Goal: Task Accomplishment & Management: Manage account settings

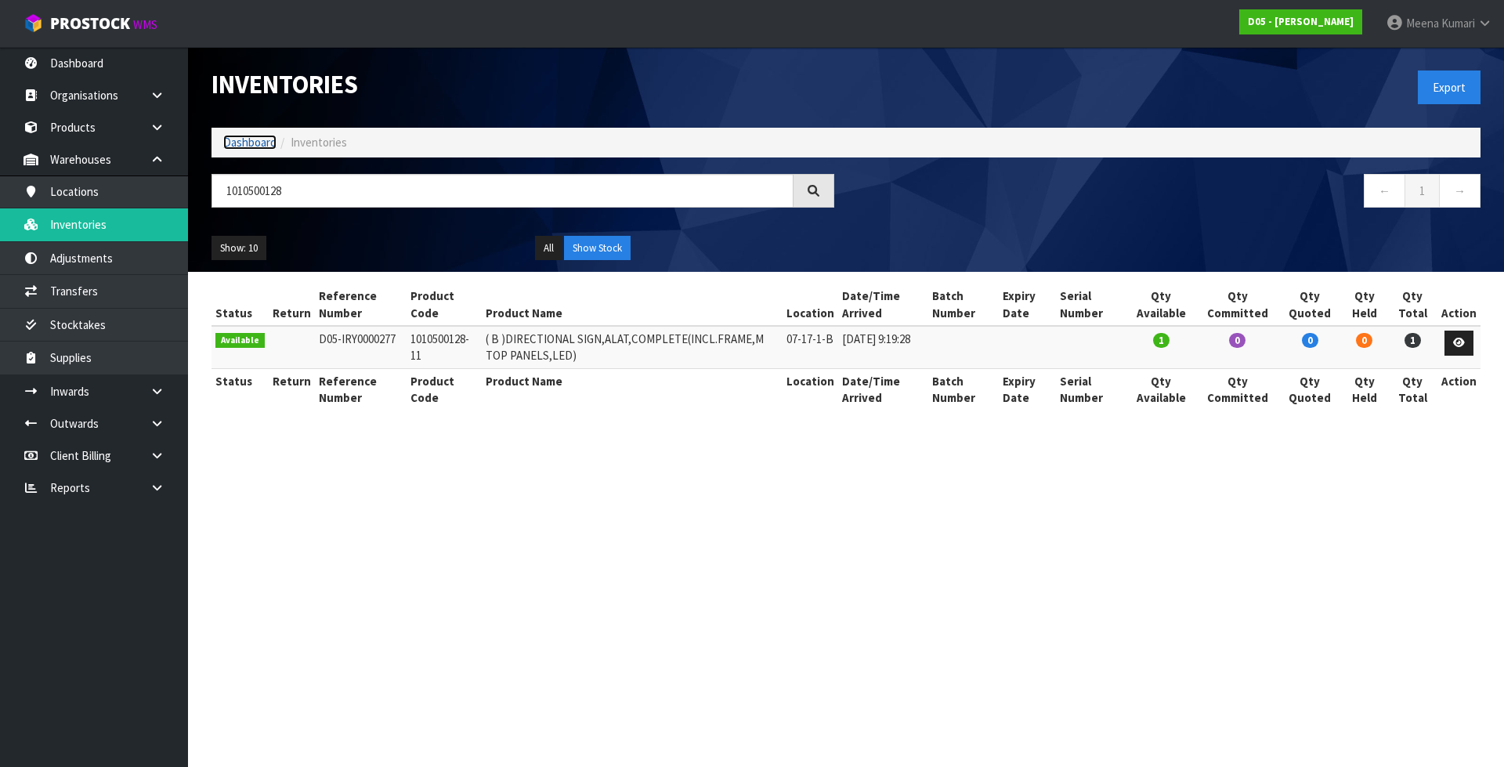
click at [248, 139] on link "Dashboard" at bounding box center [249, 142] width 53 height 15
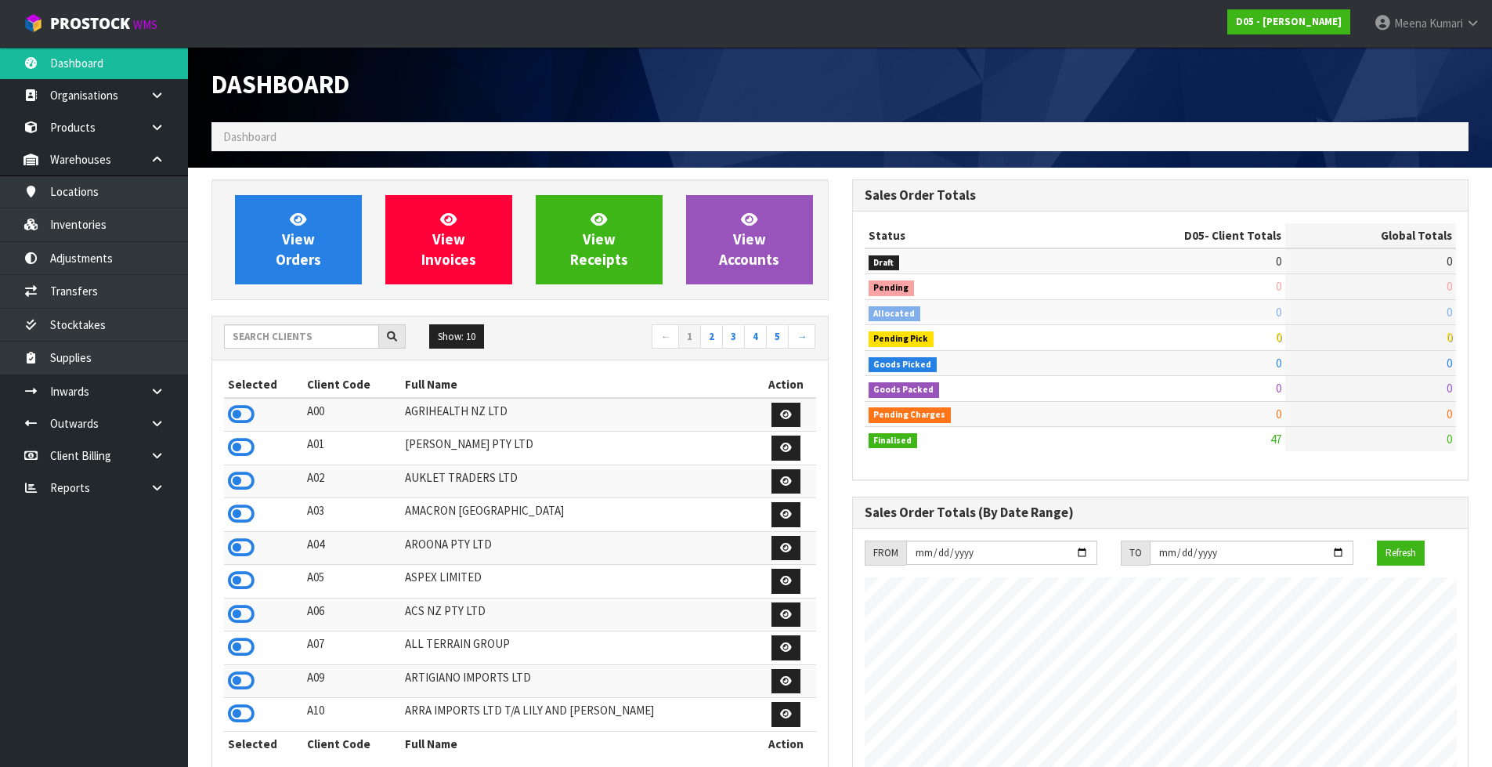
scroll to position [958, 640]
click at [329, 341] on input "text" at bounding box center [301, 336] width 155 height 24
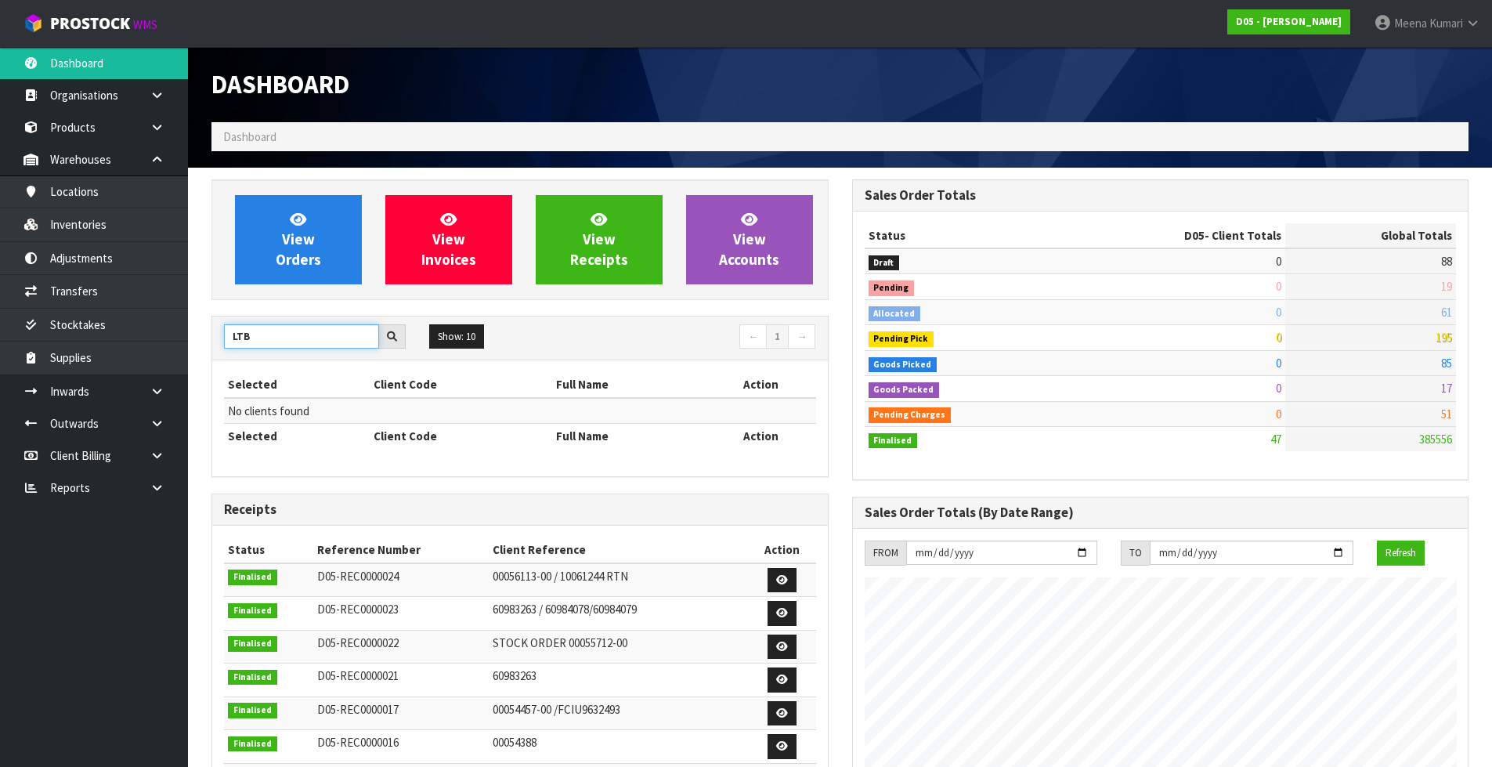
drag, startPoint x: 271, startPoint y: 337, endPoint x: 199, endPoint y: 331, distance: 72.3
click at [199, 331] on section "View Orders View Invoices View Receipts View Accounts LTB Show: 10 5 10 25 50 ←…" at bounding box center [840, 659] width 1304 height 982
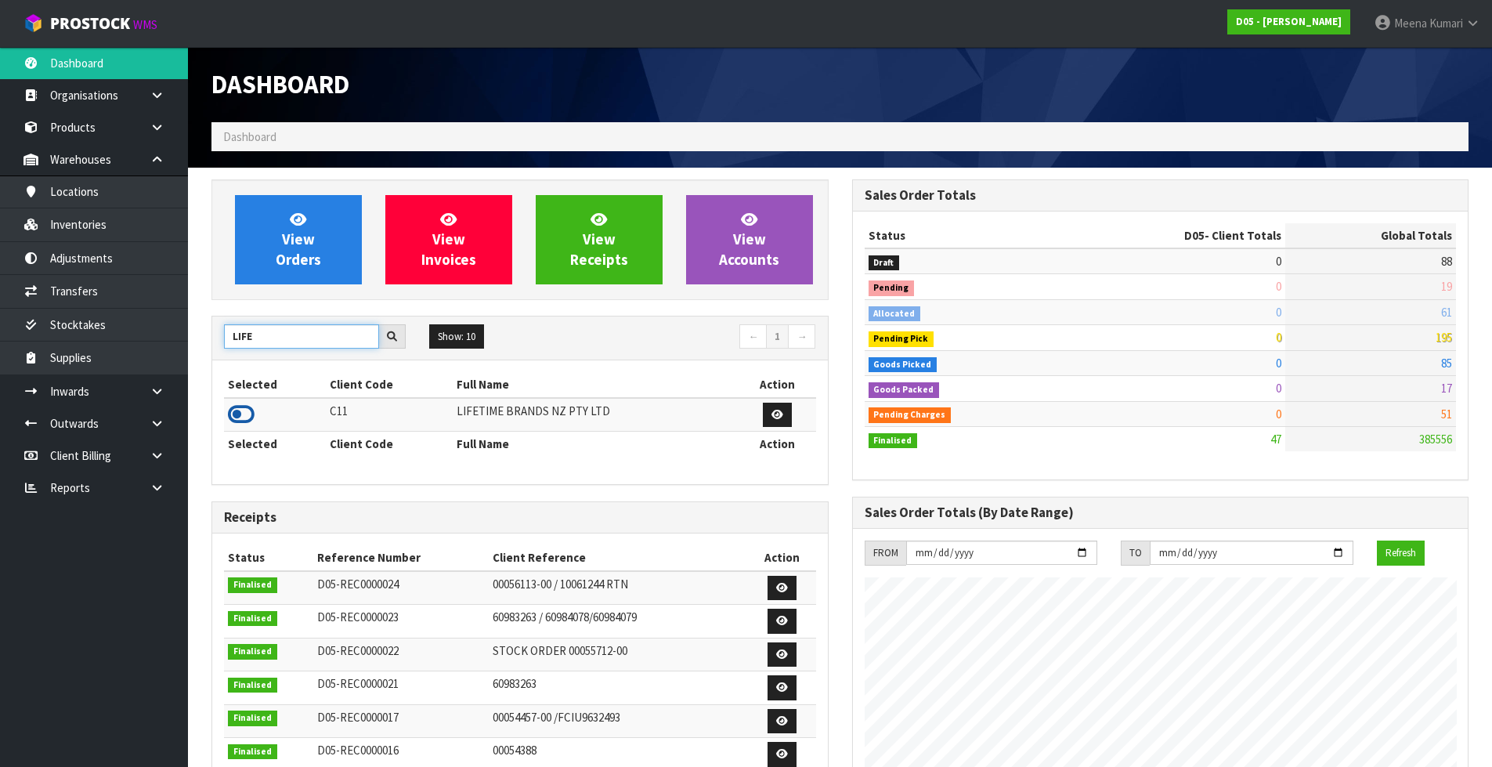
type input "LIFE"
click at [247, 417] on icon at bounding box center [241, 414] width 27 height 23
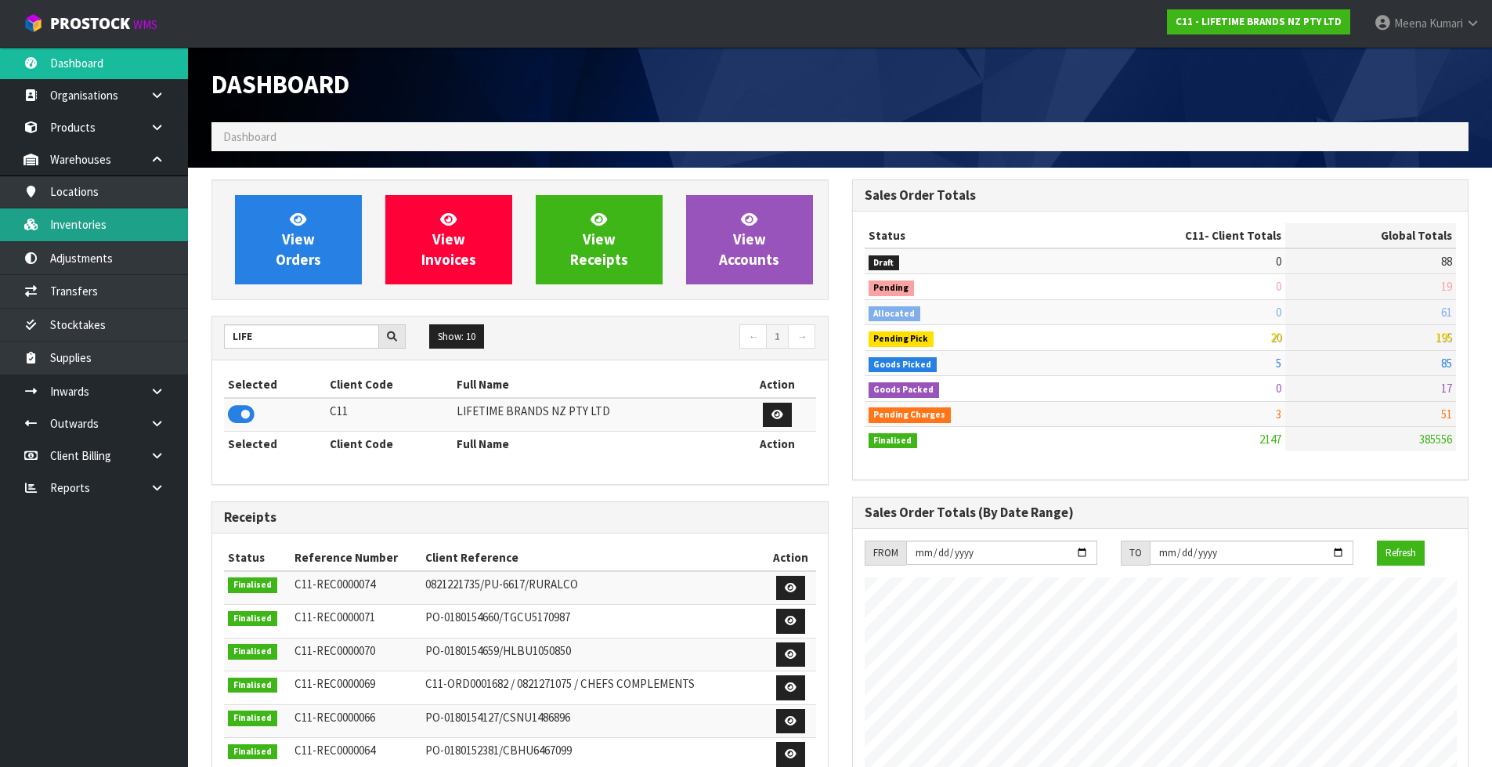
scroll to position [1187, 640]
click at [99, 225] on link "Inventories" at bounding box center [94, 224] width 188 height 32
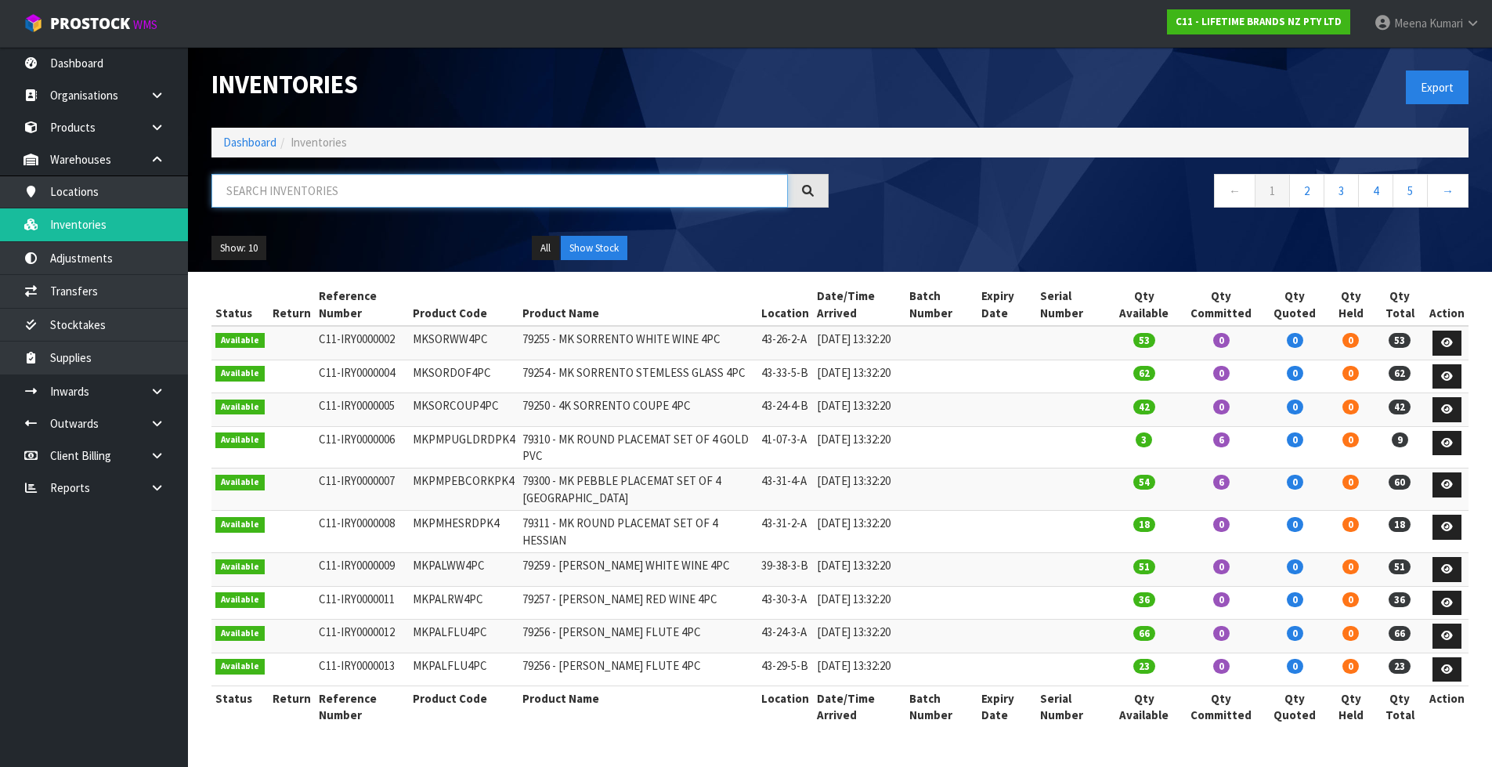
click at [361, 185] on input "text" at bounding box center [499, 191] width 576 height 34
paste input "KE001OHERA"
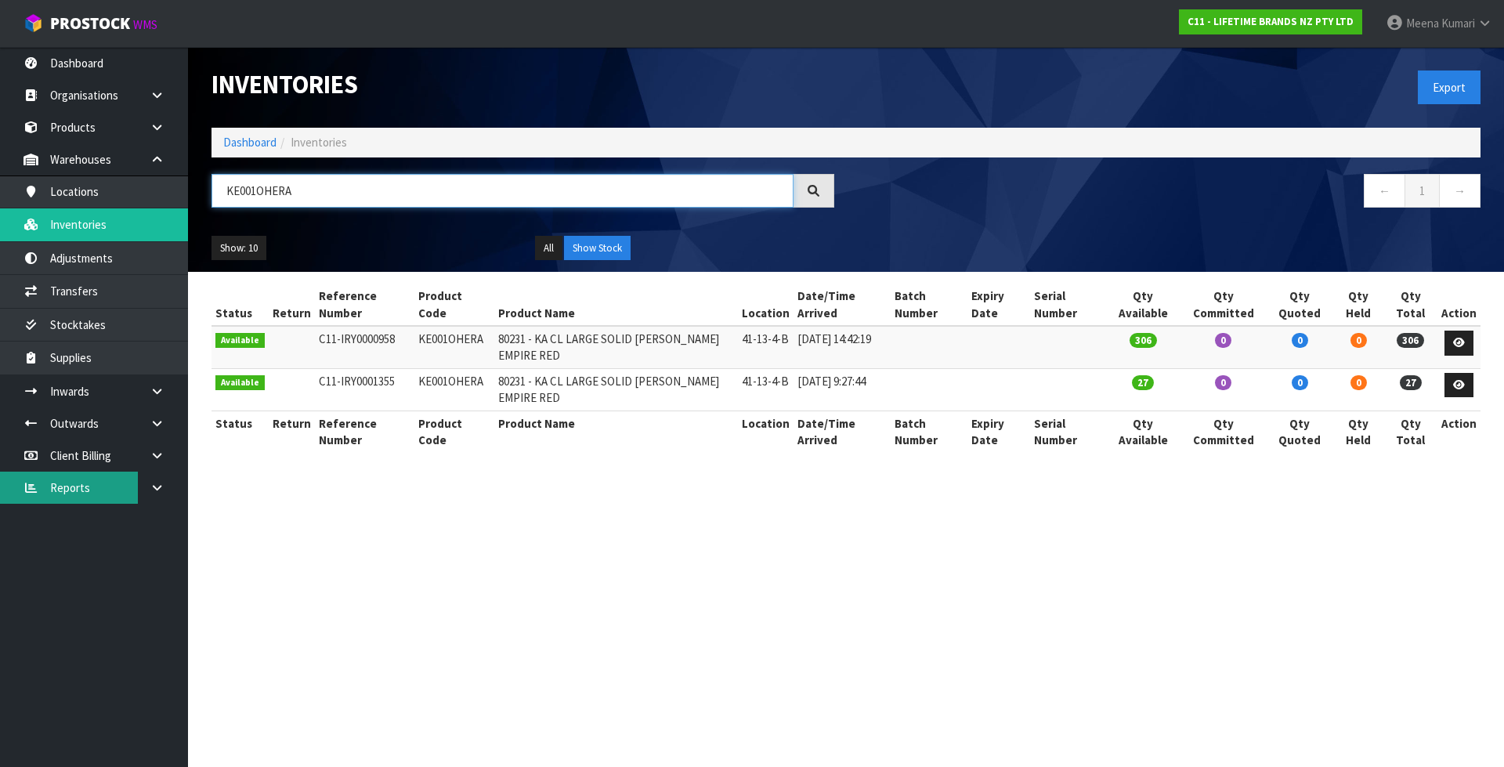
type input "KE001OHERA"
click at [260, 146] on link "Dashboard" at bounding box center [249, 142] width 53 height 15
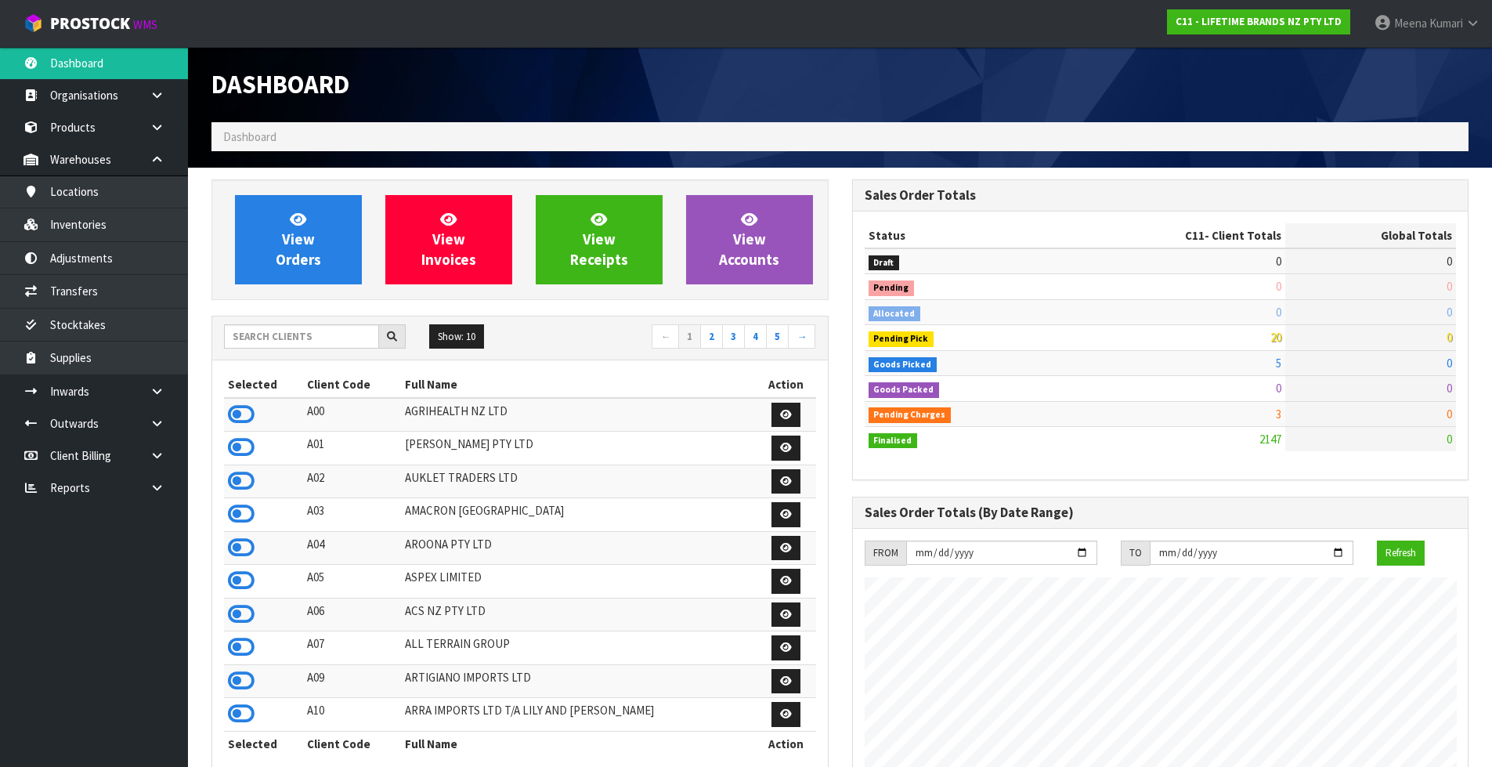
scroll to position [1187, 640]
click at [300, 338] on input "text" at bounding box center [301, 336] width 155 height 24
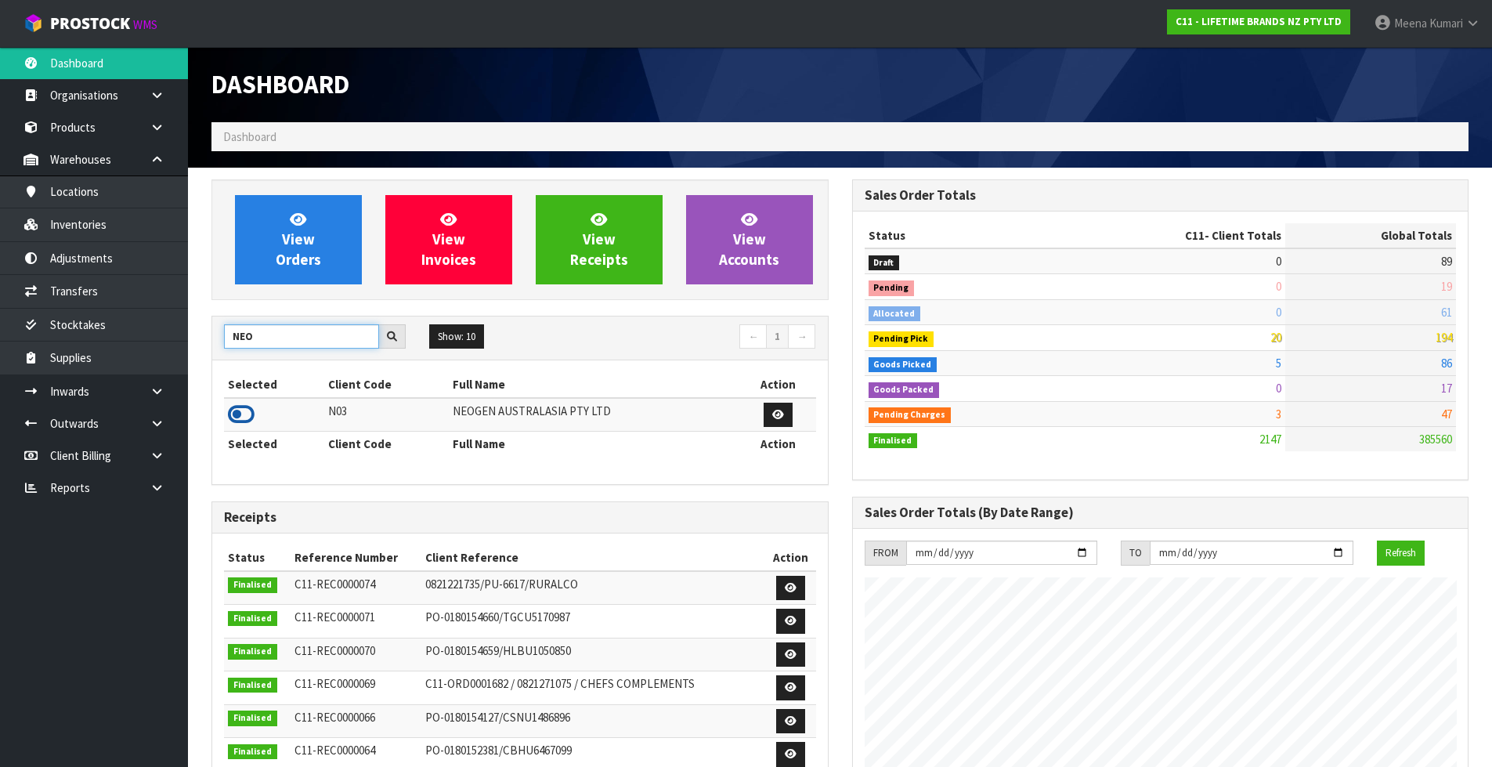
type input "NEO"
click at [240, 410] on icon at bounding box center [241, 414] width 27 height 23
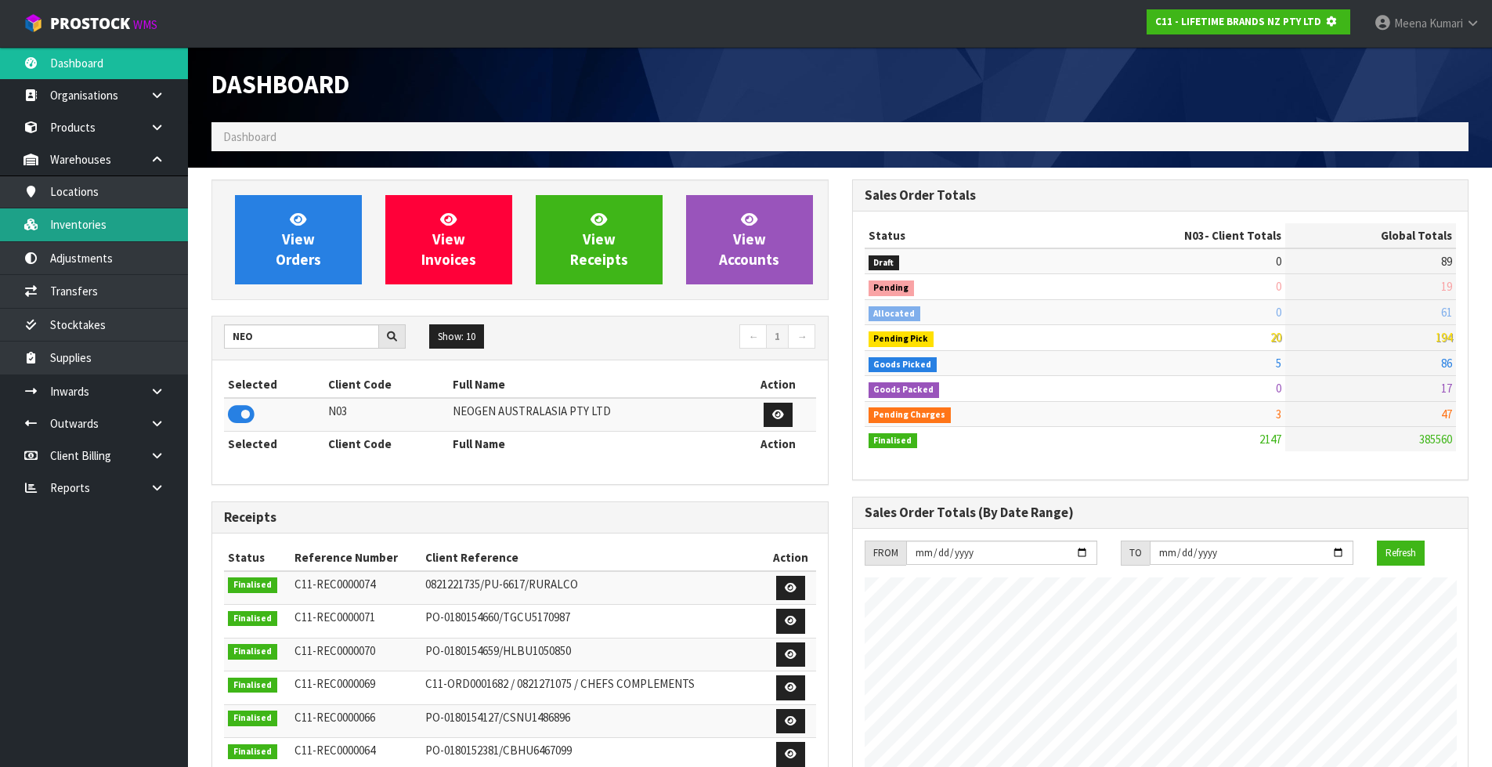
scroll to position [782243, 782579]
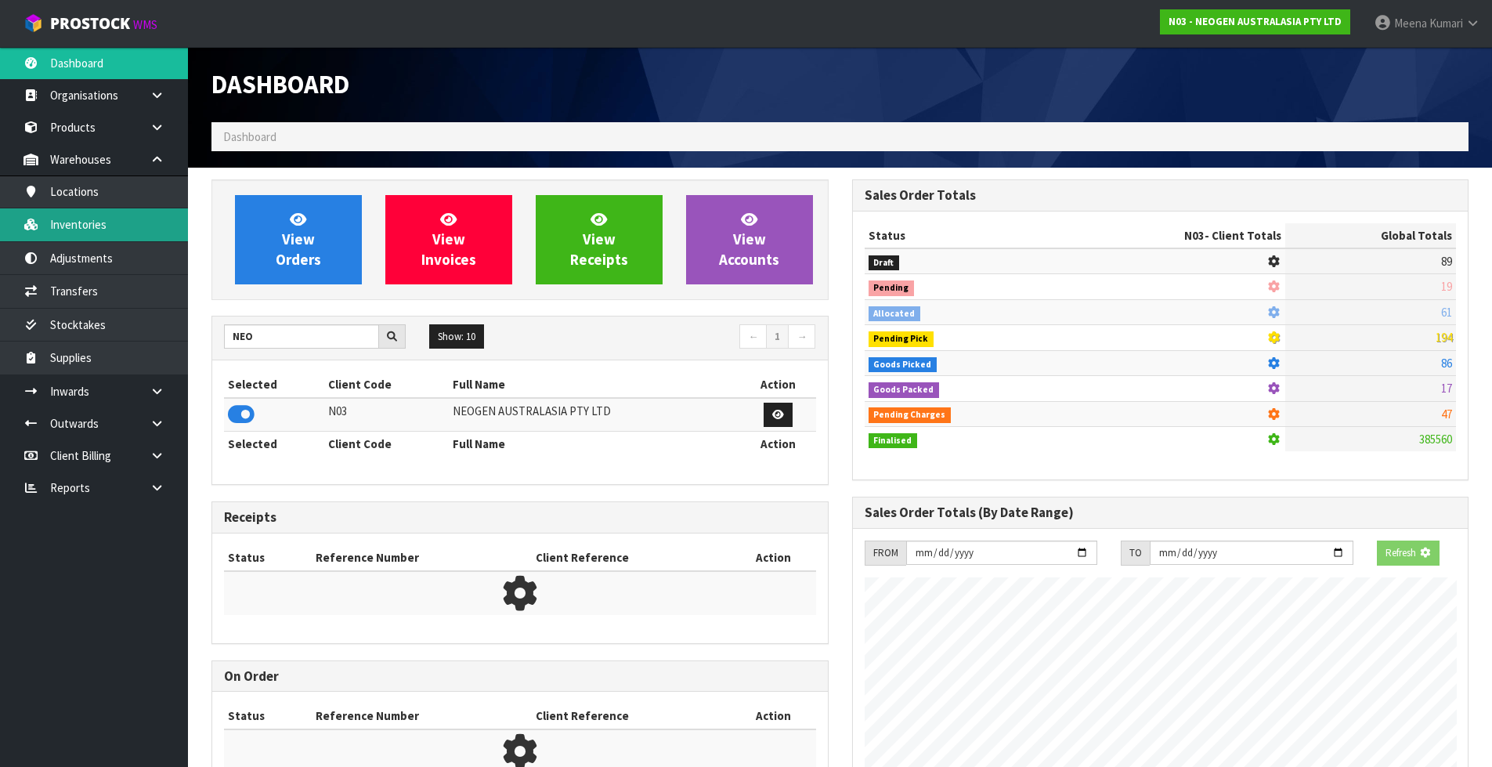
click at [107, 237] on link "Inventories" at bounding box center [94, 224] width 188 height 32
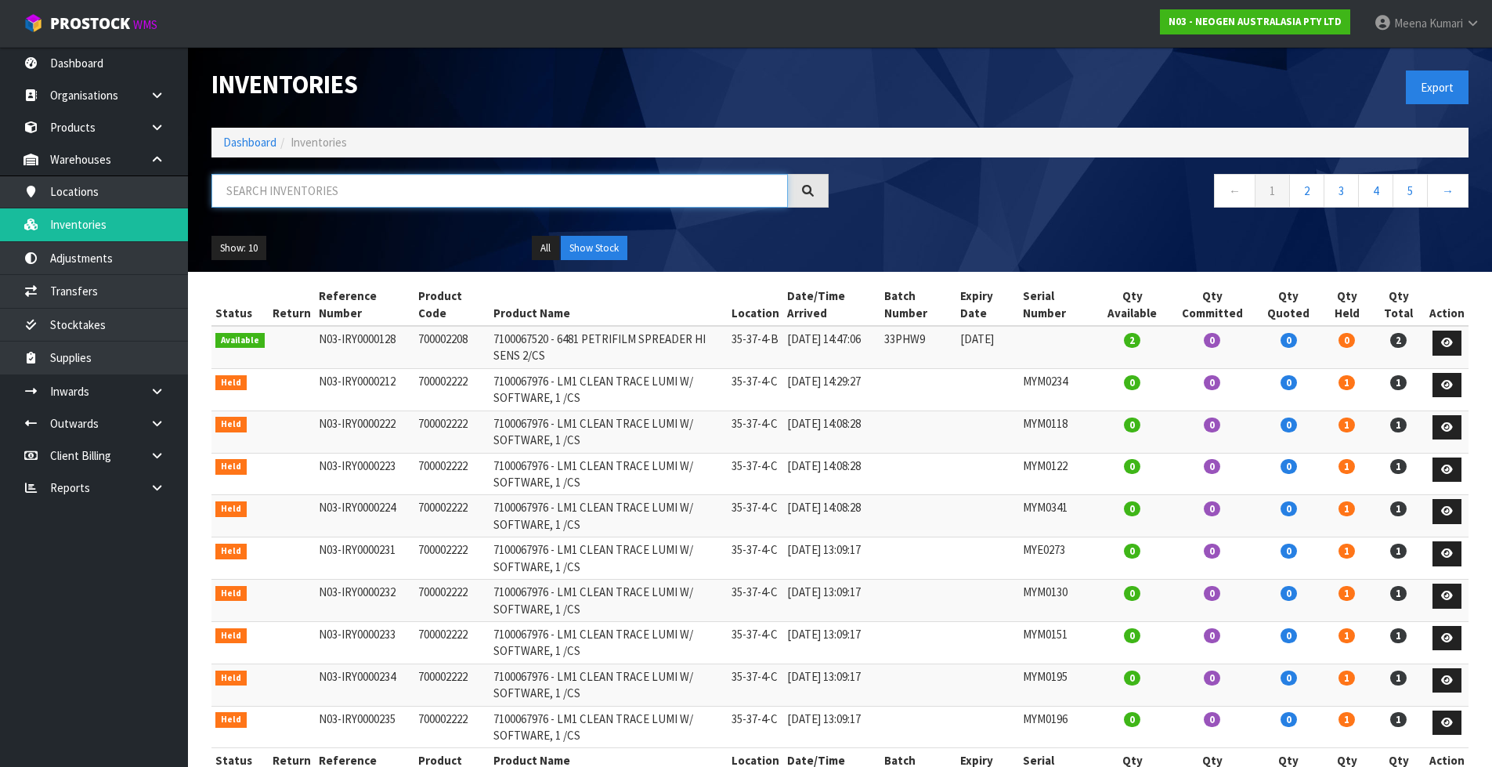
click at [253, 181] on input "text" at bounding box center [499, 191] width 576 height 34
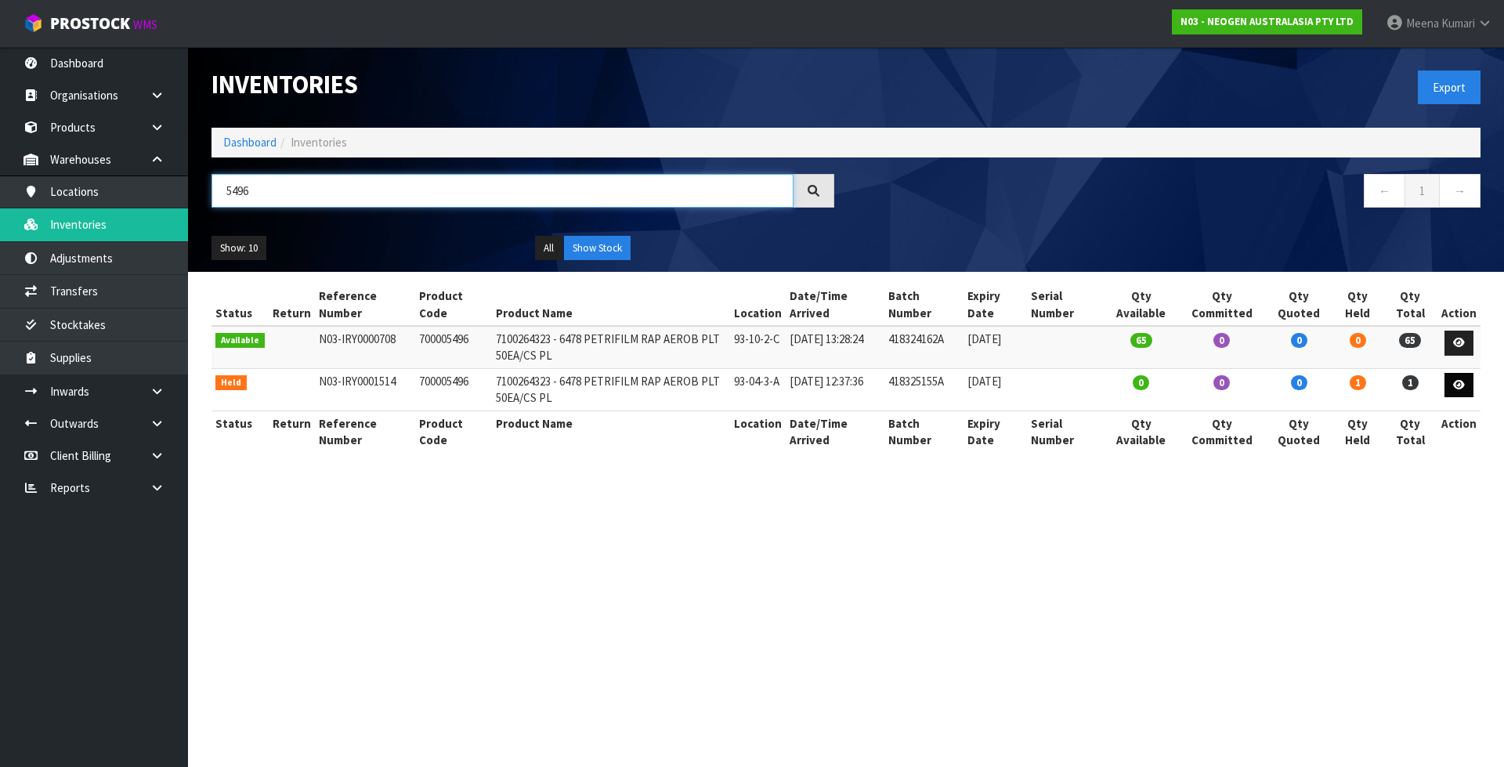
type input "5496"
click at [1456, 382] on icon at bounding box center [1459, 385] width 12 height 10
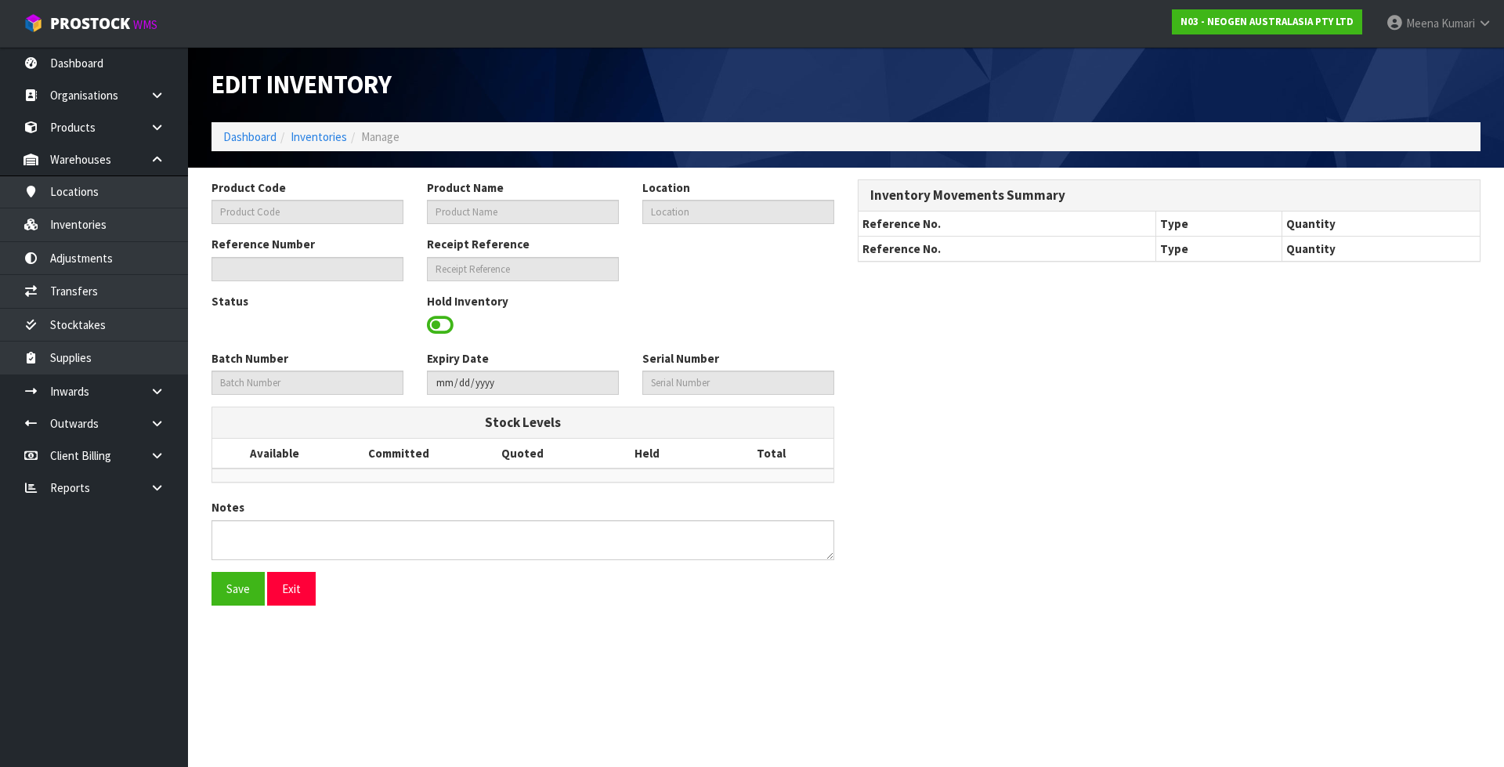
type input "700005496"
type input "7100264323 - 6478 PETRIFILM RAP AEROB PLT 50EA/CS PL"
type input "93-04-3-A"
type input "N03-IRY0001514"
type input "N03-REC0000343"
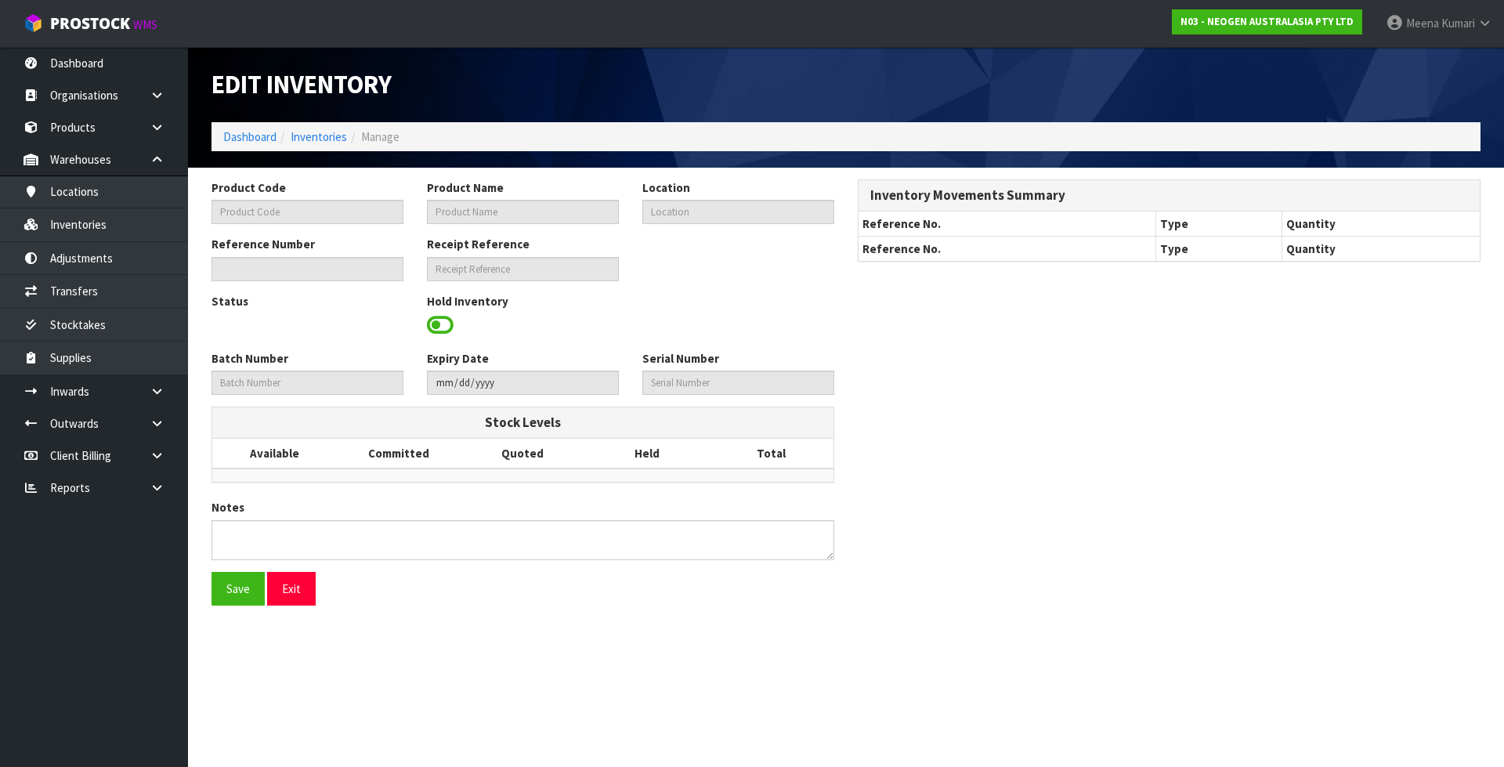
type input "418325155A"
type input "[DATE]"
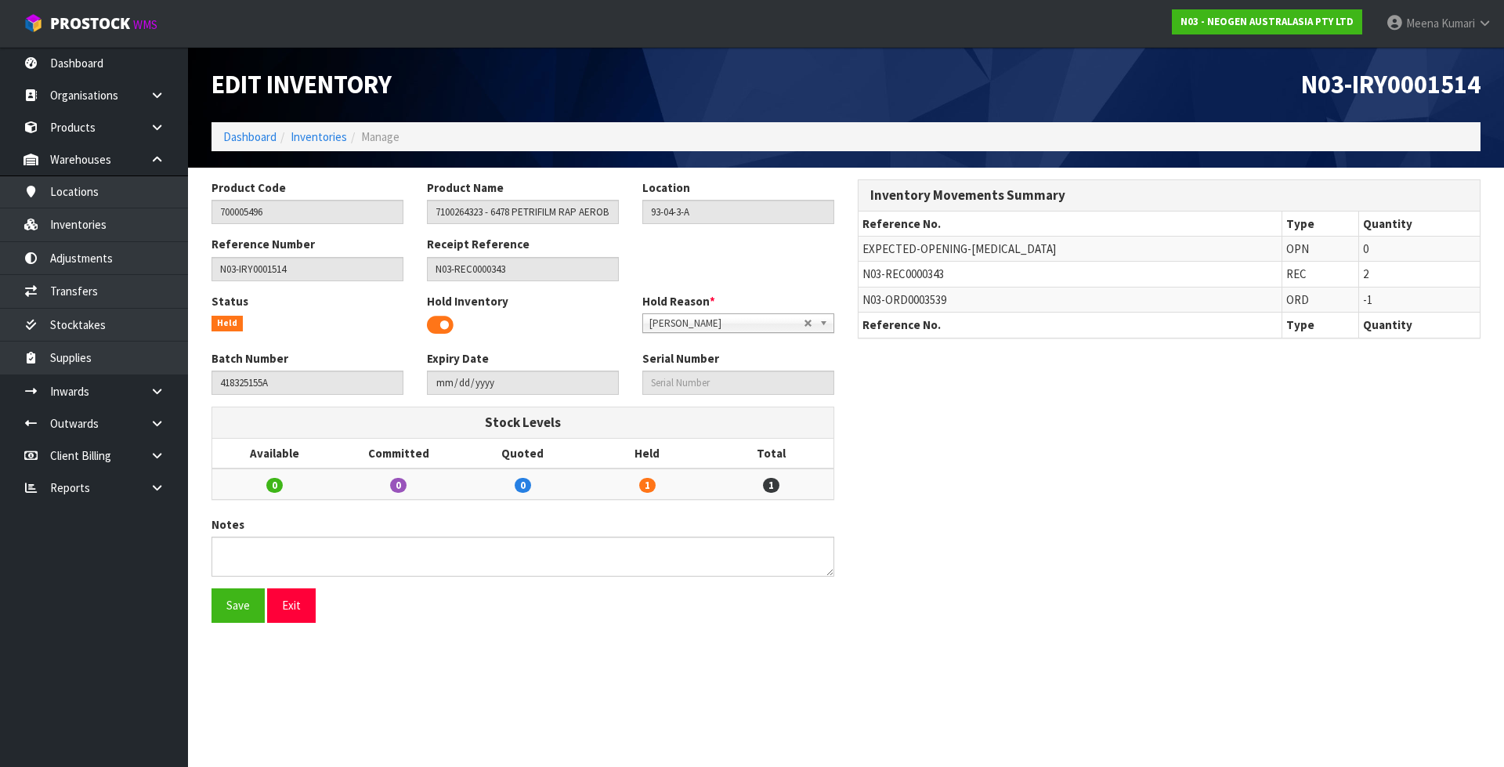
click at [431, 325] on span at bounding box center [440, 324] width 27 height 23
click at [229, 609] on button "Save" at bounding box center [237, 605] width 53 height 34
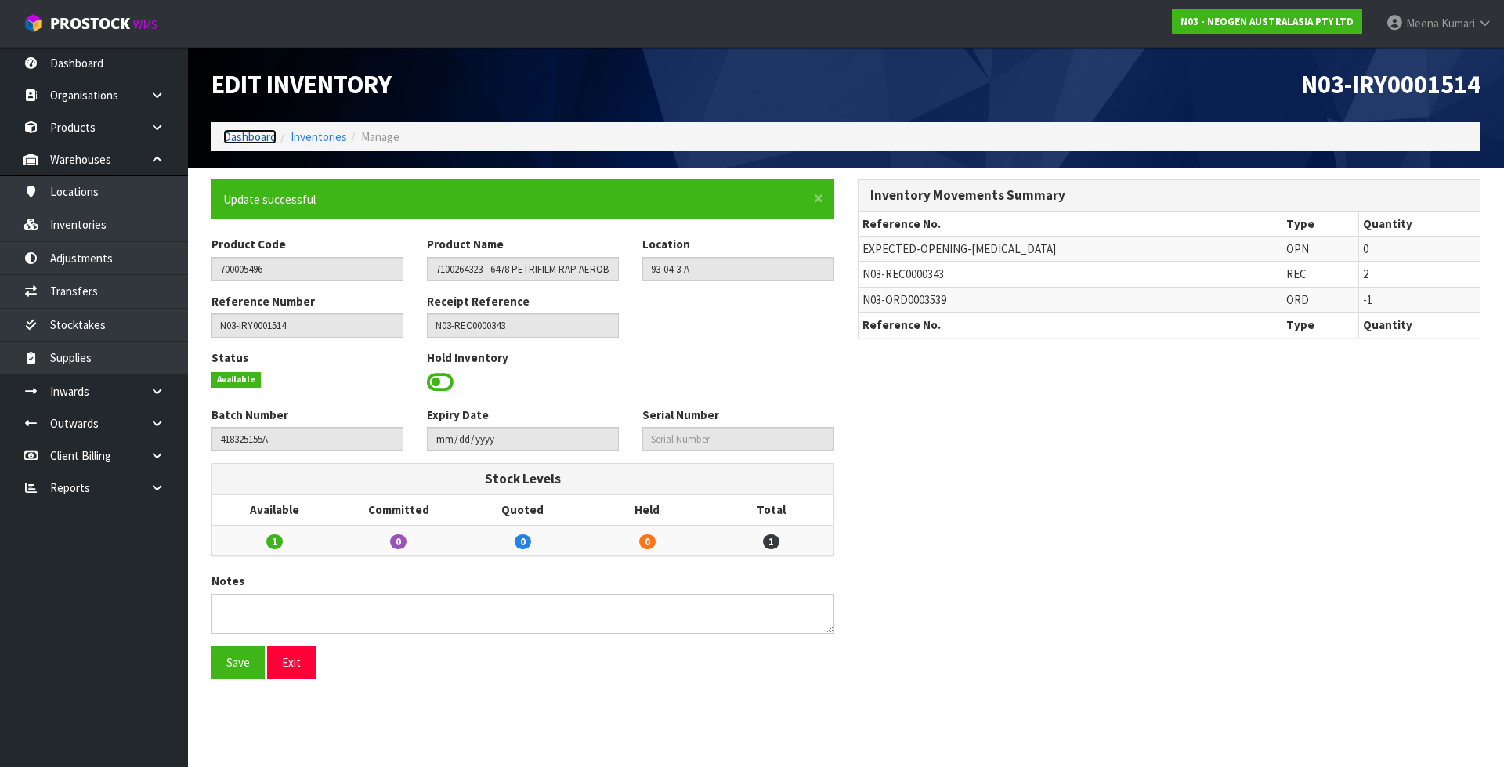
click at [268, 133] on link "Dashboard" at bounding box center [249, 136] width 53 height 15
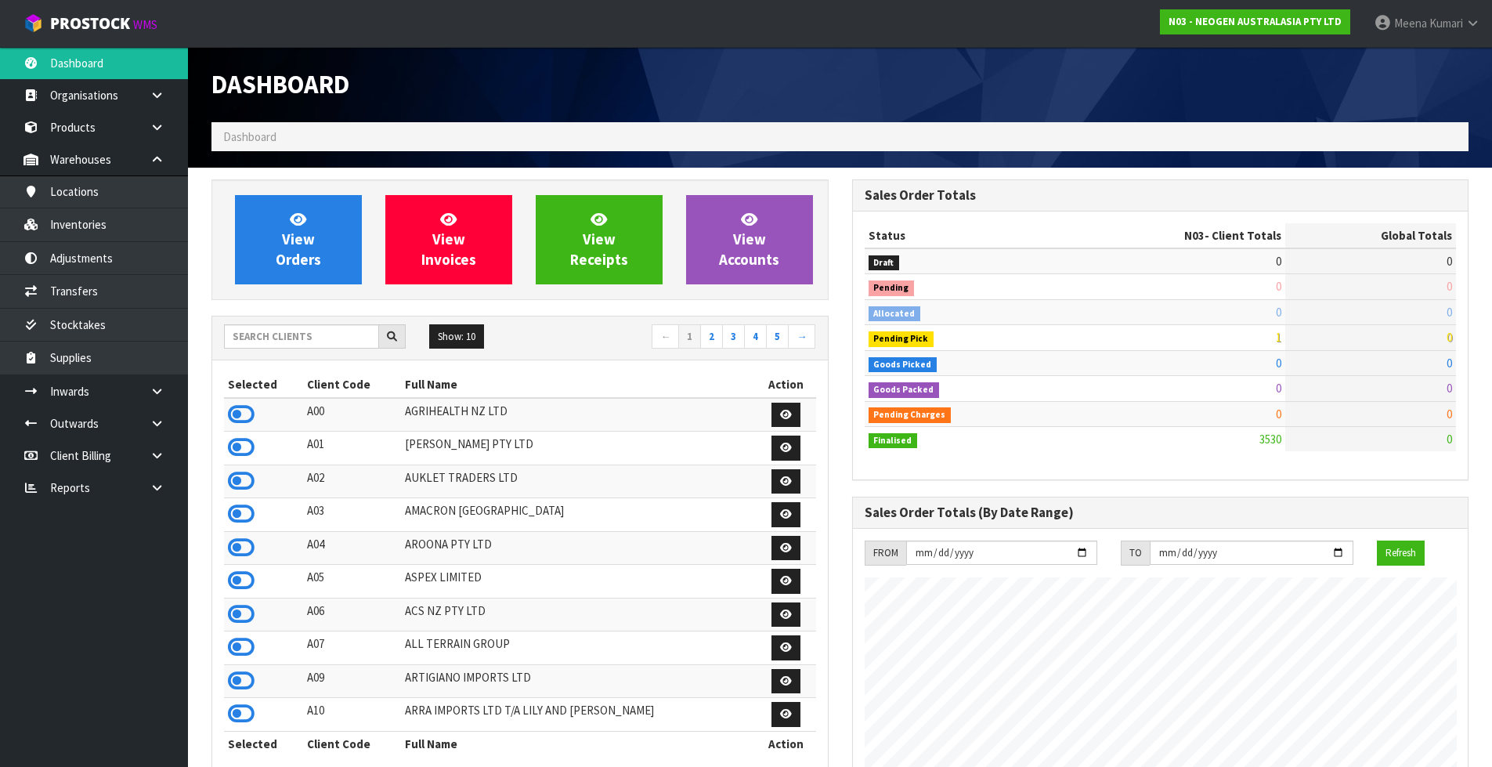
scroll to position [1187, 640]
click at [296, 334] on input "text" at bounding box center [301, 336] width 155 height 24
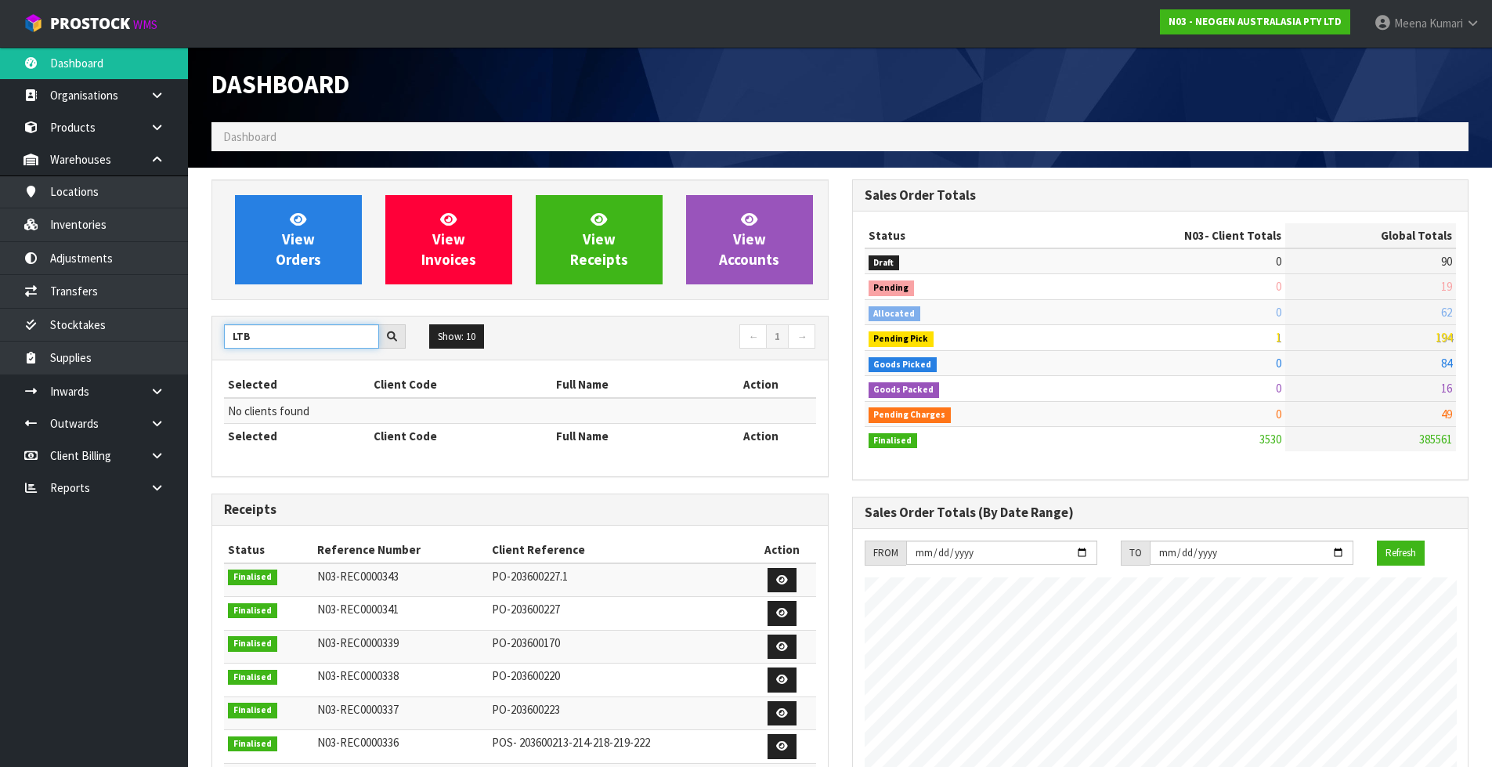
drag, startPoint x: 266, startPoint y: 324, endPoint x: 189, endPoint y: 352, distance: 82.2
click at [189, 352] on section "View Orders View Invoices View Receipts View Accounts LTB Show: 10 5 10 25 50 ←…" at bounding box center [840, 773] width 1304 height 1211
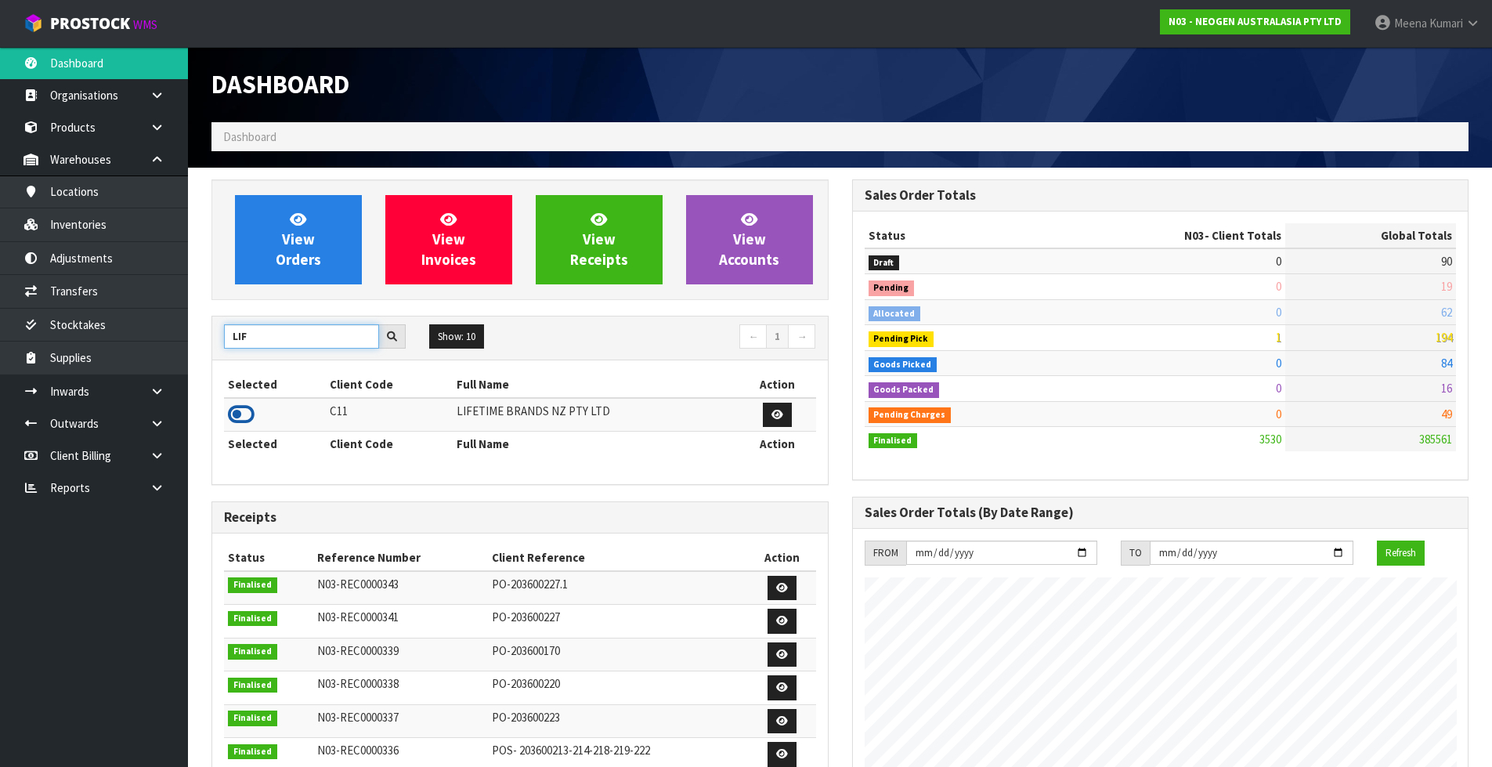
type input "LIF"
click at [246, 406] on icon at bounding box center [241, 414] width 27 height 23
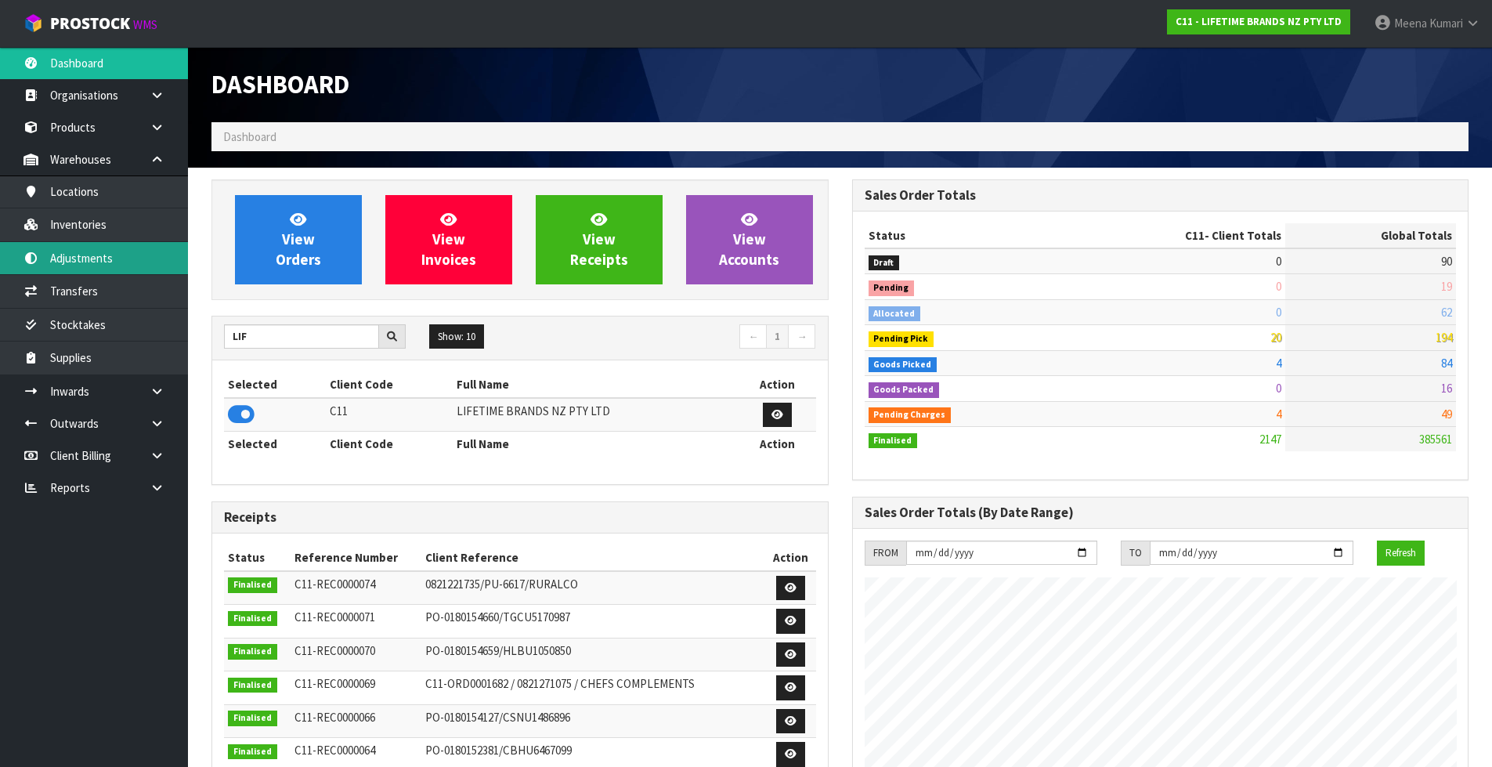
click at [143, 244] on link "Adjustments" at bounding box center [94, 258] width 188 height 32
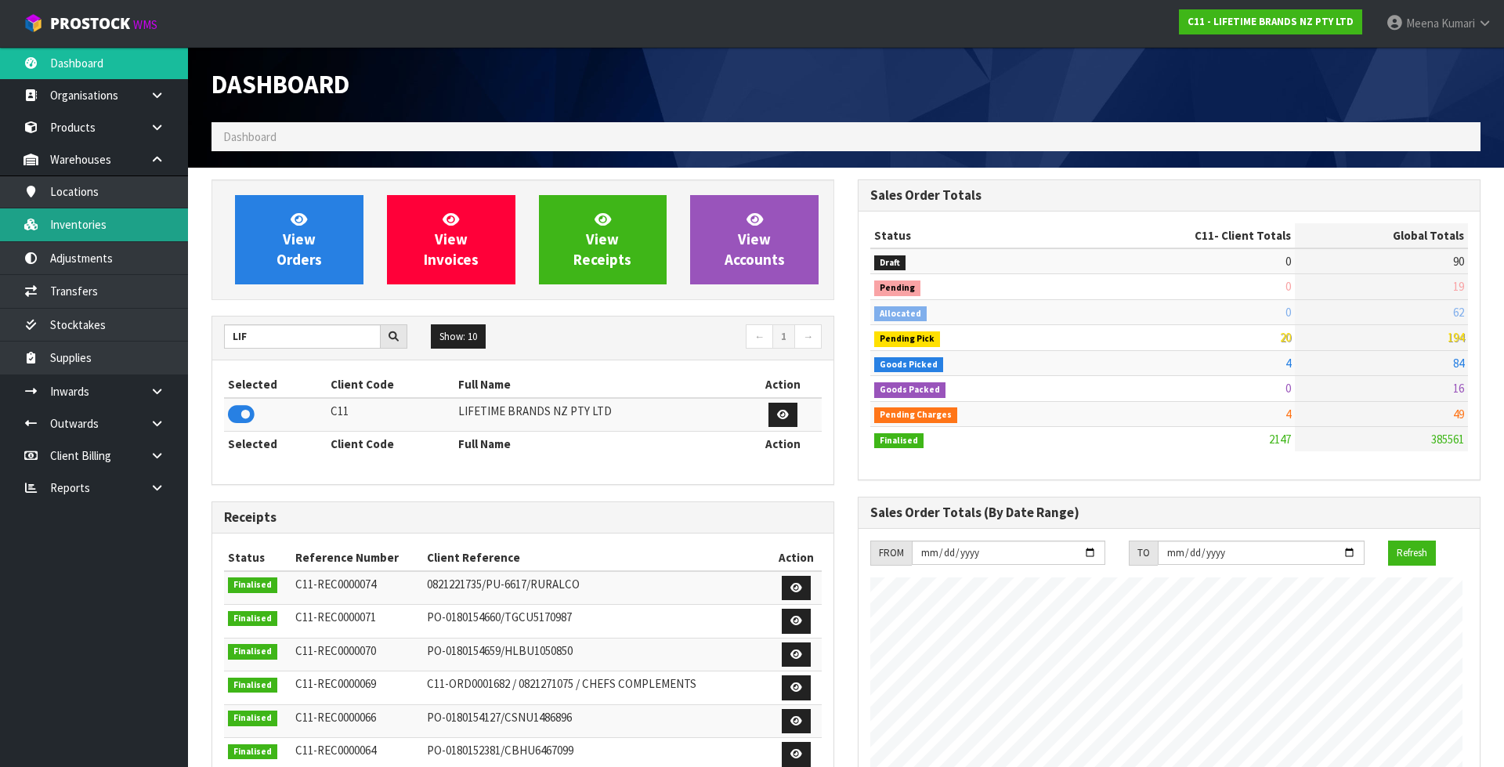
click at [133, 229] on body "Toggle navigation ProStock WMS C11 - LIFETIME BRANDS NZ PTY LTD [PERSON_NAME] L…" at bounding box center [752, 383] width 1504 height 767
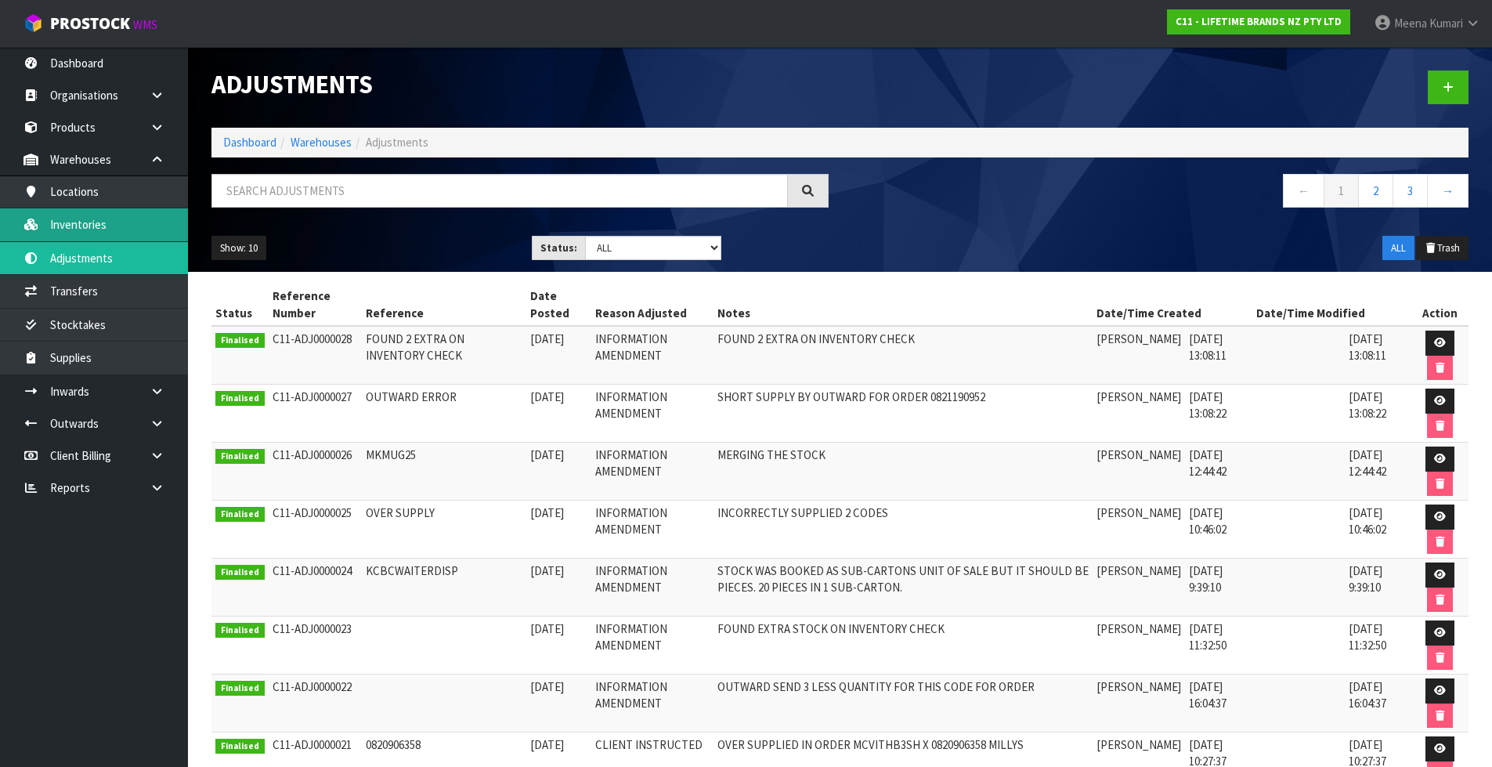
click at [92, 227] on link "Inventories" at bounding box center [94, 224] width 188 height 32
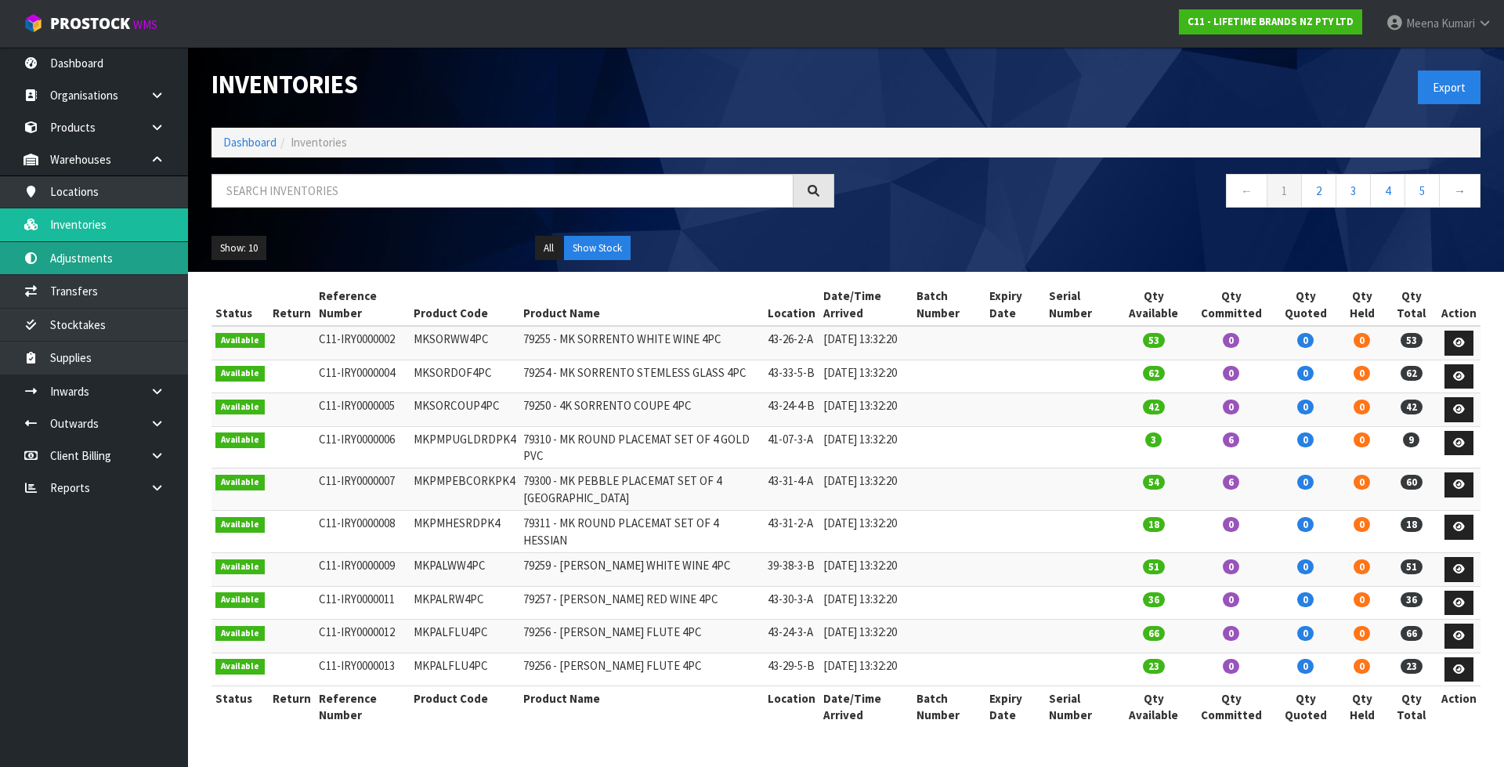
click at [101, 264] on div "Inventories Export Dashboard Inventories ← 1 2 3 4 5 → Show: 10 5 10 25 50 All …" at bounding box center [752, 378] width 1504 height 756
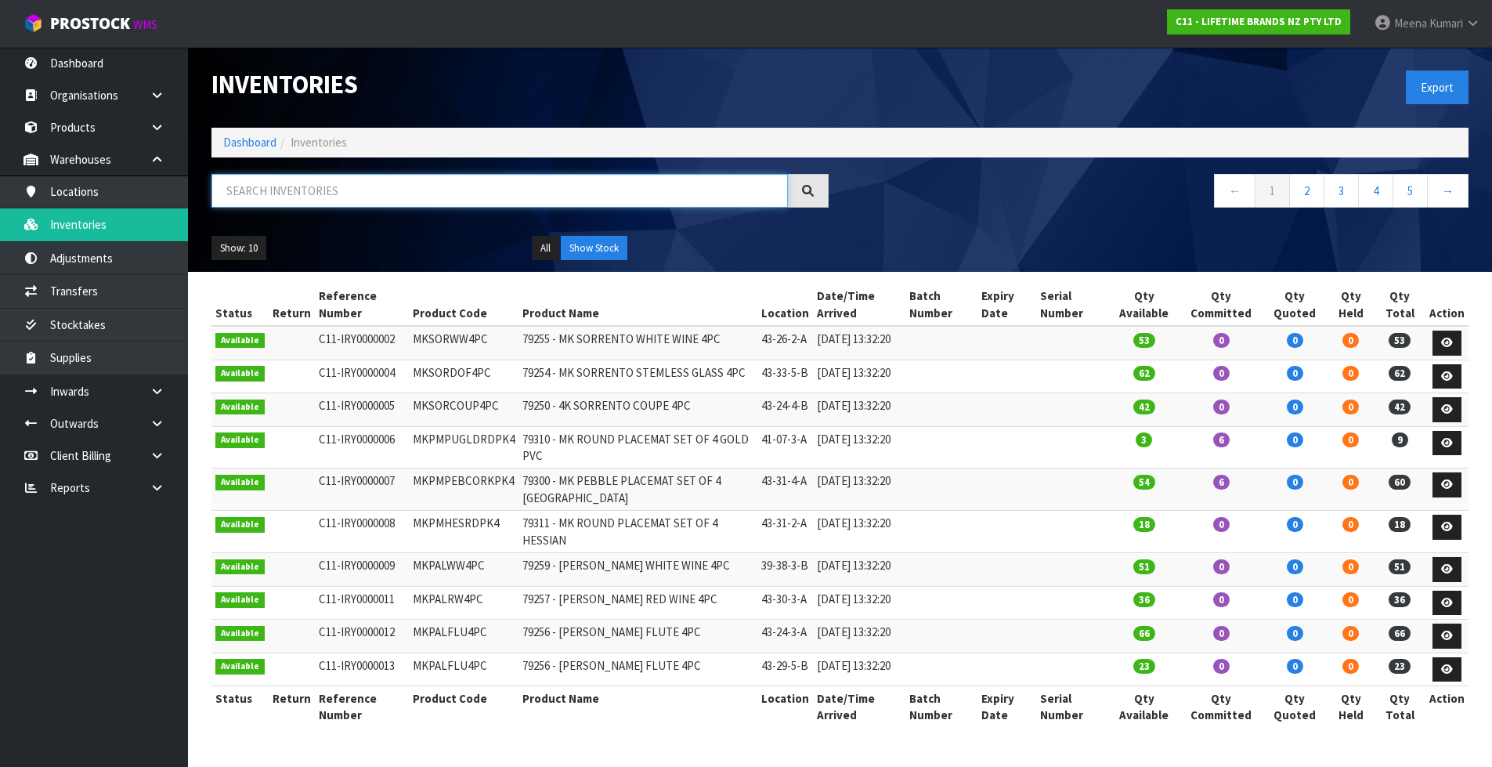
click at [527, 194] on input "text" at bounding box center [499, 191] width 576 height 34
paste input "MCSNPOMBGRY17HK"
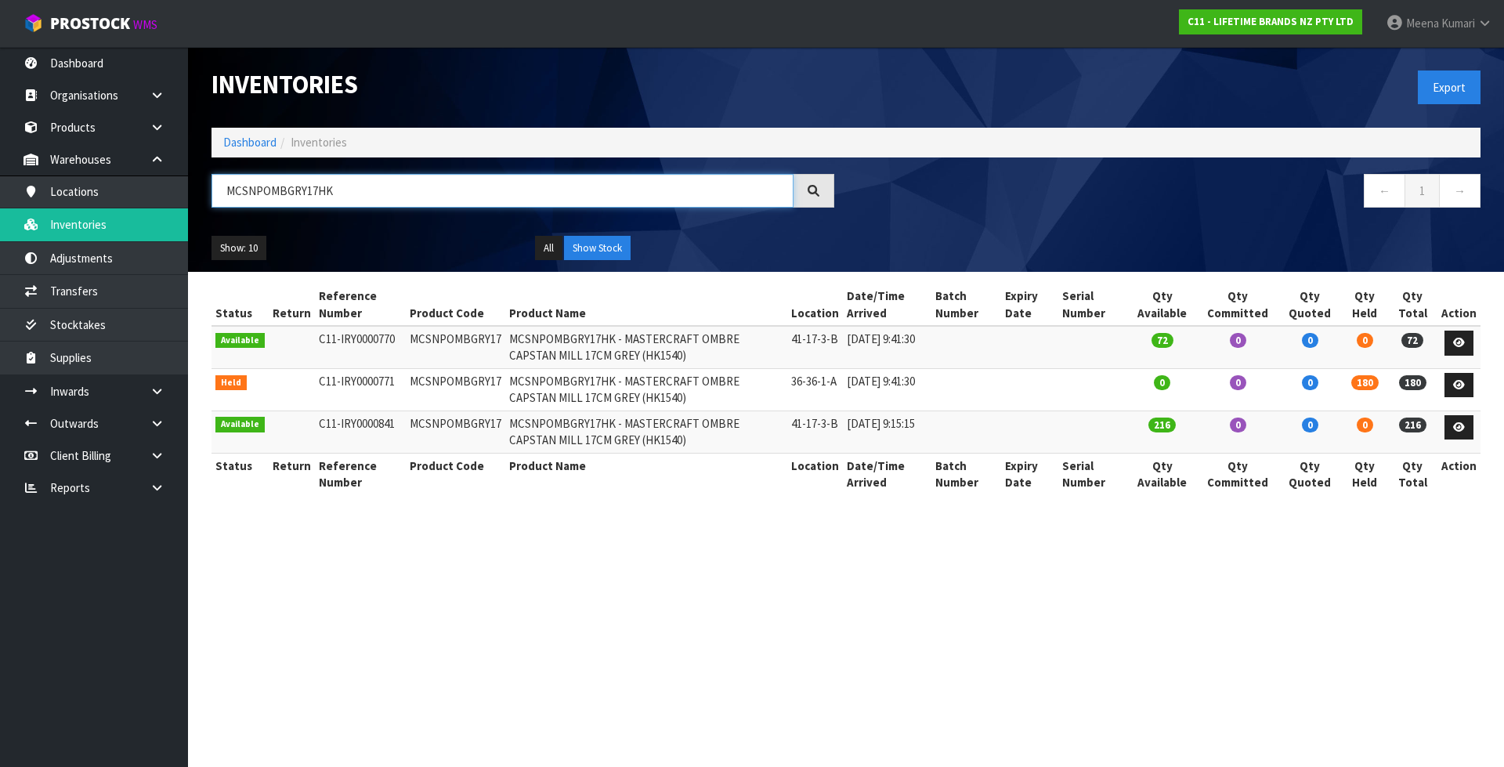
drag, startPoint x: 347, startPoint y: 191, endPoint x: -37, endPoint y: 157, distance: 385.3
click at [0, 157] on html "Toggle navigation ProStock WMS C11 - LIFETIME BRANDS NZ PTY LTD [PERSON_NAME] L…" at bounding box center [752, 383] width 1504 height 767
paste input "BLK"
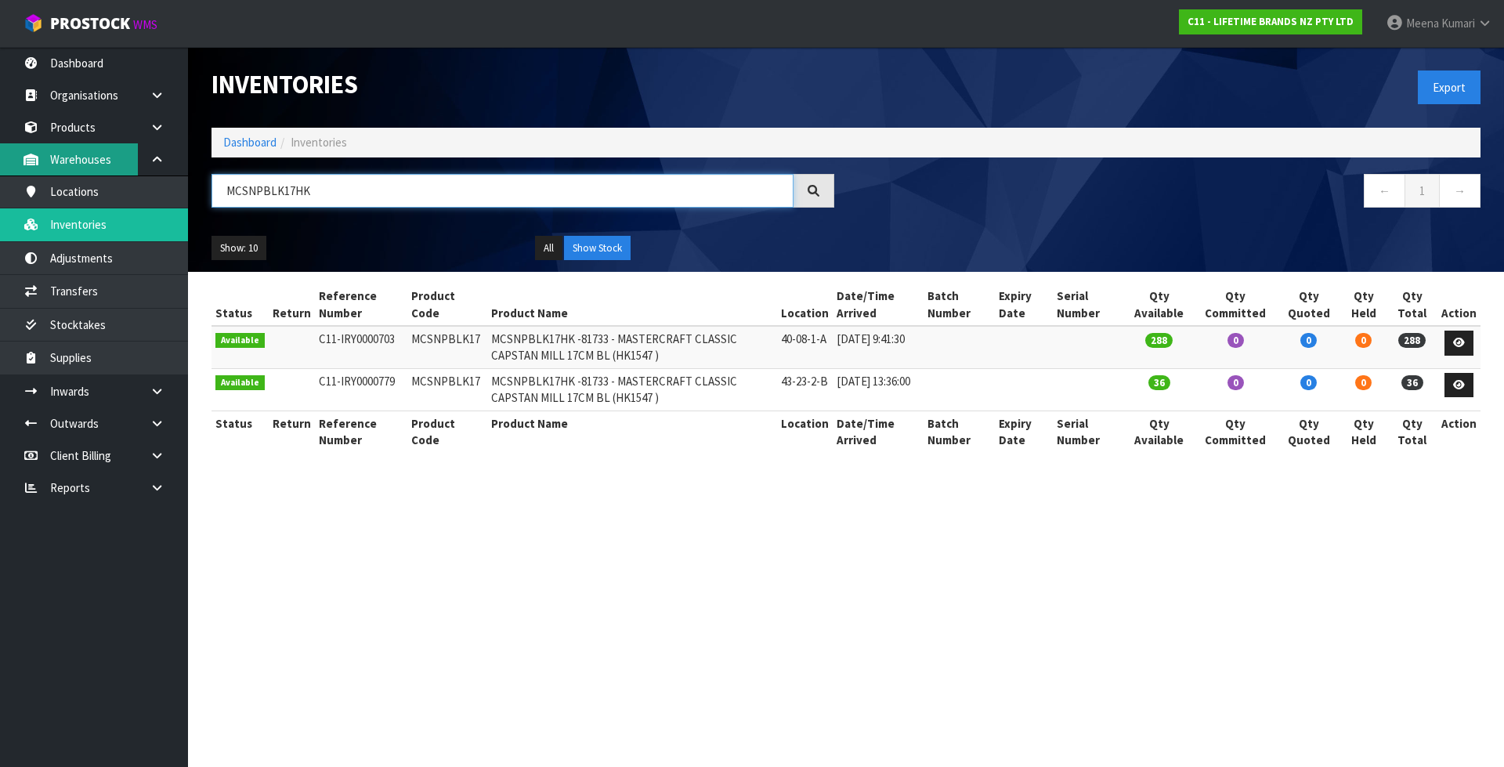
drag, startPoint x: 387, startPoint y: 188, endPoint x: 115, endPoint y: 165, distance: 272.7
click at [115, 165] on body "Toggle navigation ProStock WMS C11 - LIFETIME BRANDS NZ PTY LTD [PERSON_NAME] L…" at bounding box center [752, 383] width 1504 height 767
paste input "GNWPC"
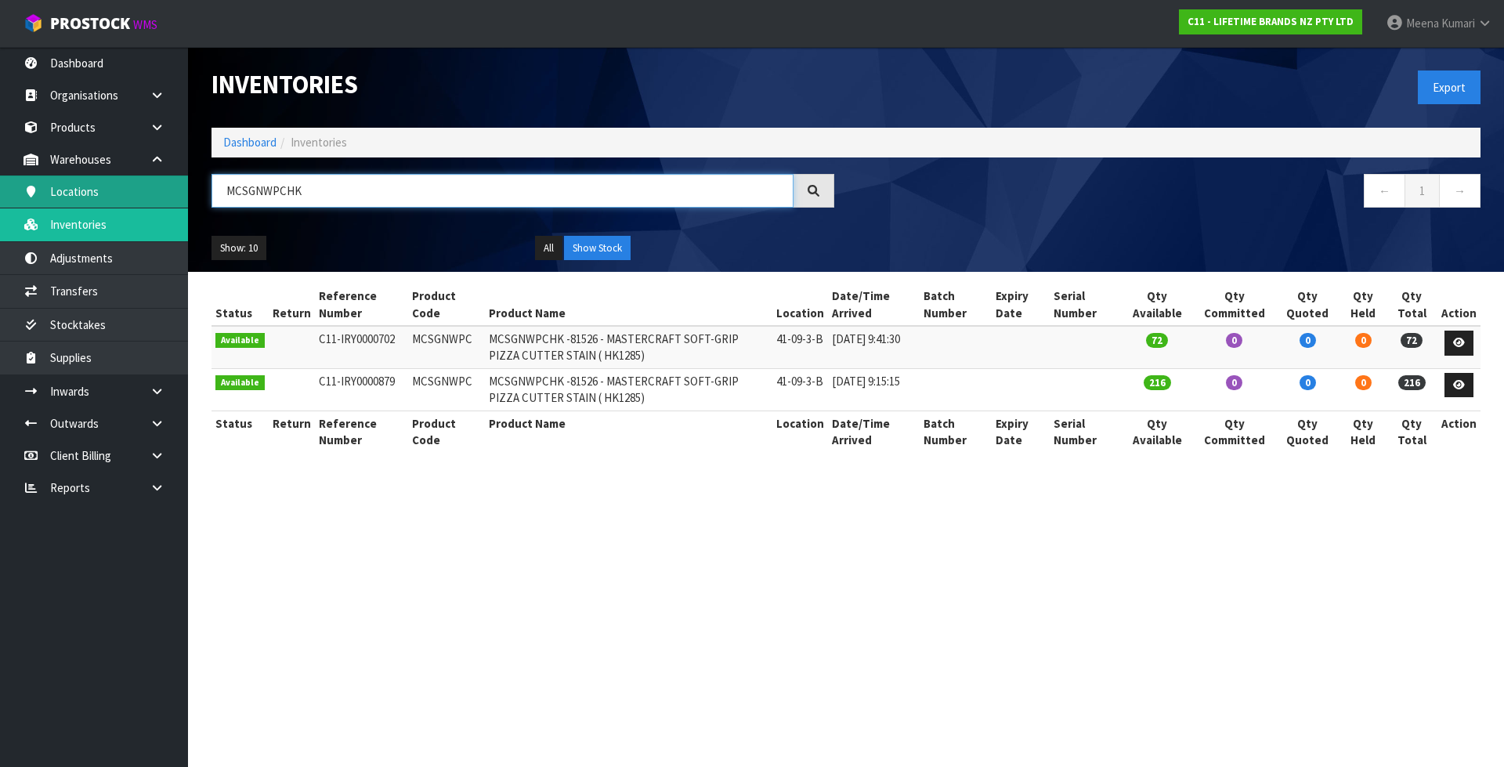
drag, startPoint x: 314, startPoint y: 194, endPoint x: 18, endPoint y: 197, distance: 296.1
click at [18, 197] on body "Toggle navigation ProStock WMS C11 - LIFETIME BRANDS NZ PTY LTD [PERSON_NAME] L…" at bounding box center [752, 383] width 1504 height 767
paste input "NPRED12"
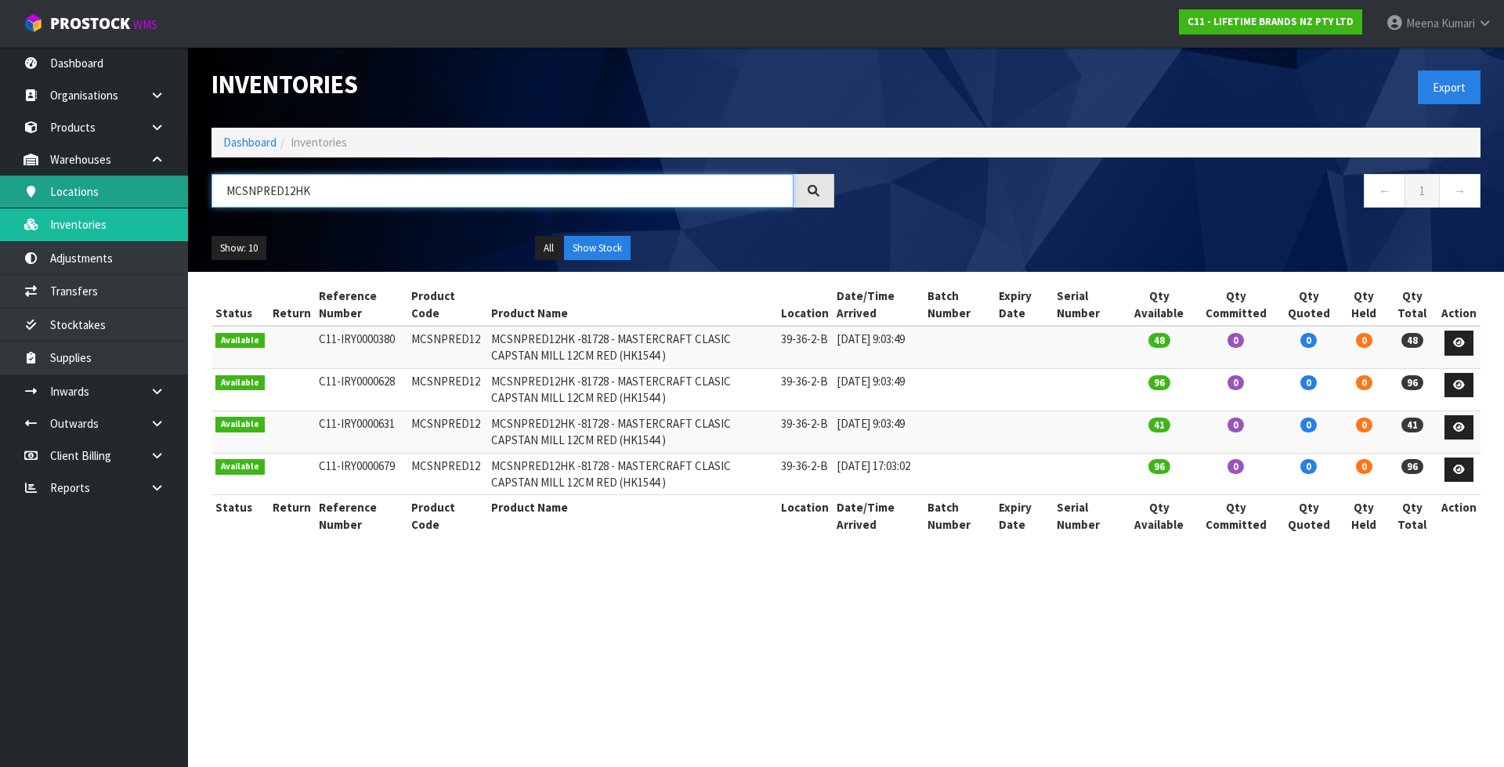
drag, startPoint x: 405, startPoint y: 177, endPoint x: 183, endPoint y: 182, distance: 221.7
click at [183, 182] on body "Toggle navigation ProStock WMS C11 - LIFETIME BRANDS NZ PTY LTD [PERSON_NAME] L…" at bounding box center [752, 383] width 1504 height 767
paste input "7"
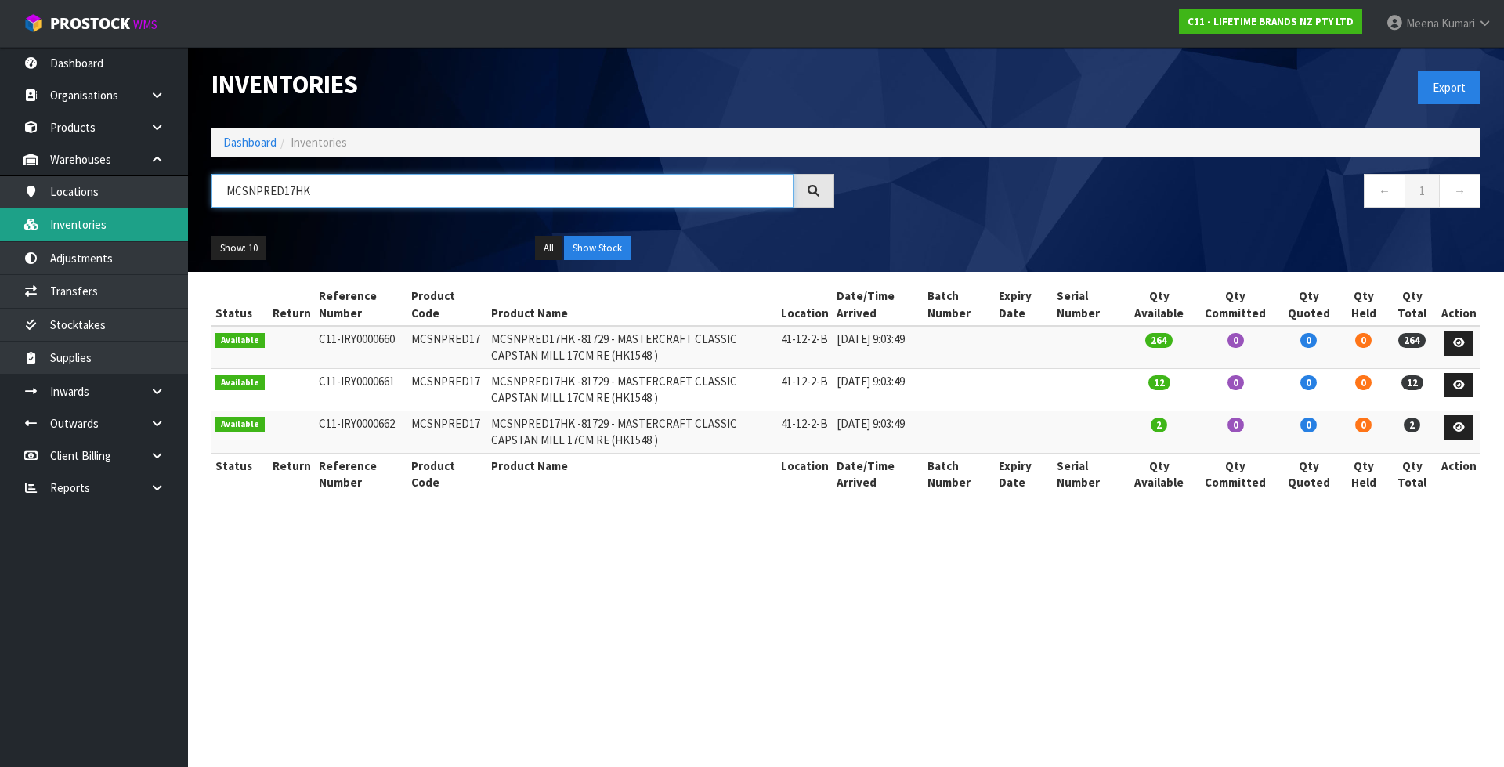
drag, startPoint x: 351, startPoint y: 188, endPoint x: 92, endPoint y: 216, distance: 260.8
click at [90, 216] on body "Toggle navigation ProStock WMS C11 - LIFETIME BRANDS NZ PTY LTD [PERSON_NAME] L…" at bounding box center [752, 383] width 1504 height 767
paste input "GNWNL"
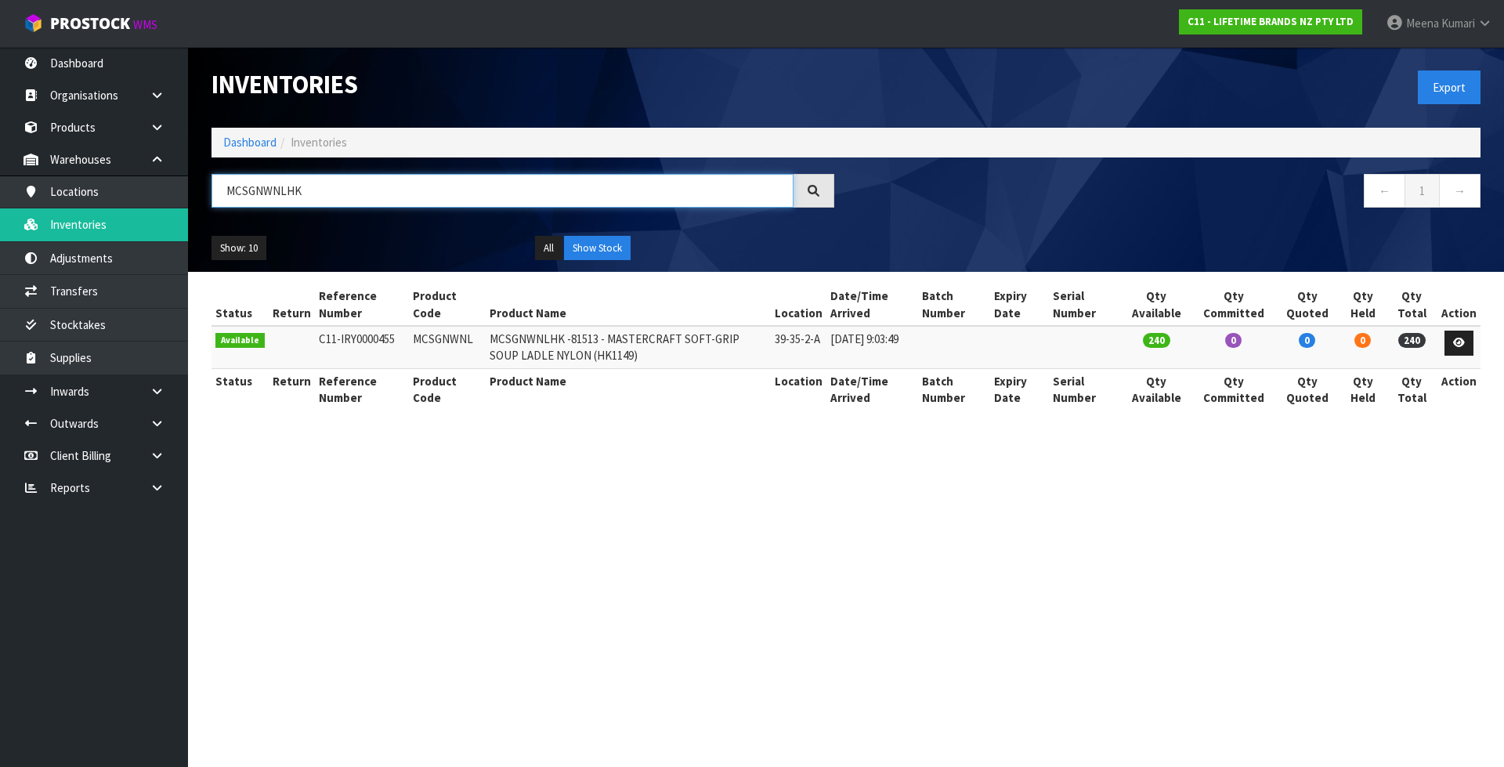
click at [364, 197] on input "MCSGNWNLHK" at bounding box center [502, 191] width 582 height 34
paste input "AC"
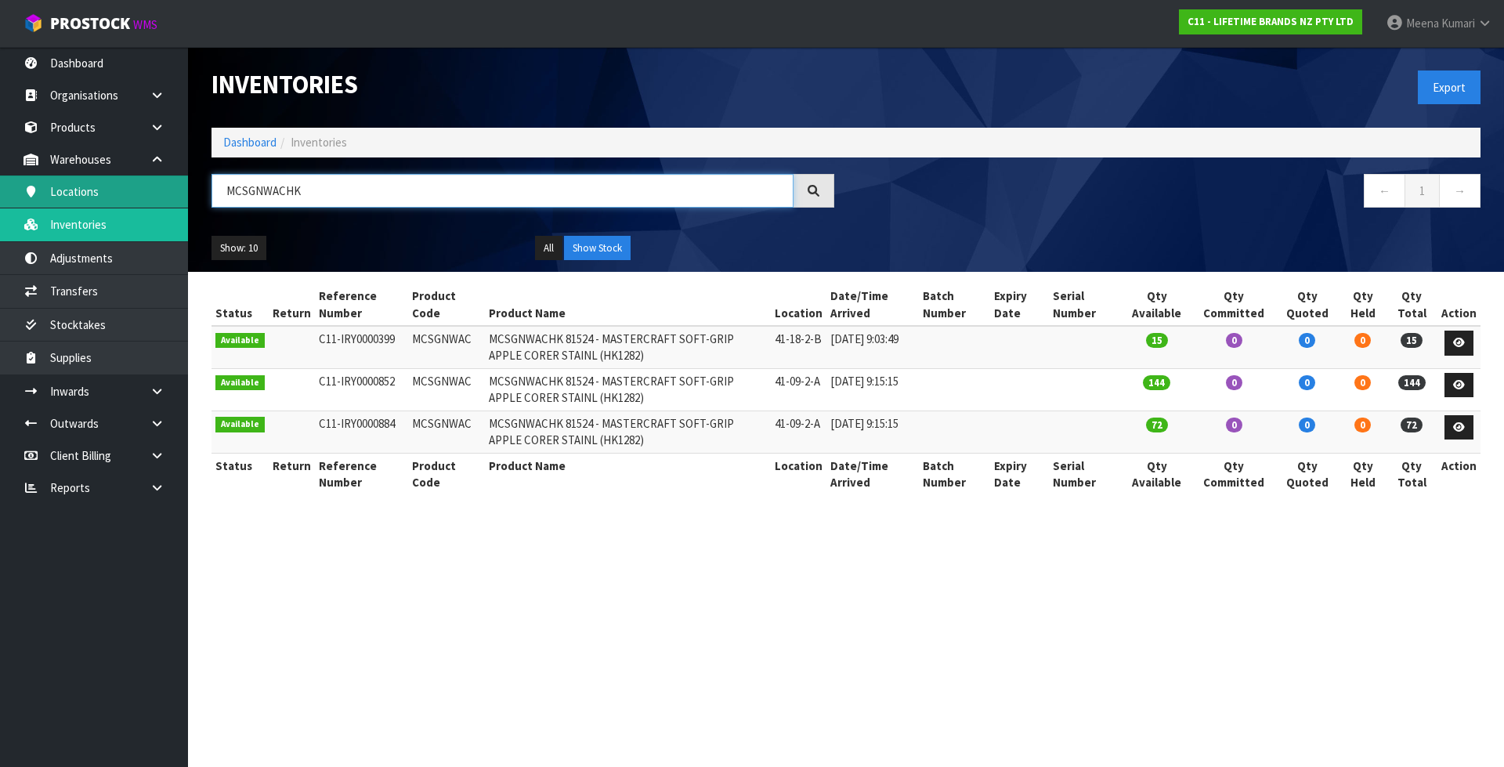
drag, startPoint x: 331, startPoint y: 194, endPoint x: 38, endPoint y: 196, distance: 292.9
click at [38, 196] on body "Toggle navigation ProStock WMS C11 - LIFETIME BRANDS NZ PTY LTD [PERSON_NAME] L…" at bounding box center [752, 383] width 1504 height 767
paste input "NPWHT17"
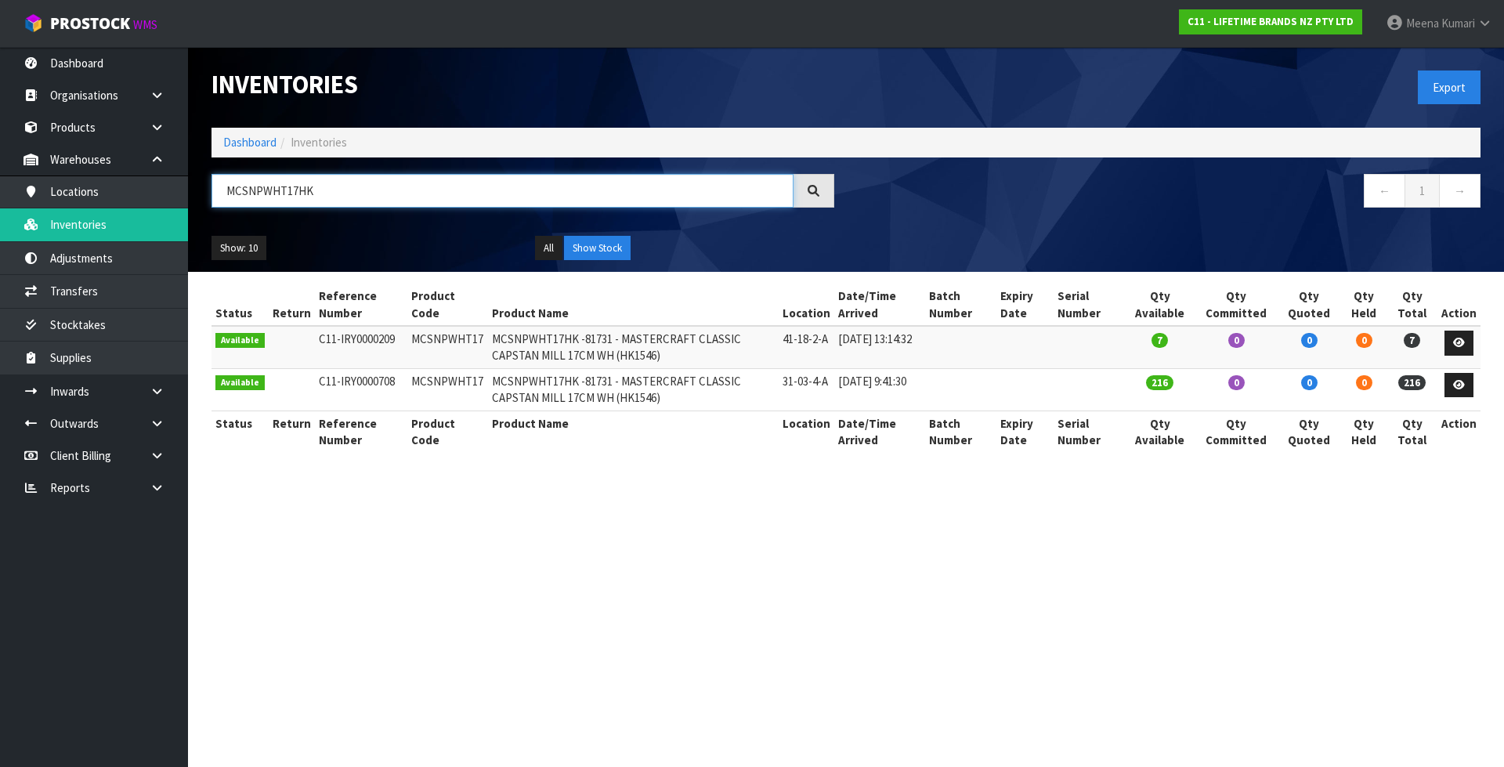
drag, startPoint x: 318, startPoint y: 198, endPoint x: 215, endPoint y: 176, distance: 104.9
click at [215, 176] on input "MCSNPWHT17HK" at bounding box center [502, 191] width 582 height 34
paste input "BLK12"
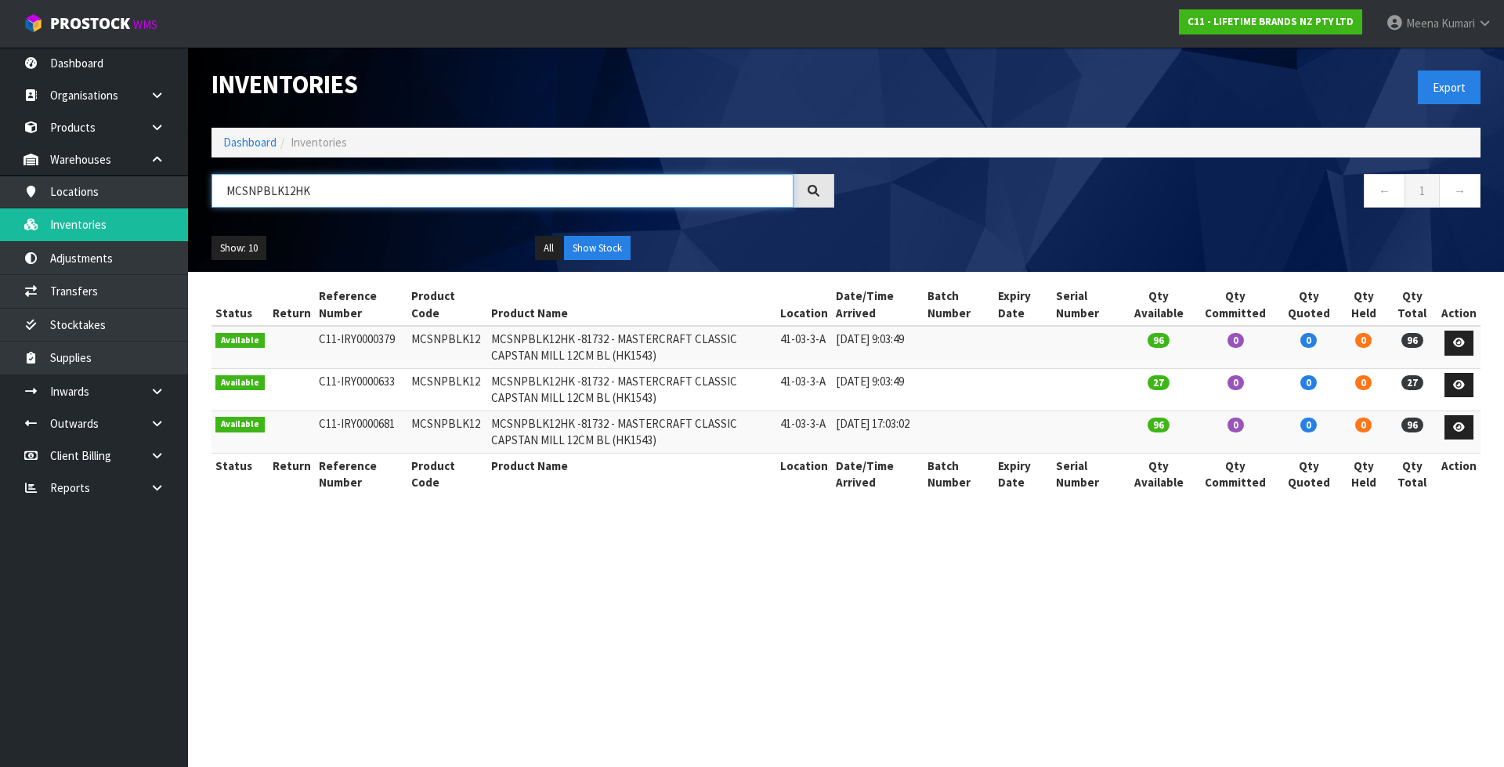
drag, startPoint x: 317, startPoint y: 186, endPoint x: 193, endPoint y: 174, distance: 124.4
click at [193, 174] on header "Inventories Export Dashboard Inventories MCSNPBLK12HK ← 1 → Show: 10 5 10 25 50…" at bounding box center [846, 159] width 1316 height 225
paste input "GNWLP"
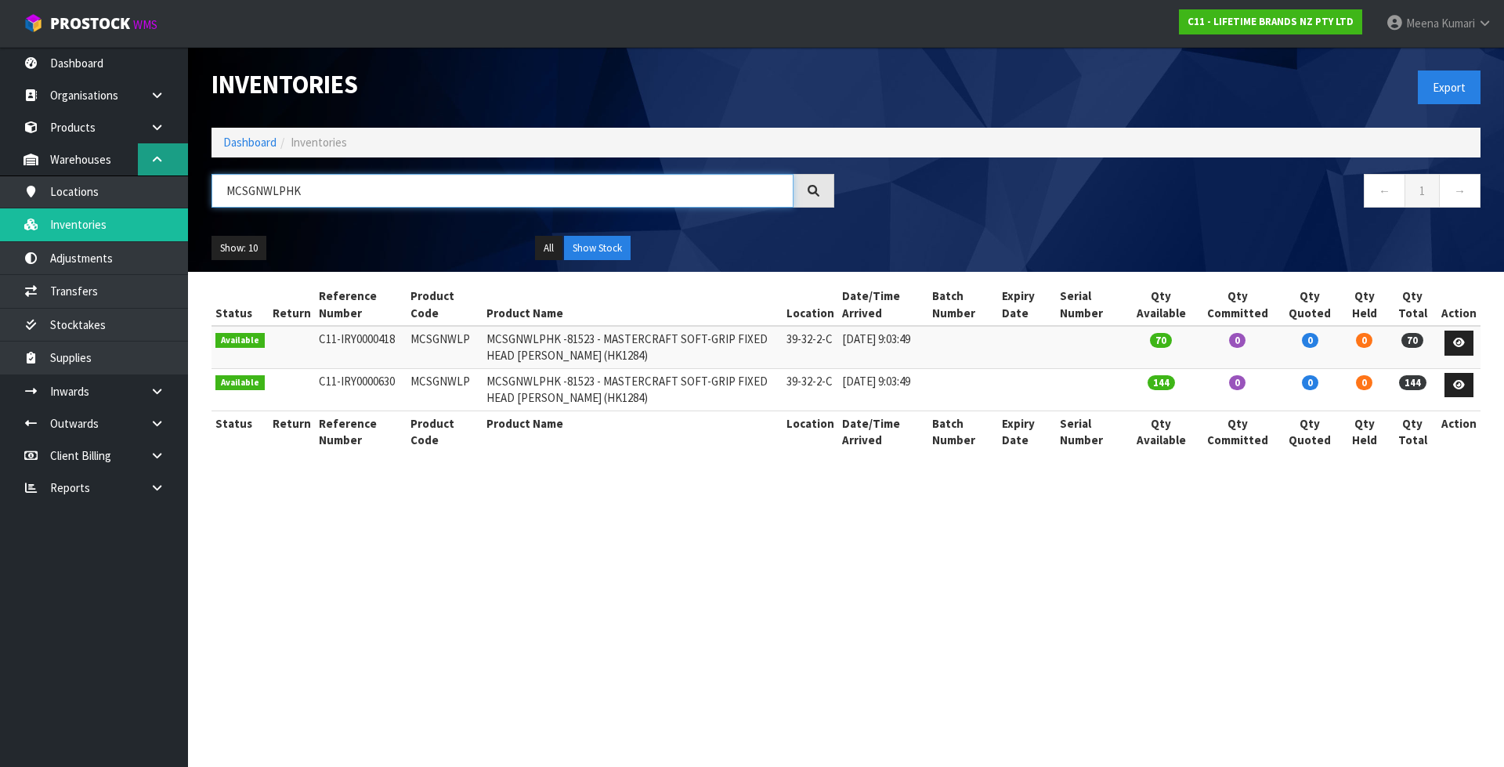
drag, startPoint x: 416, startPoint y: 198, endPoint x: 172, endPoint y: 164, distance: 246.8
click at [172, 164] on body "Toggle navigation ProStock WMS C11 - LIFETIME BRANDS NZ PTY LTD [PERSON_NAME] L…" at bounding box center [752, 383] width 1504 height 767
paste input "CS"
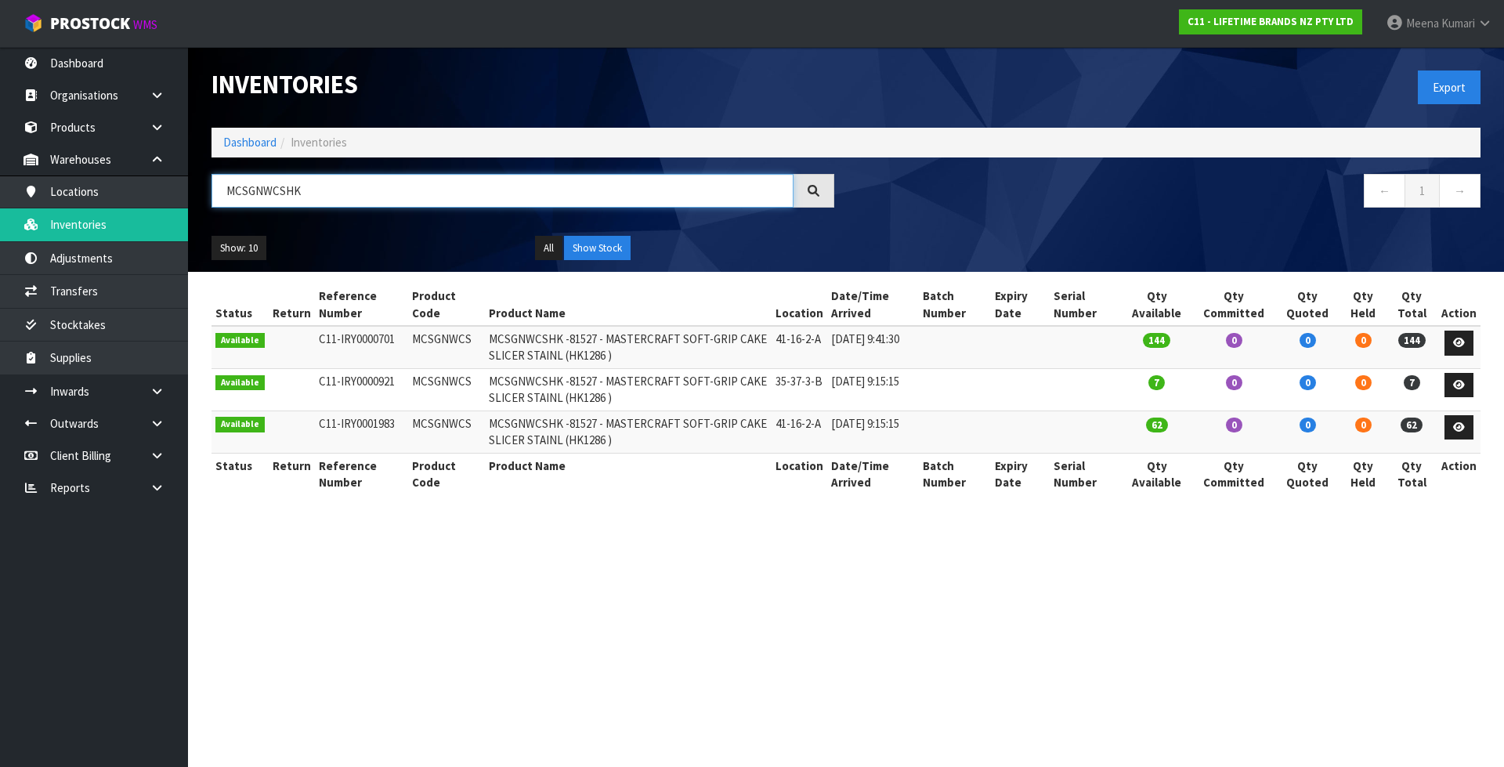
drag, startPoint x: 410, startPoint y: 197, endPoint x: 215, endPoint y: 180, distance: 196.5
click at [215, 180] on input "MCSGNWCSHK" at bounding box center [502, 191] width 582 height 34
paste input "NPWHT12"
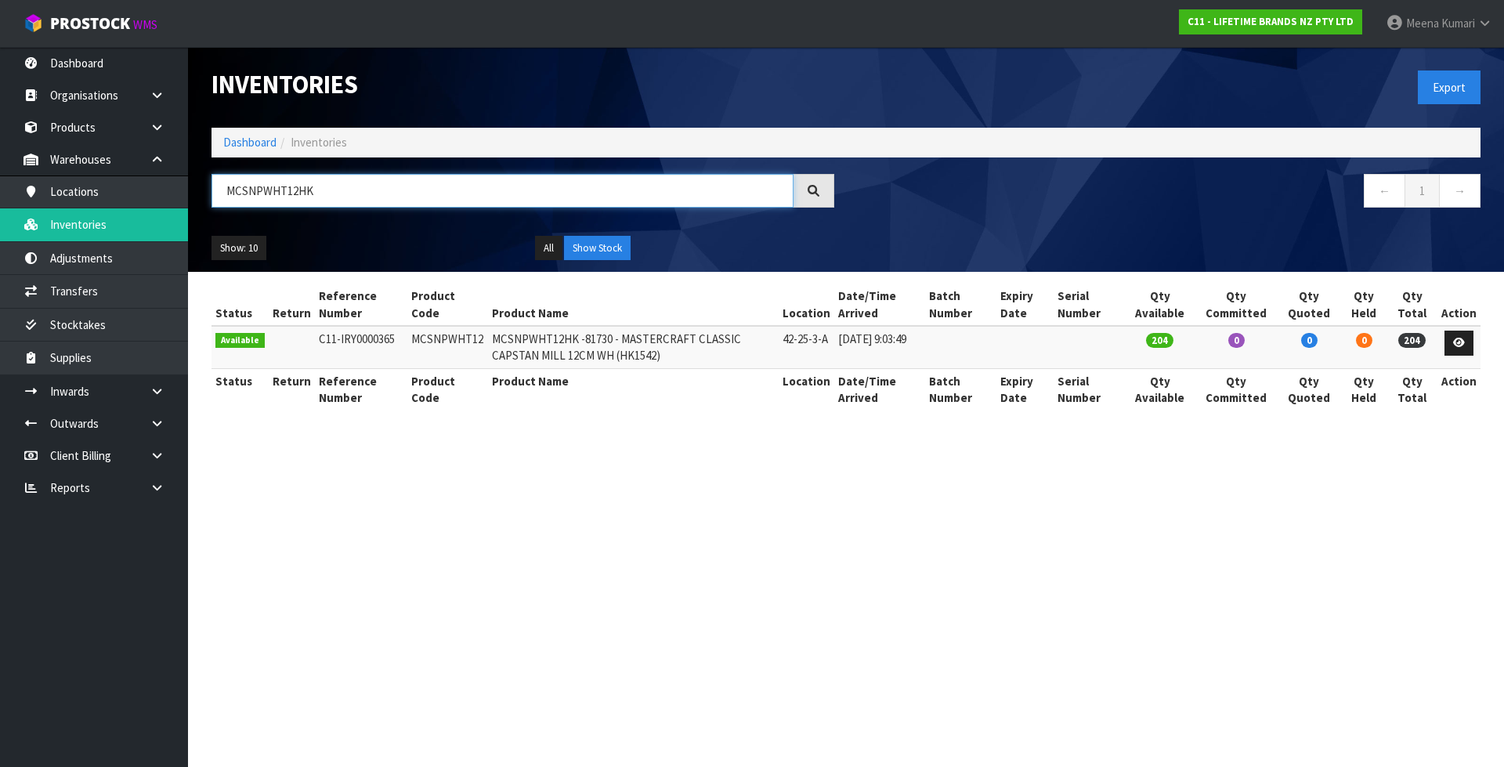
drag, startPoint x: 384, startPoint y: 198, endPoint x: 193, endPoint y: 197, distance: 191.1
click at [193, 197] on header "Inventories Export Dashboard Inventories MCSNPWHT12HK ← 1 → Show: 10 5 10 25 50…" at bounding box center [846, 159] width 1316 height 225
paste input "GNWNSP"
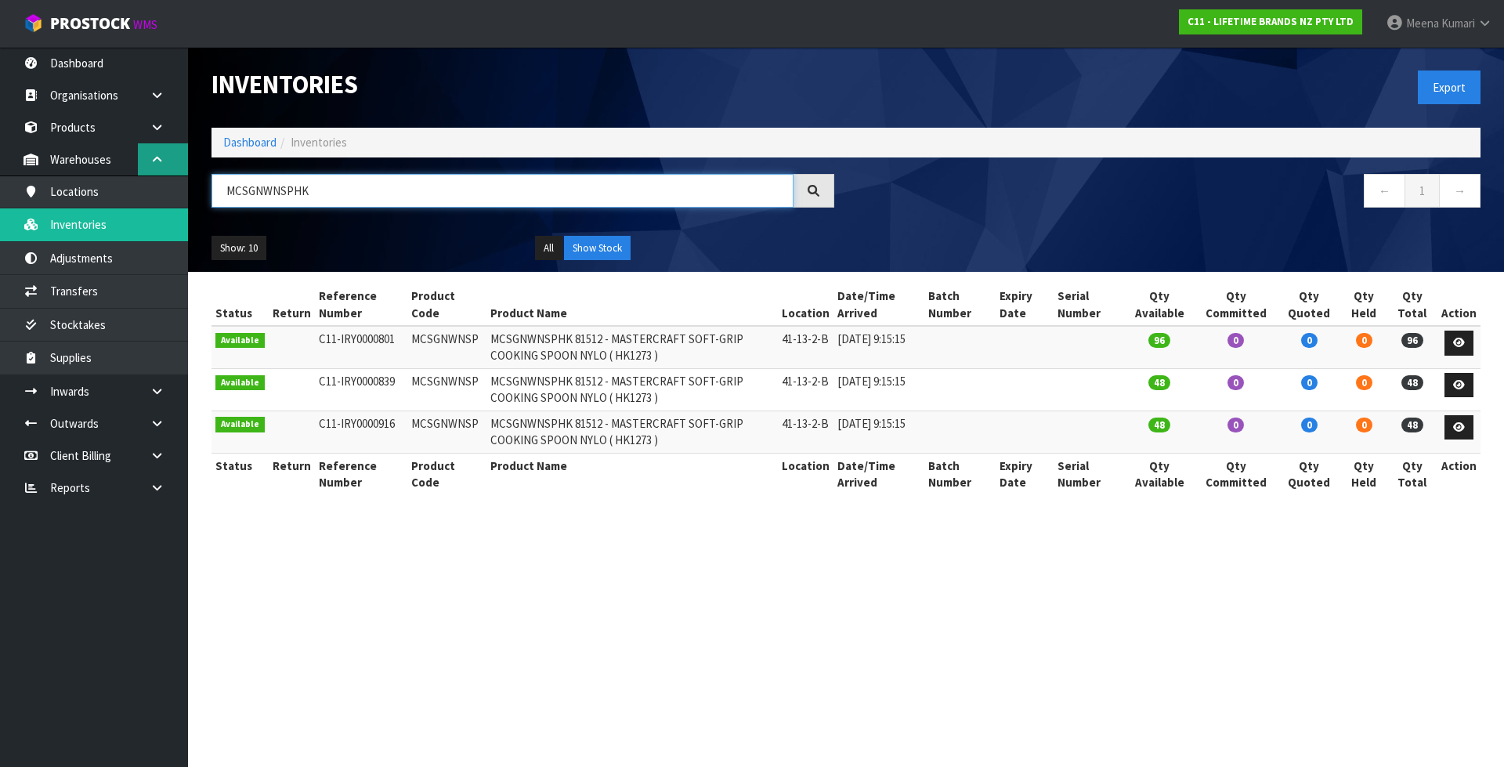
drag, startPoint x: 318, startPoint y: 194, endPoint x: 146, endPoint y: 168, distance: 173.6
click at [146, 168] on body "Toggle navigation ProStock WMS C11 - LIFETIME BRANDS NZ PTY LTD [PERSON_NAME] L…" at bounding box center [752, 383] width 1504 height 767
paste input "text"
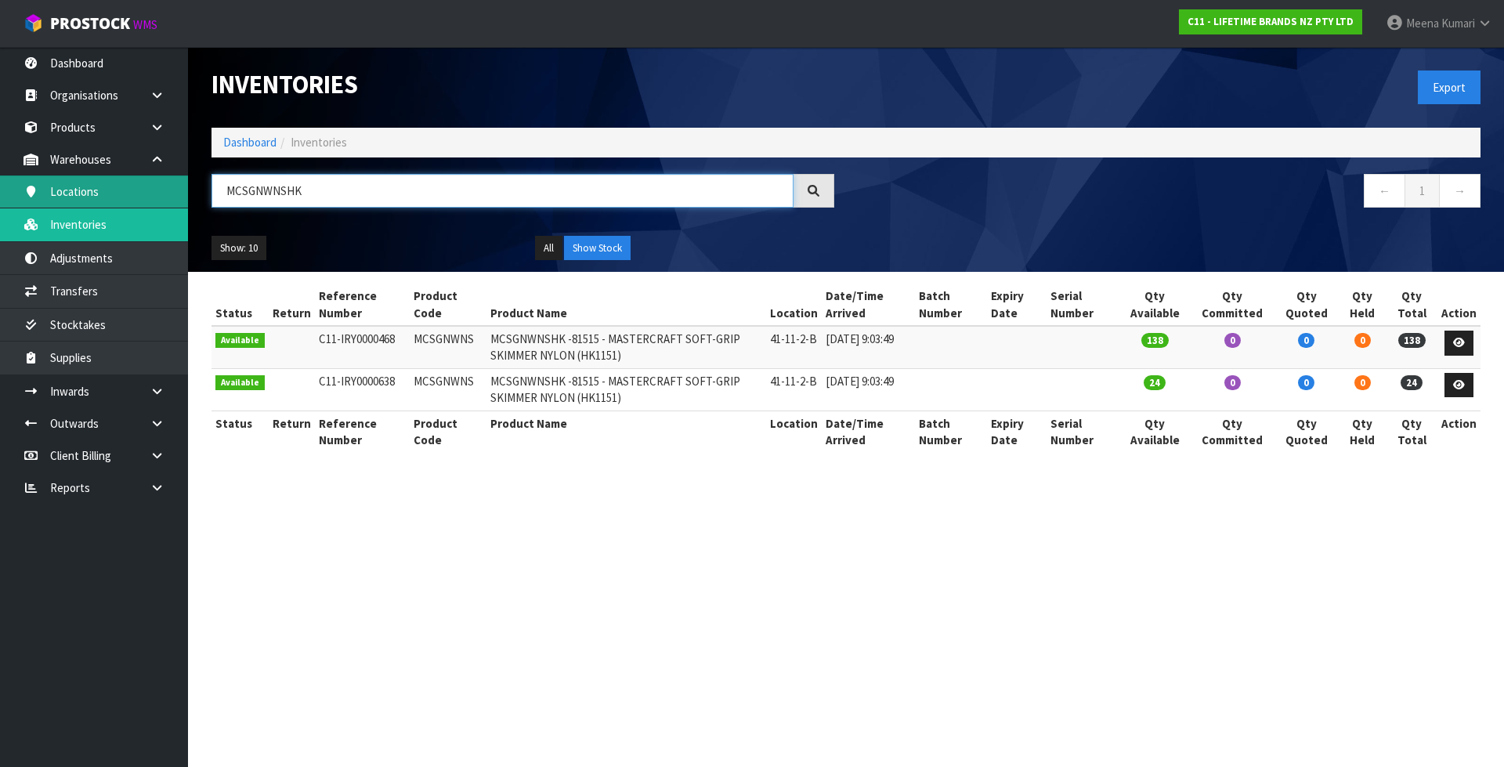
drag, startPoint x: 331, startPoint y: 194, endPoint x: 164, endPoint y: 197, distance: 166.1
click at [164, 197] on body "Toggle navigation ProStock WMS C11 - LIFETIME BRANDS NZ PTY LTD [PERSON_NAME] L…" at bounding box center [752, 383] width 1504 height 767
paste input "LSP"
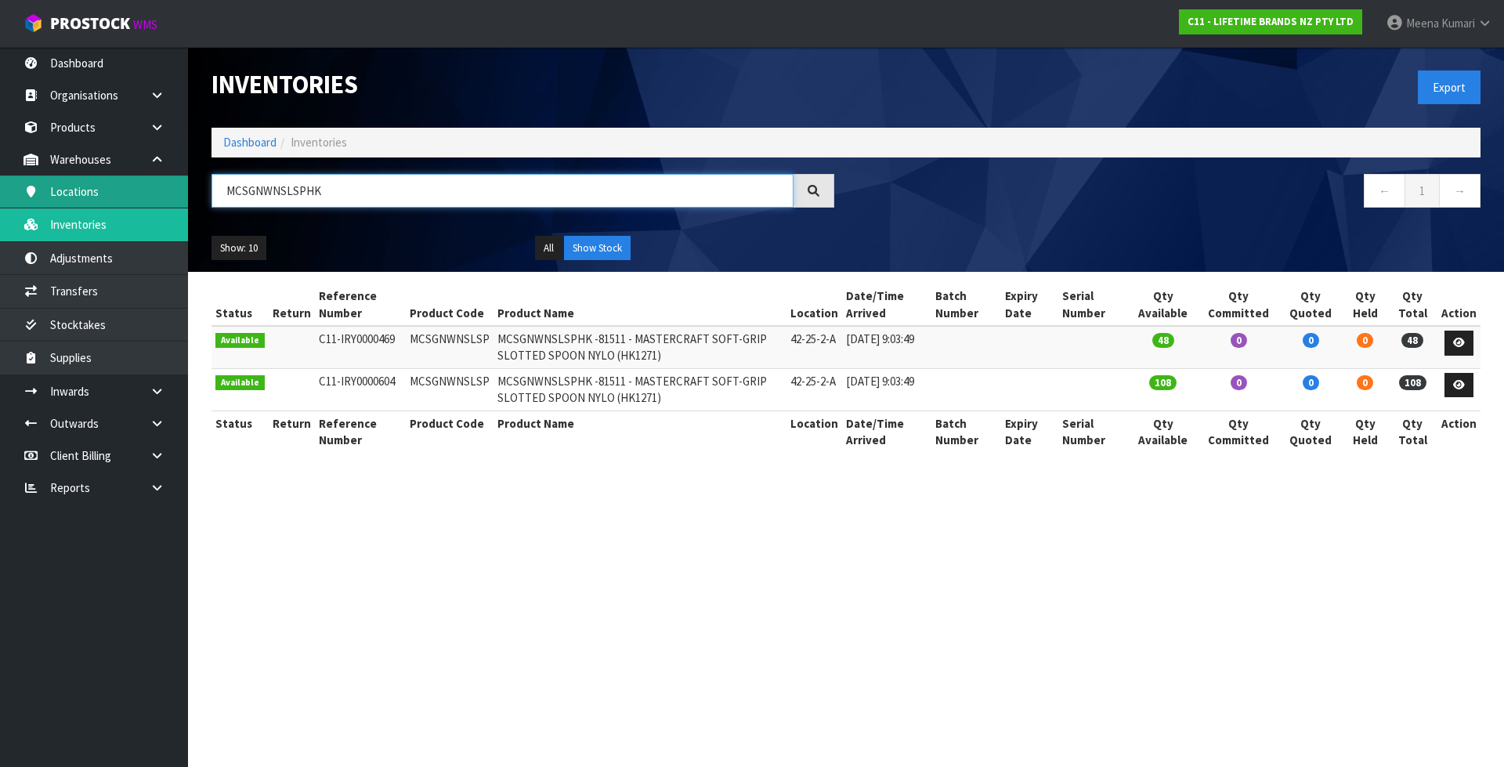
drag, startPoint x: 419, startPoint y: 193, endPoint x: 101, endPoint y: 194, distance: 318.0
click at [101, 194] on body "Toggle navigation ProStock WMS C11 - LIFETIME BRANDS NZ PTY LTD [PERSON_NAME] L…" at bounding box center [752, 383] width 1504 height 767
paste input "OVENSS"
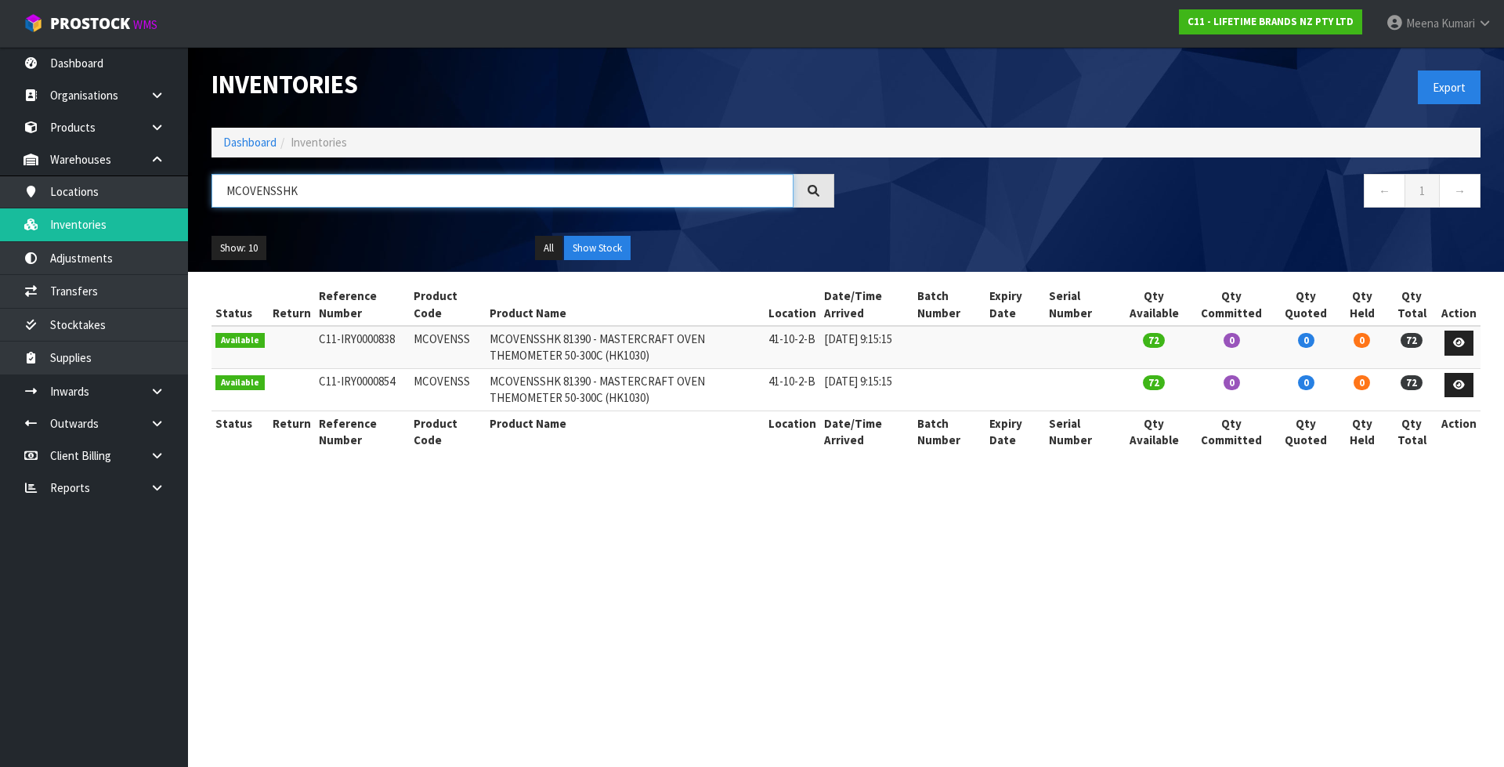
drag, startPoint x: 337, startPoint y: 195, endPoint x: 195, endPoint y: 196, distance: 141.8
click at [195, 196] on header "Inventories Export Dashboard Inventories MCOVENSSHK ← 1 → Show: 10 5 10 25 50 A…" at bounding box center [846, 159] width 1316 height 225
paste input "SGNWGP"
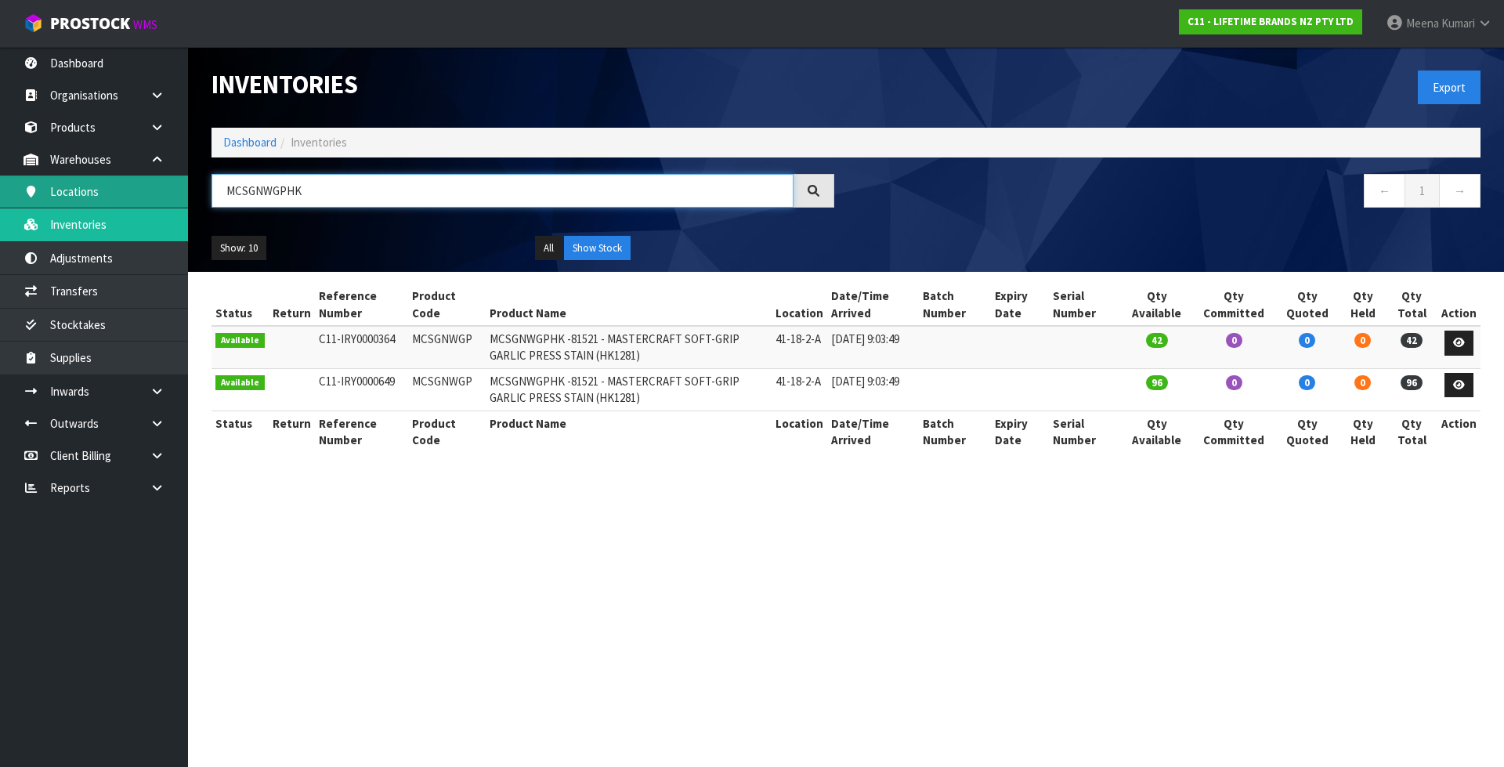
drag, startPoint x: 345, startPoint y: 184, endPoint x: 147, endPoint y: 202, distance: 198.2
click at [147, 202] on body "Toggle navigation ProStock WMS C11 - LIFETIME BRANDS NZ PTY LTD [PERSON_NAME] L…" at bounding box center [752, 383] width 1504 height 767
paste input "SSIC"
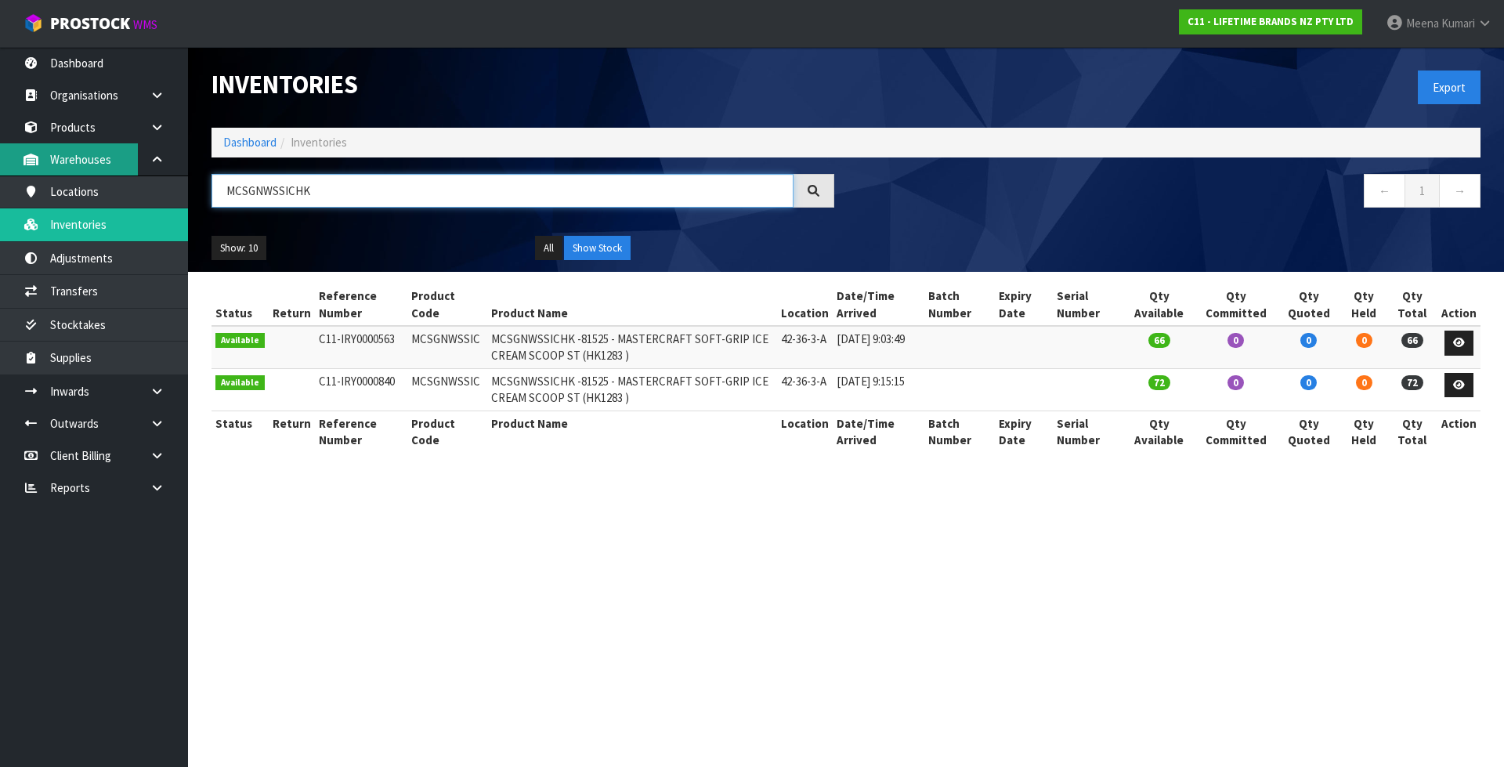
drag, startPoint x: 326, startPoint y: 189, endPoint x: 110, endPoint y: 157, distance: 218.5
click at [110, 157] on body "Toggle navigation ProStock WMS C11 - LIFETIME BRANDS NZ PTY LTD [PERSON_NAME] L…" at bounding box center [752, 383] width 1504 height 767
paste input "KCMCCAKE26"
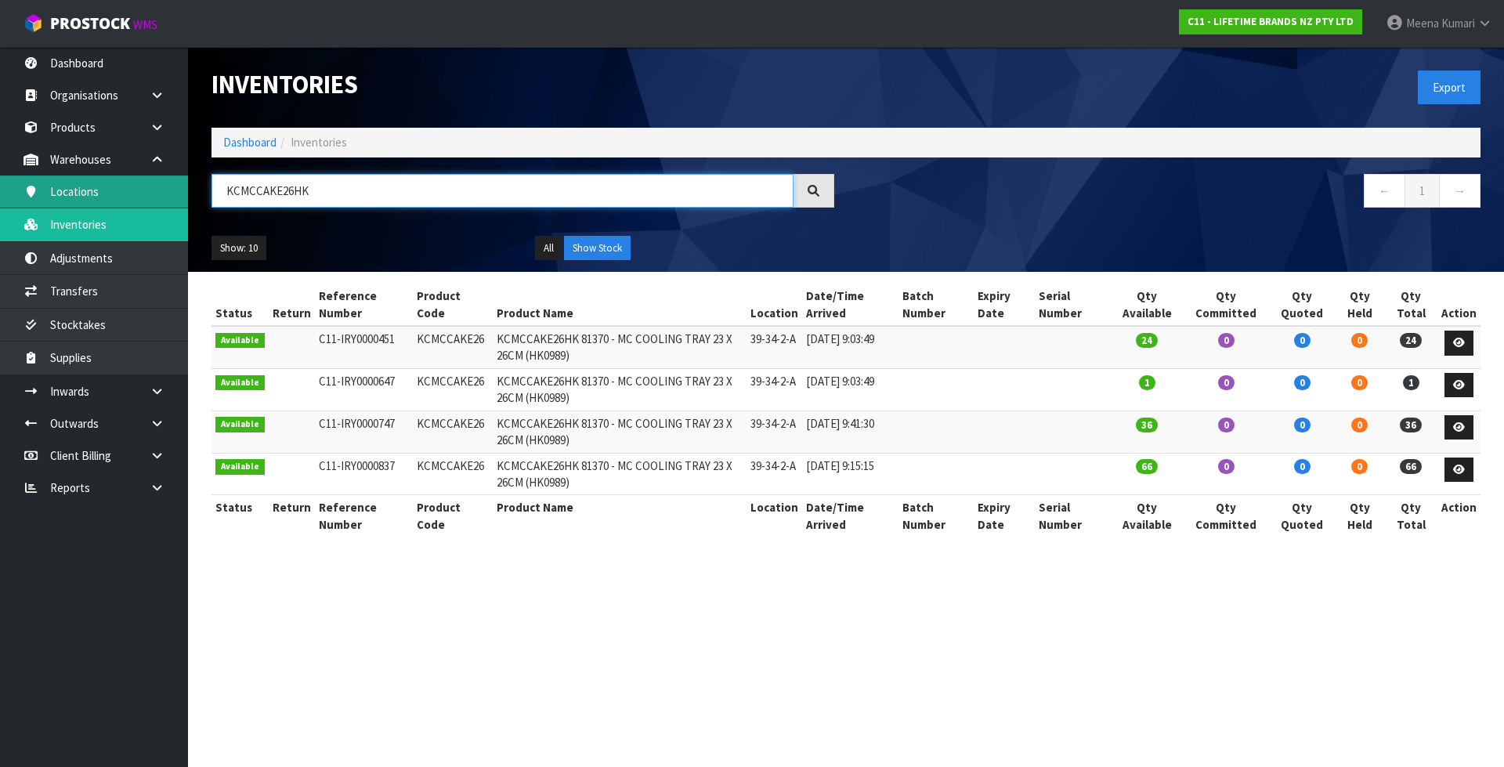
drag, startPoint x: 347, startPoint y: 184, endPoint x: 151, endPoint y: 200, distance: 196.4
click at [151, 200] on body "Toggle navigation ProStock WMS C11 - LIFETIME BRANDS NZ PTY LTD [PERSON_NAME] L…" at bounding box center [752, 383] width 1504 height 767
paste input "TORCH2"
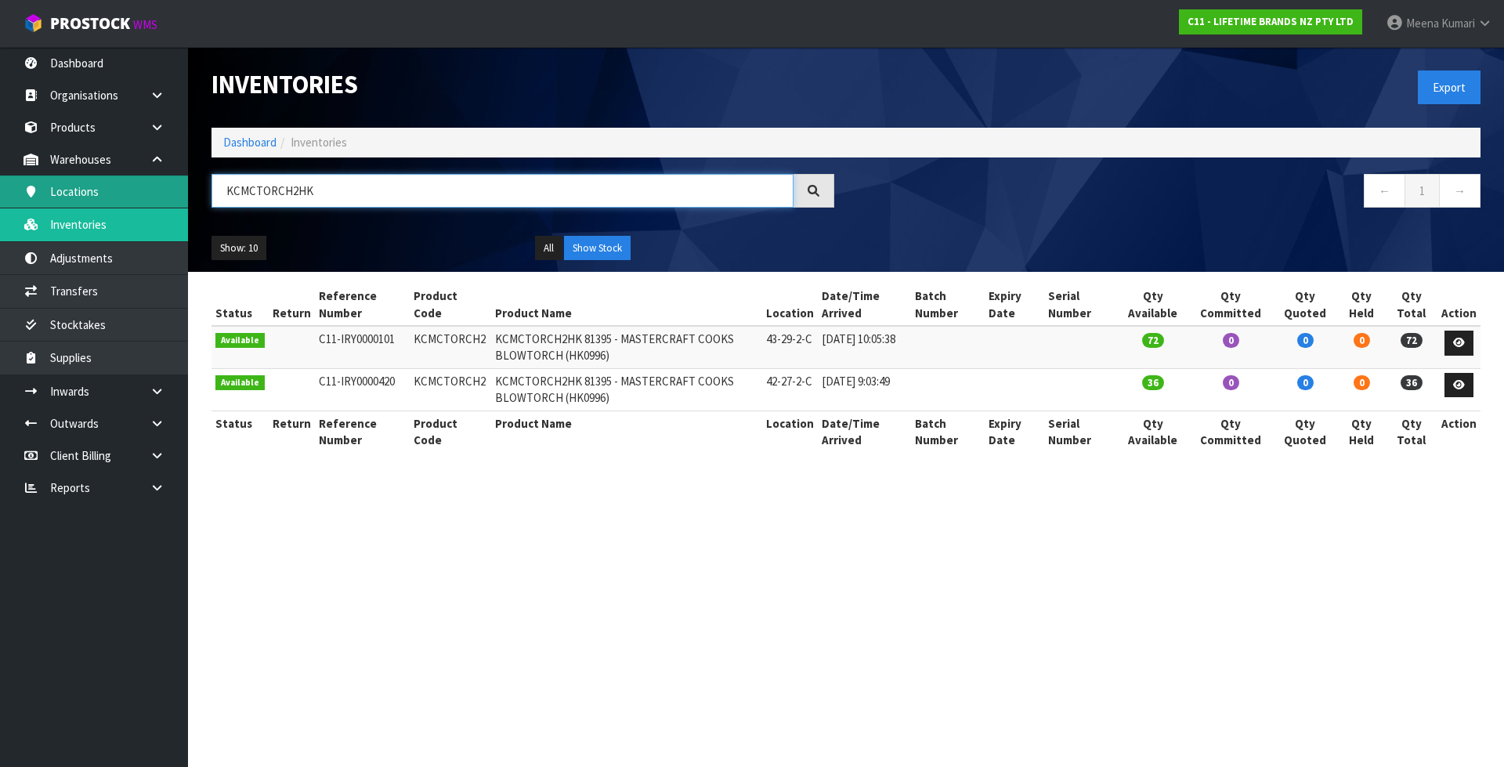
drag, startPoint x: 318, startPoint y: 195, endPoint x: 117, endPoint y: 177, distance: 201.3
click at [117, 177] on body "Toggle navigation ProStock WMS C11 - LIFETIME BRANDS NZ PTY LTD [PERSON_NAME] L…" at bounding box center [752, 383] width 1504 height 767
paste input "MCSGNWYP"
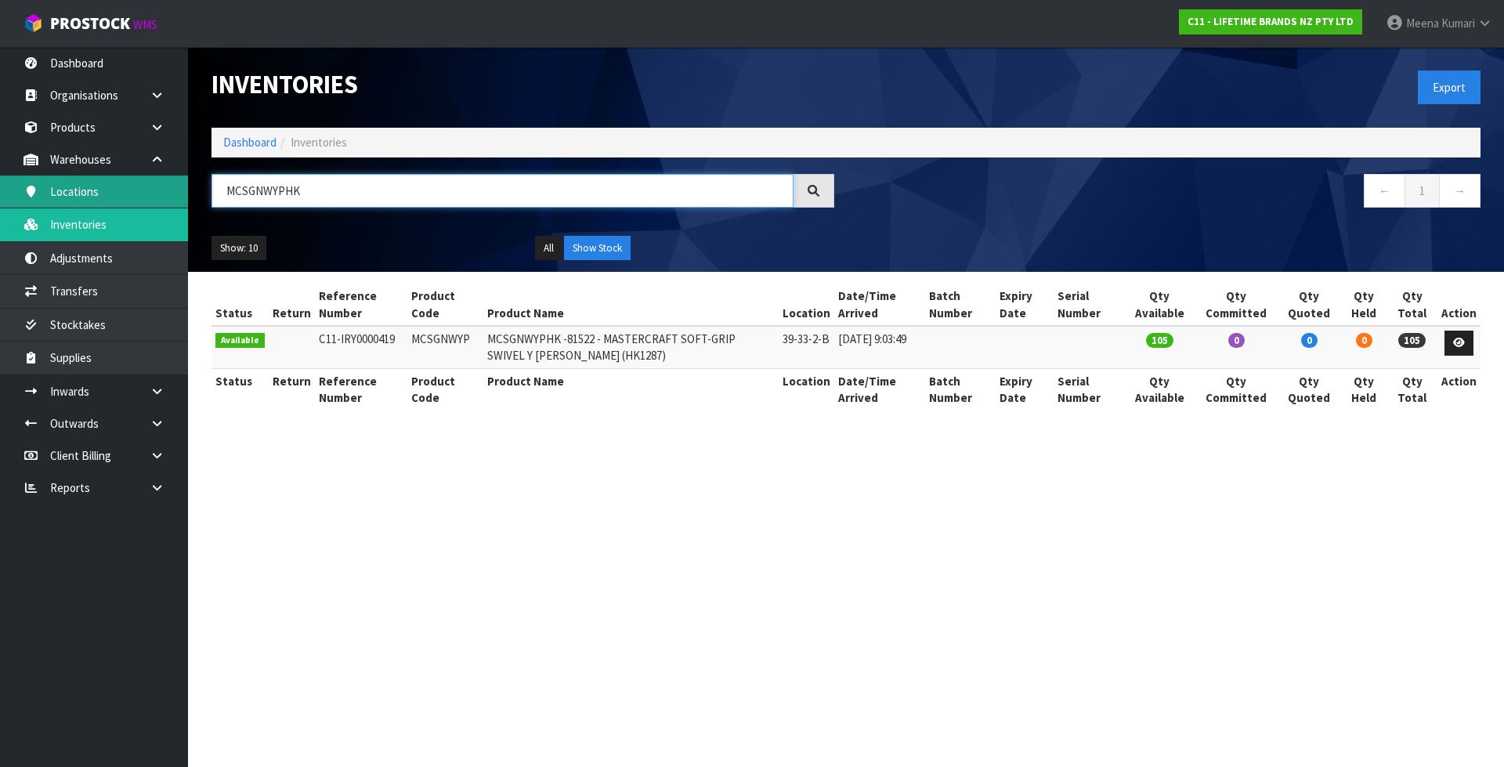
drag, startPoint x: 299, startPoint y: 192, endPoint x: 139, endPoint y: 182, distance: 160.1
click at [139, 182] on body "Toggle navigation ProStock WMS C11 - LIFETIME BRANDS NZ PTY LTD [PERSON_NAME] L…" at bounding box center [752, 383] width 1504 height 767
paste input "NPOMBBLU12"
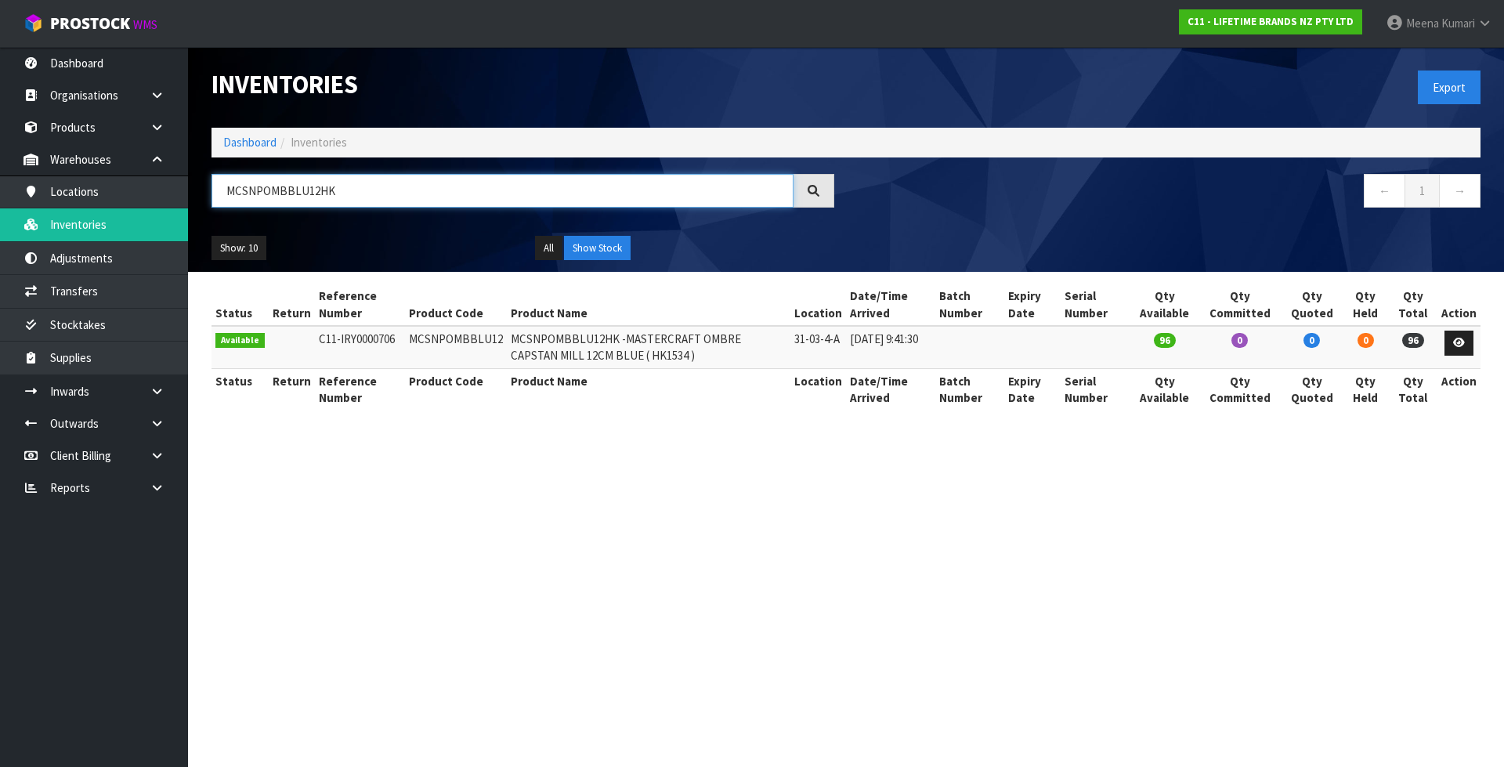
drag, startPoint x: 330, startPoint y: 190, endPoint x: 202, endPoint y: 186, distance: 127.7
click at [202, 186] on div "MCSNPOMBBLU12HK" at bounding box center [523, 196] width 646 height 45
paste input "EMILL"
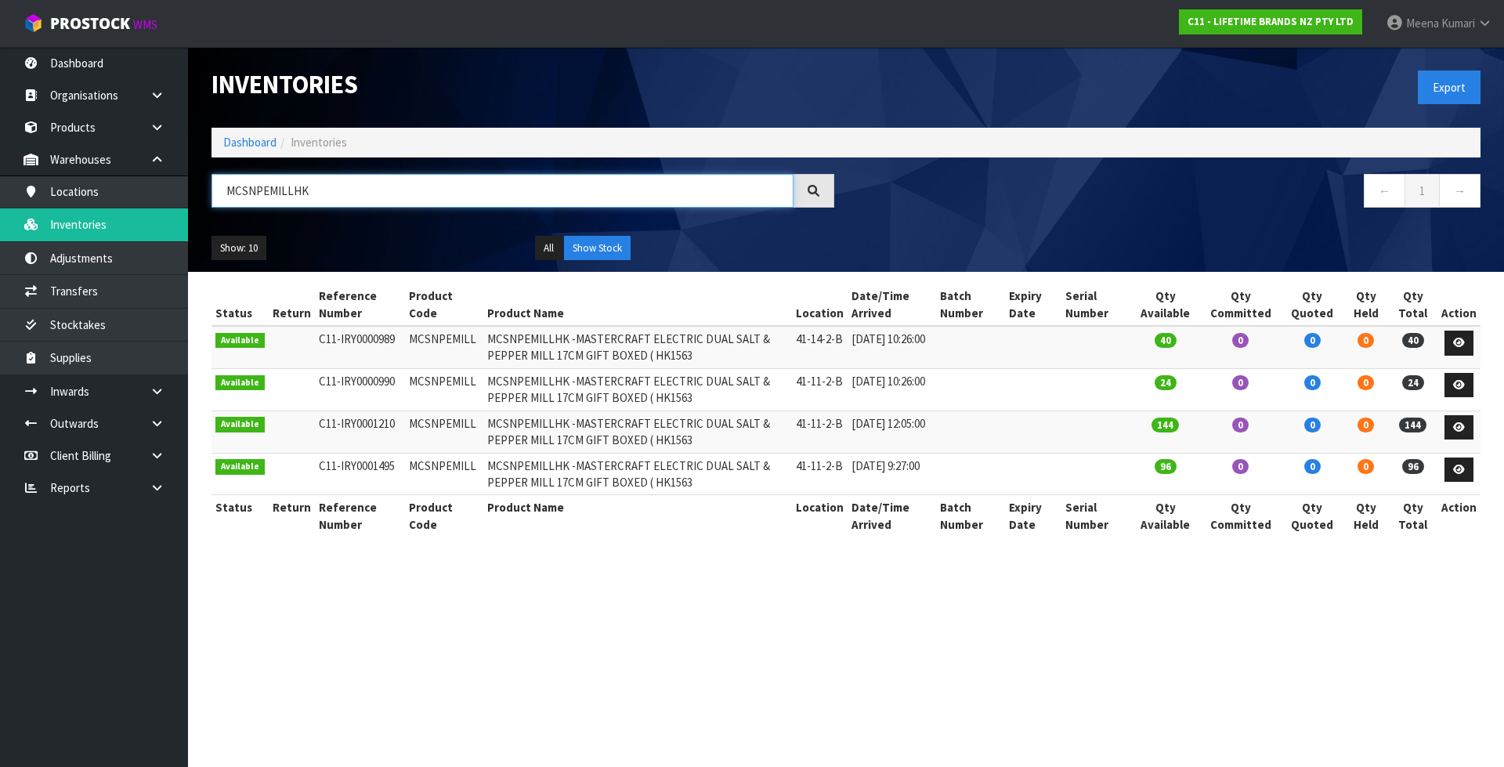
drag, startPoint x: 313, startPoint y: 195, endPoint x: 190, endPoint y: 195, distance: 123.0
click at [190, 195] on header "Inventories Export Dashboard Inventories MCSNPEMILLHK ← 1 → Show: 10 5 10 25 50…" at bounding box center [846, 159] width 1316 height 225
paste input "FRIDGESS"
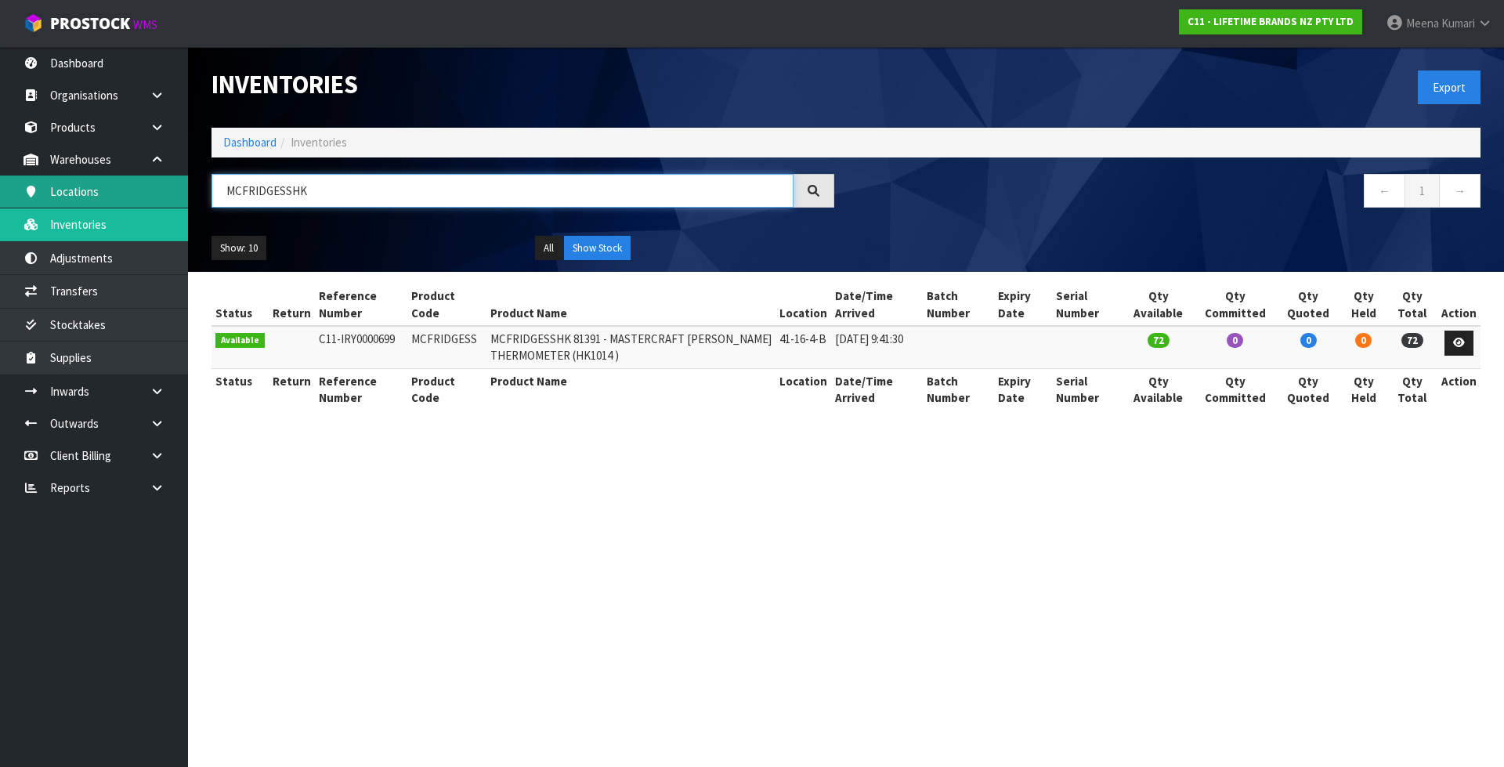
drag, startPoint x: 349, startPoint y: 179, endPoint x: 174, endPoint y: 195, distance: 175.4
click at [174, 195] on body "Toggle navigation ProStock WMS C11 - LIFETIME BRANDS NZ PTY LTD [PERSON_NAME] L…" at bounding box center [752, 383] width 1504 height 767
paste input "SNPELEC"
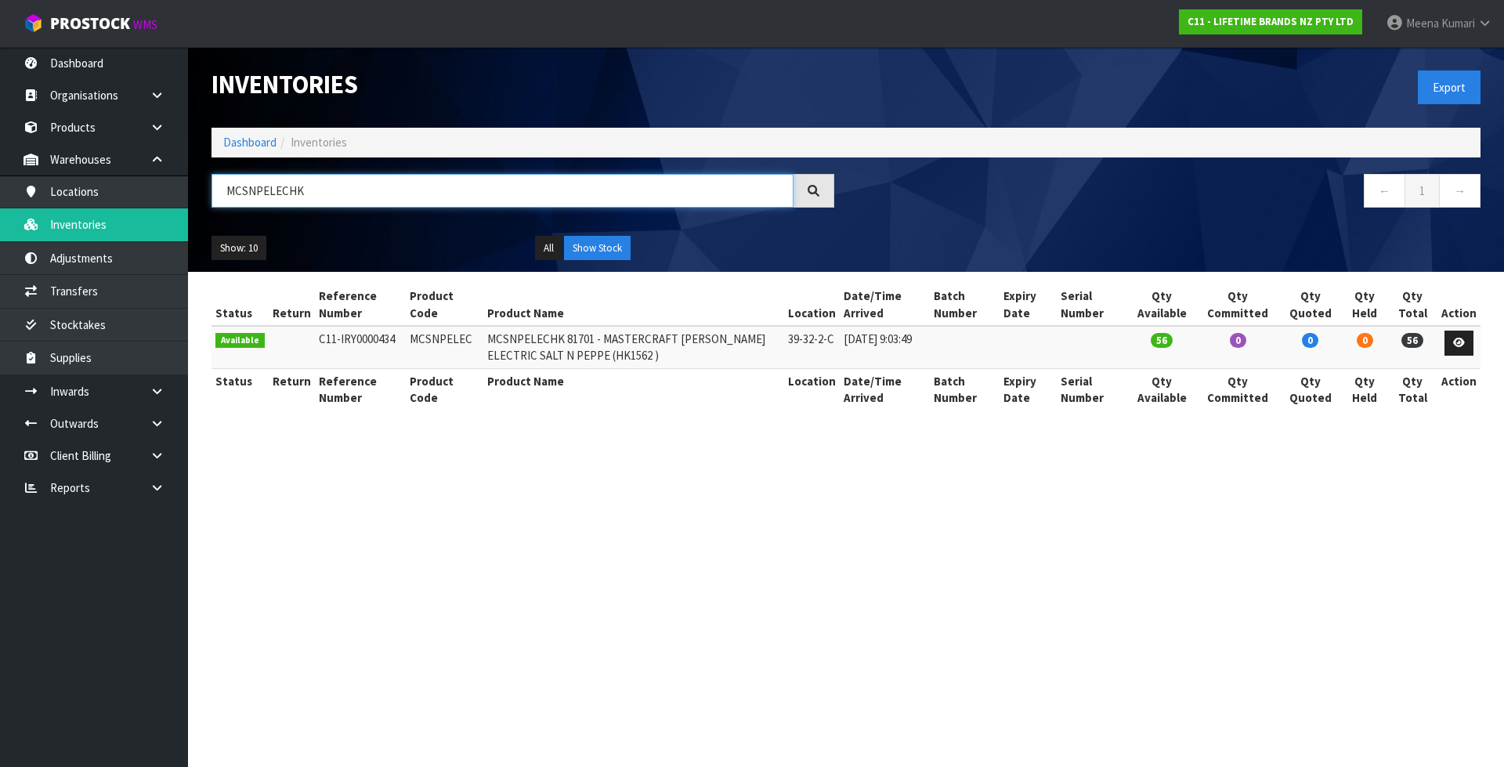
drag, startPoint x: 269, startPoint y: 187, endPoint x: 190, endPoint y: 179, distance: 79.6
click at [190, 179] on header "Inventories Export Dashboard Inventories MCSNPELECHK ← 1 → Show: 10 5 10 25 50 …" at bounding box center [846, 159] width 1316 height 225
paste input "OMBGRY12"
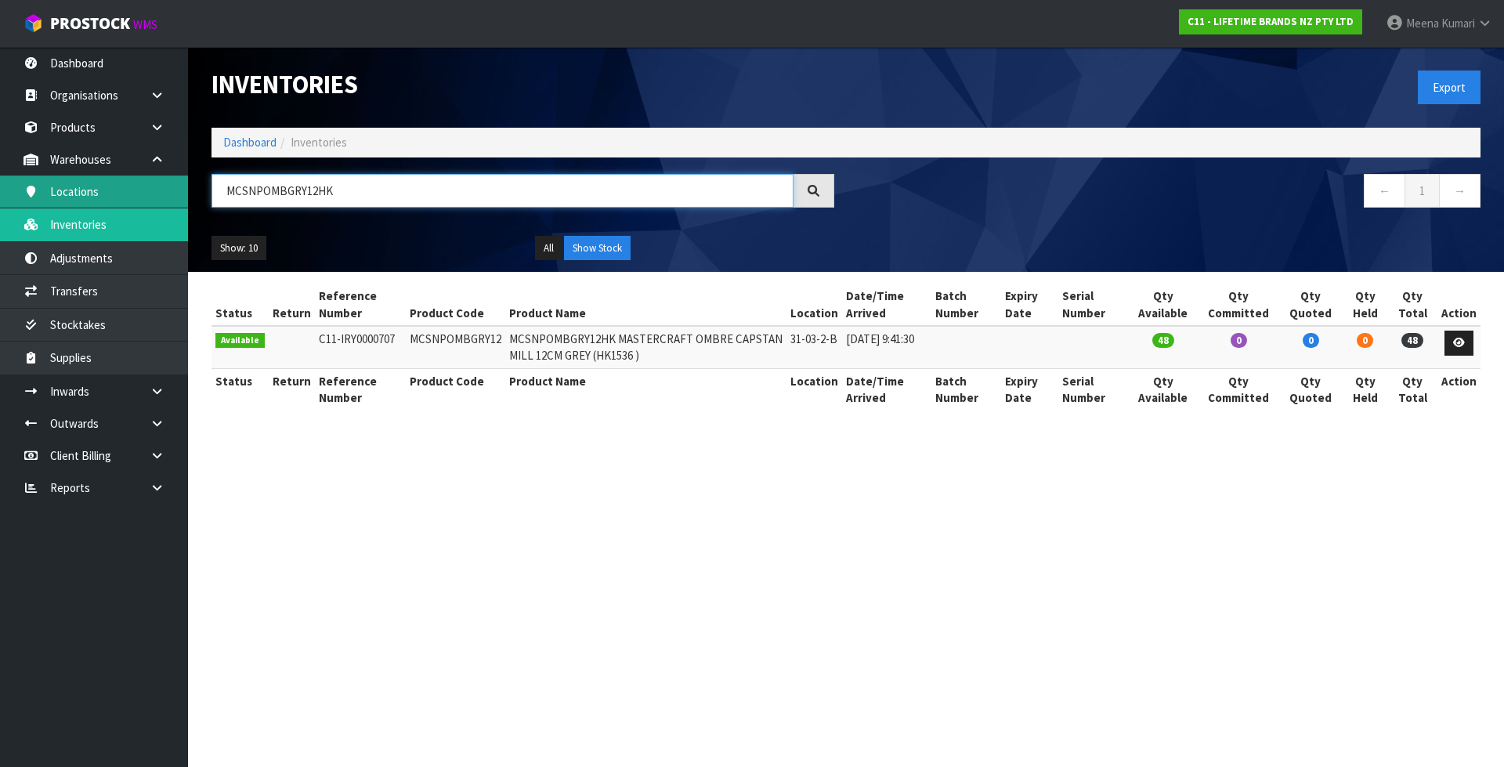
drag, startPoint x: 341, startPoint y: 191, endPoint x: 182, endPoint y: 177, distance: 159.6
click at [182, 177] on body "Toggle navigation ProStock WMS C11 - LIFETIME BRANDS NZ PTY LTD [PERSON_NAME] L…" at bounding box center [752, 383] width 1504 height 767
paste input "HGMCSNPBEECH12"
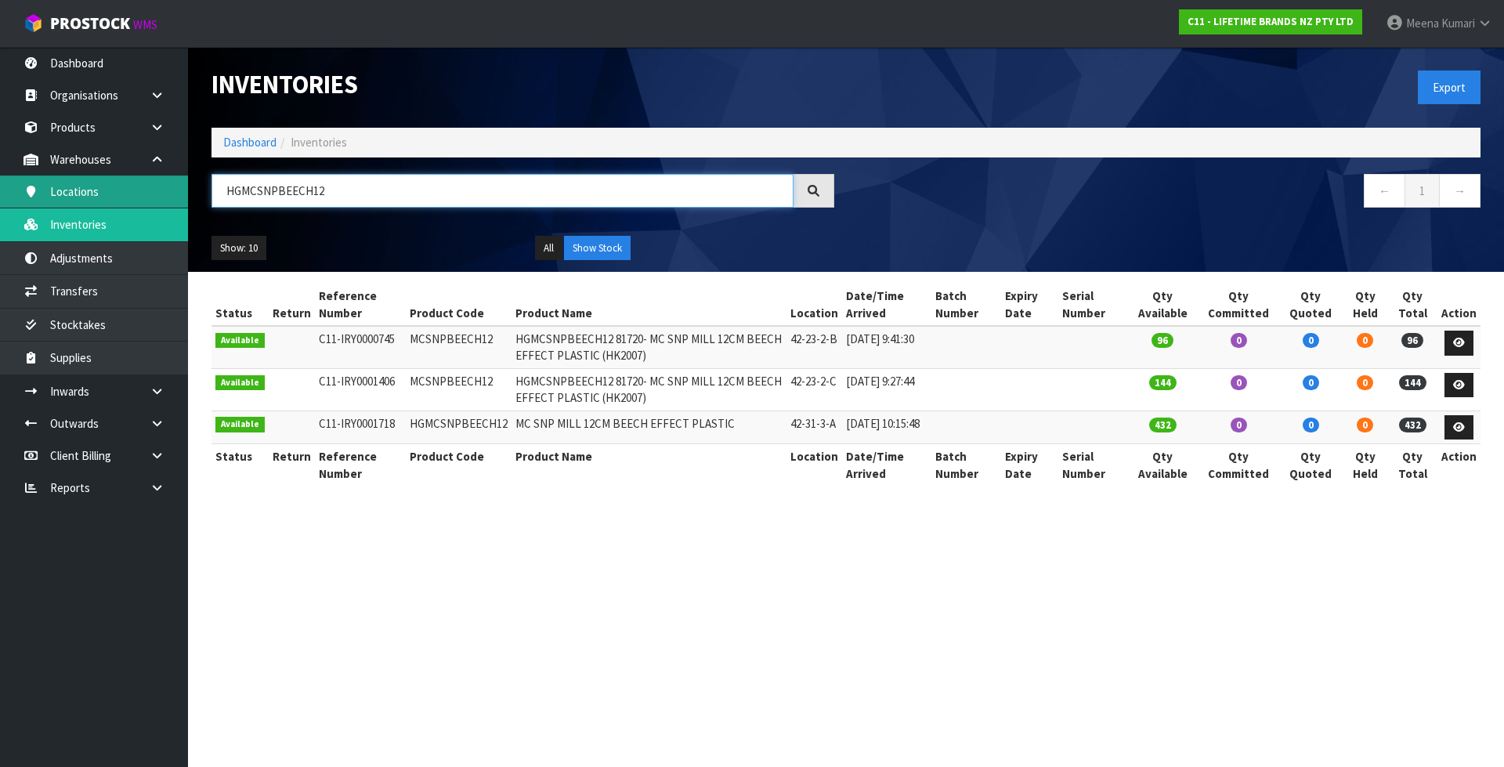
drag, startPoint x: 352, startPoint y: 196, endPoint x: 137, endPoint y: 177, distance: 215.4
click at [137, 177] on body "Toggle navigation ProStock WMS C11 - LIFETIME BRANDS NZ PTY LTD [PERSON_NAME] L…" at bounding box center [752, 383] width 1504 height 767
paste input "MCTONG28HK"
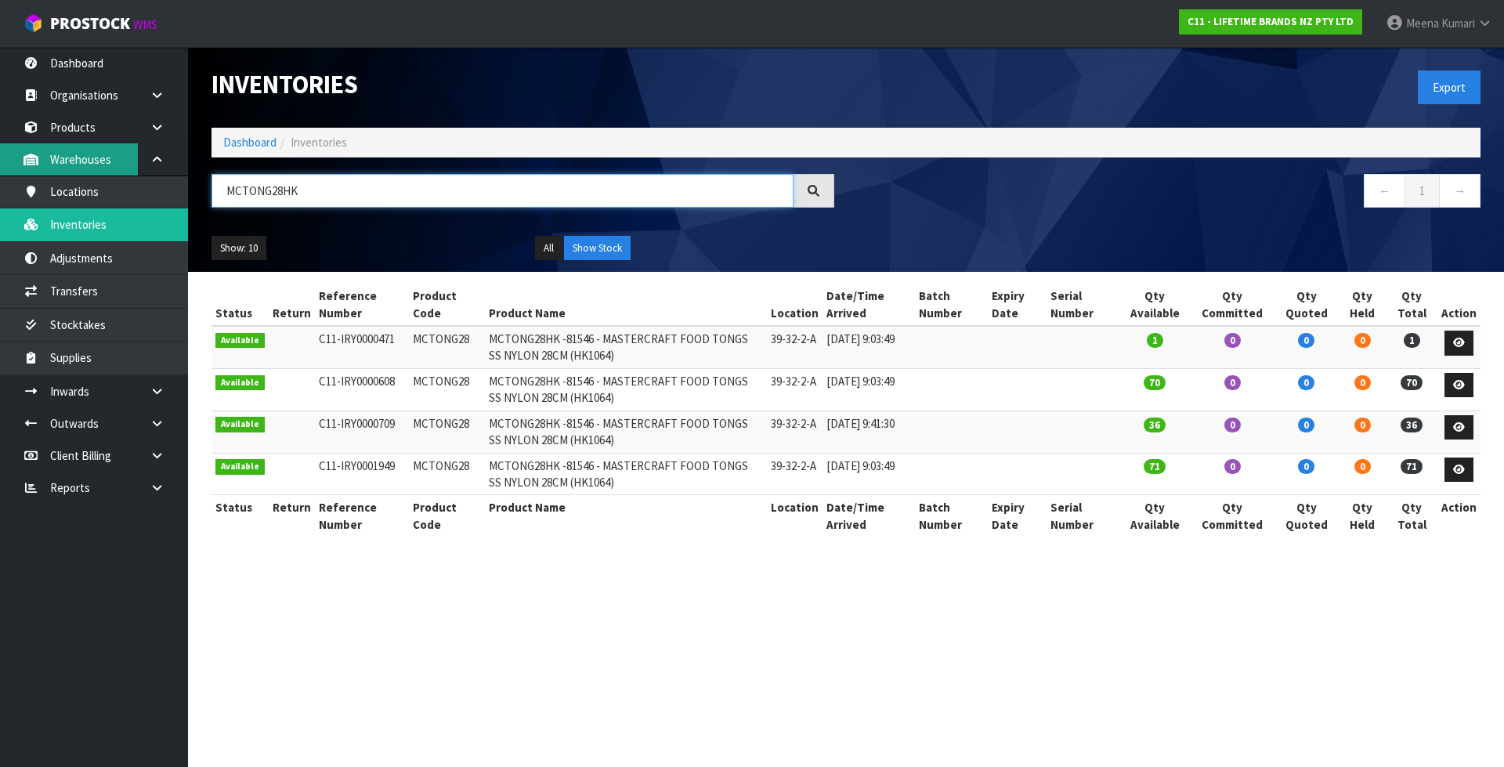
drag, startPoint x: 197, startPoint y: 172, endPoint x: 92, endPoint y: 169, distance: 105.0
click at [92, 169] on body "Toggle navigation ProStock WMS C11 - LIFETIME BRANDS NZ PTY LTD [PERSON_NAME] L…" at bounding box center [752, 383] width 1504 height 767
paste input "GRAVYGL"
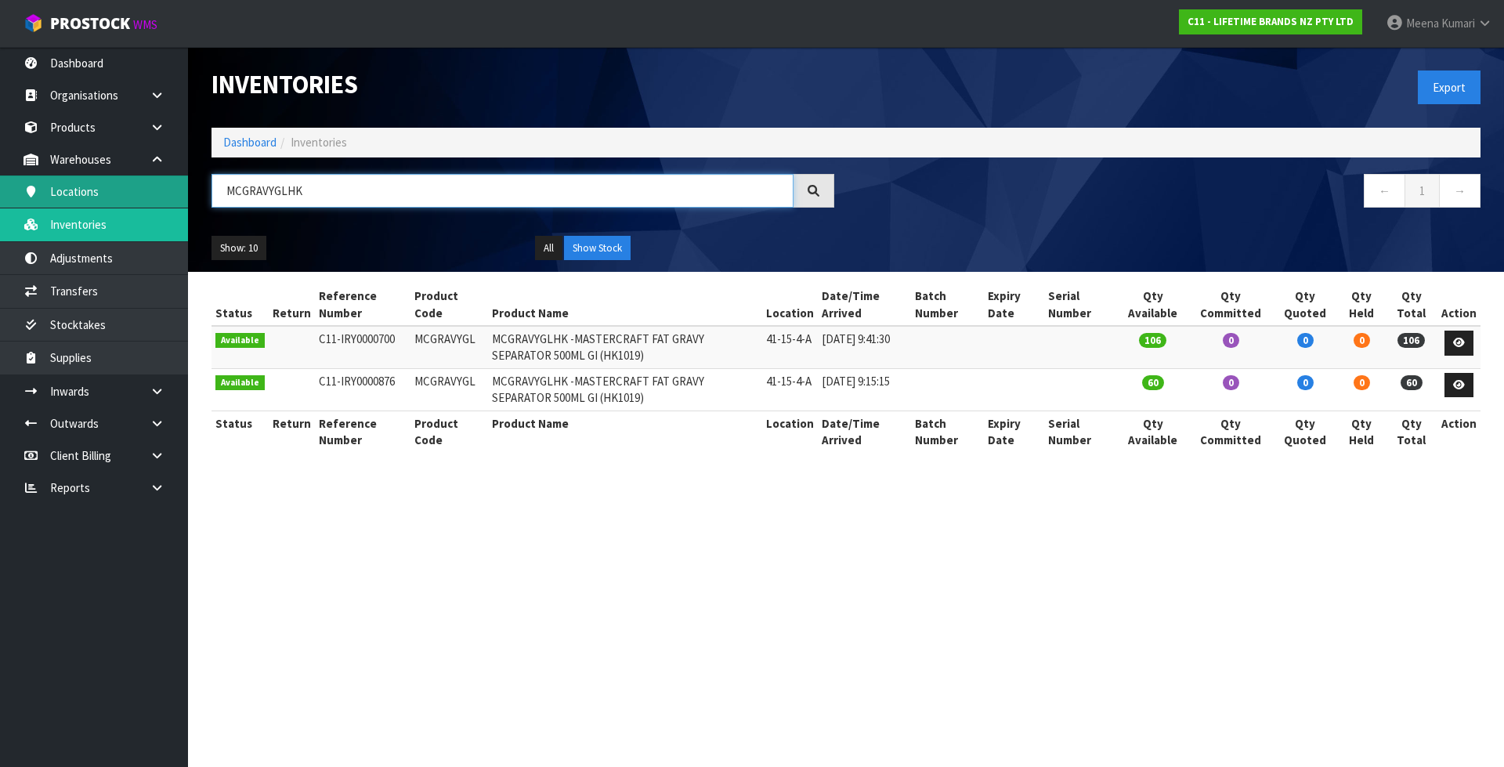
drag, startPoint x: 322, startPoint y: 198, endPoint x: 174, endPoint y: 197, distance: 148.0
click at [174, 197] on body "Toggle navigation ProStock WMS C11 - LIFETIME BRANDS NZ PTY LTD [PERSON_NAME] L…" at bounding box center [752, 383] width 1504 height 767
paste input "TONG18"
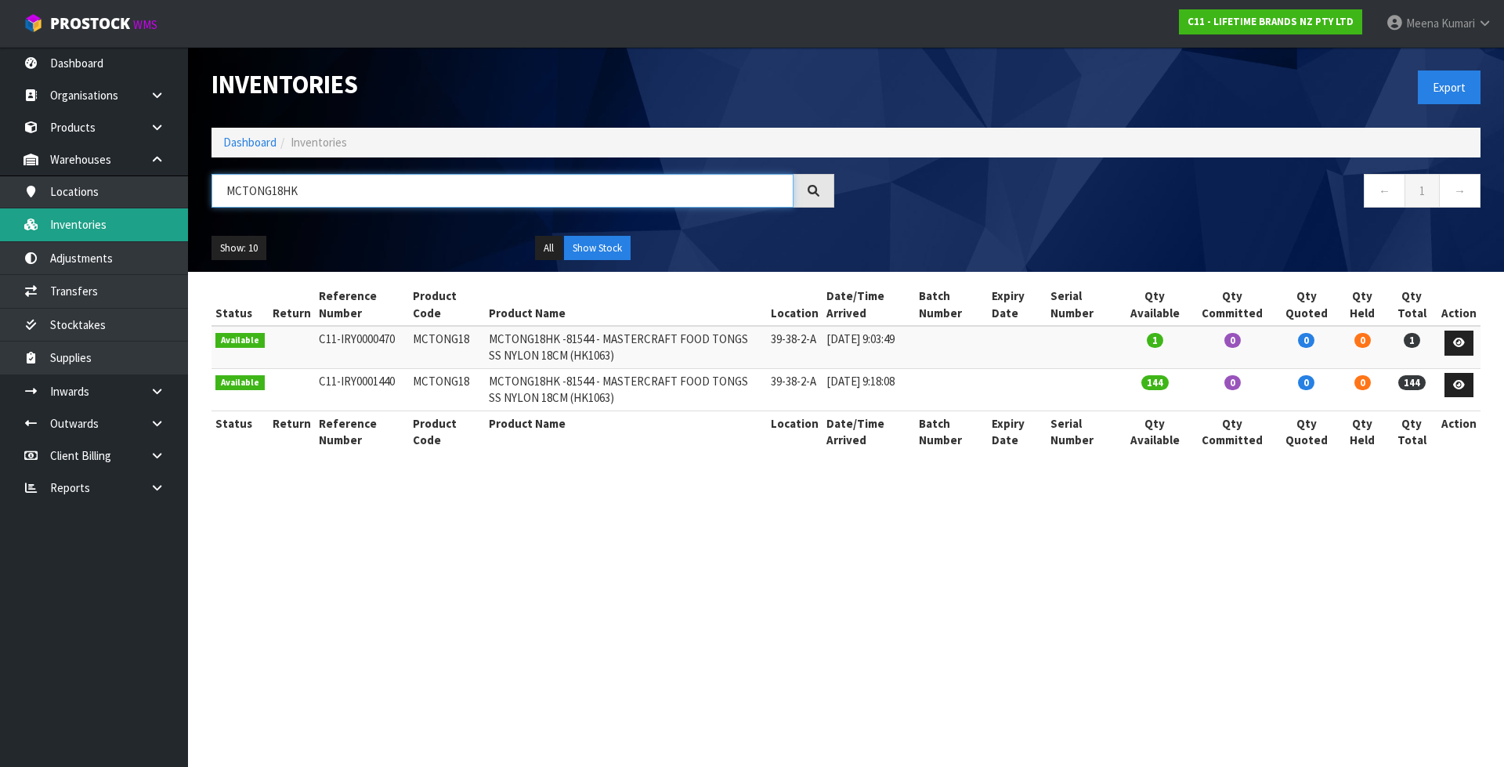
drag, startPoint x: 362, startPoint y: 202, endPoint x: 128, endPoint y: 211, distance: 234.3
click at [128, 211] on body "Toggle navigation ProStock WMS C11 - LIFETIME BRANDS NZ PTY LTD [PERSON_NAME] L…" at bounding box center [752, 383] width 1504 height 767
paste input "KCMCHB3SH"
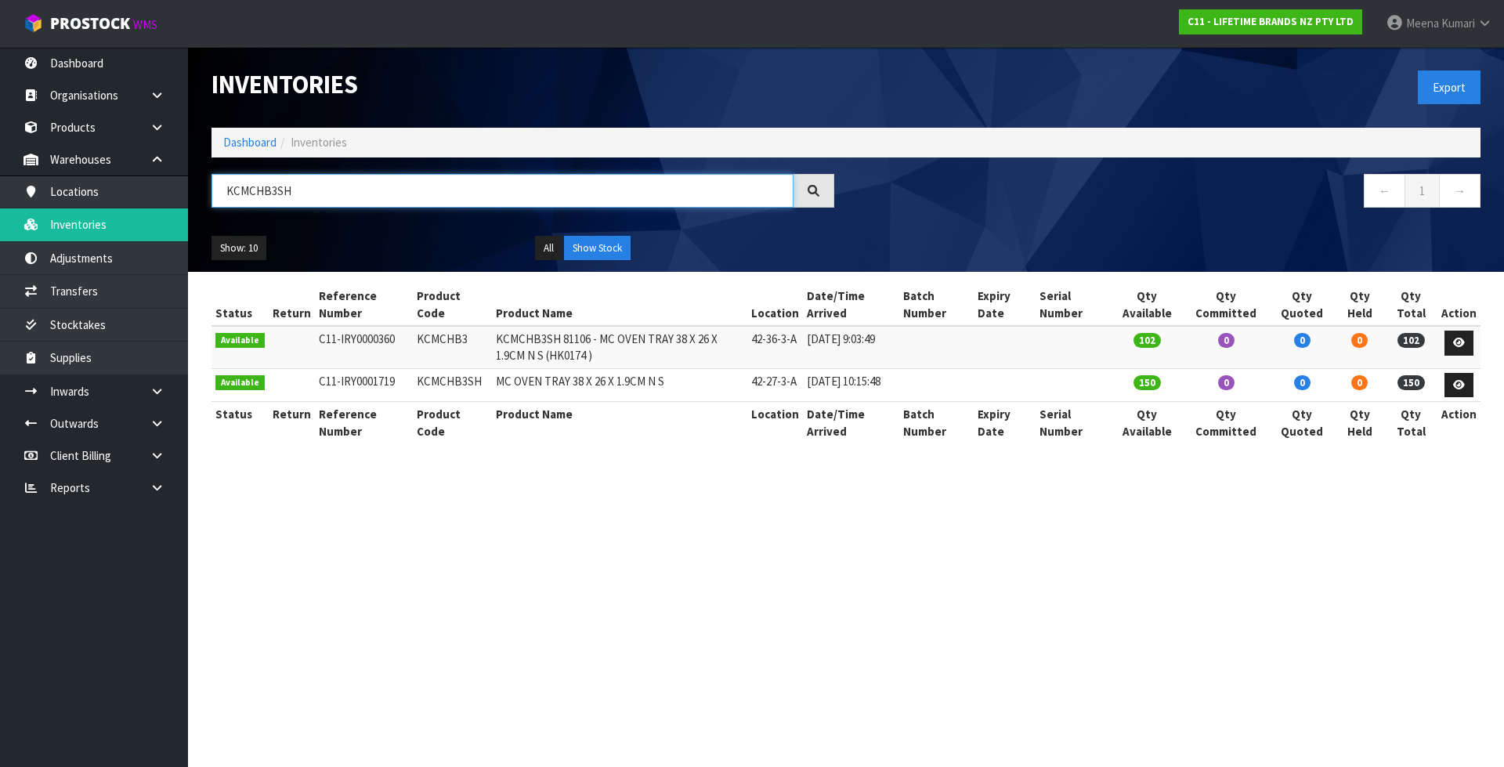
drag, startPoint x: 257, startPoint y: 195, endPoint x: 198, endPoint y: 196, distance: 58.7
click at [198, 196] on header "Inventories Export Dashboard Inventories KCMCHB3SH ← 1 → Show: 10 5 10 25 50 Al…" at bounding box center [846, 159] width 1316 height 225
paste input "MCMEATSSHK"
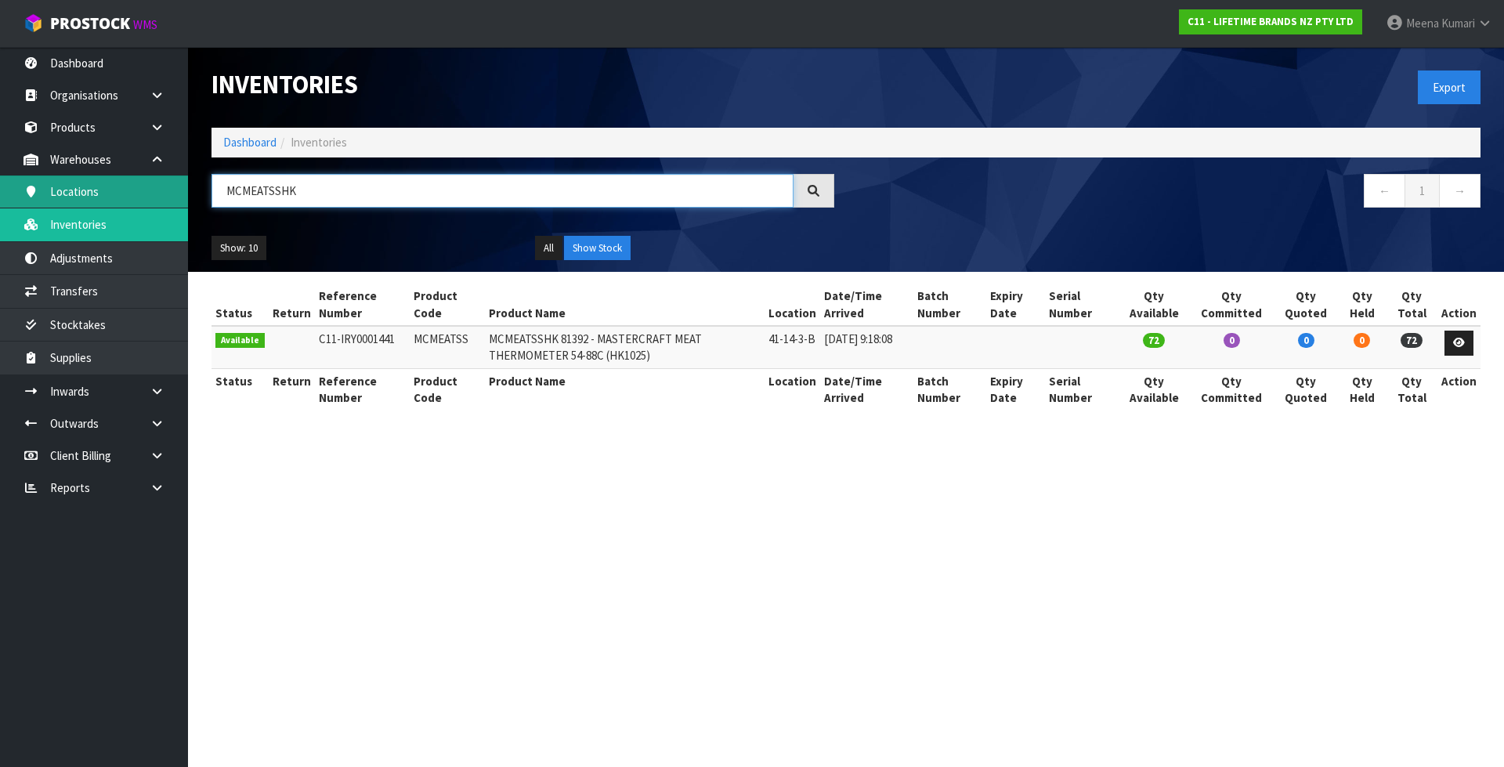
drag, startPoint x: 320, startPoint y: 197, endPoint x: 144, endPoint y: 197, distance: 176.2
click at [144, 197] on body "Toggle navigation ProStock WMS C11 - LIFETIME BRANDS NZ PTY LTD [PERSON_NAME] L…" at bounding box center [752, 383] width 1504 height 767
paste input "KCMCTRAYNS26"
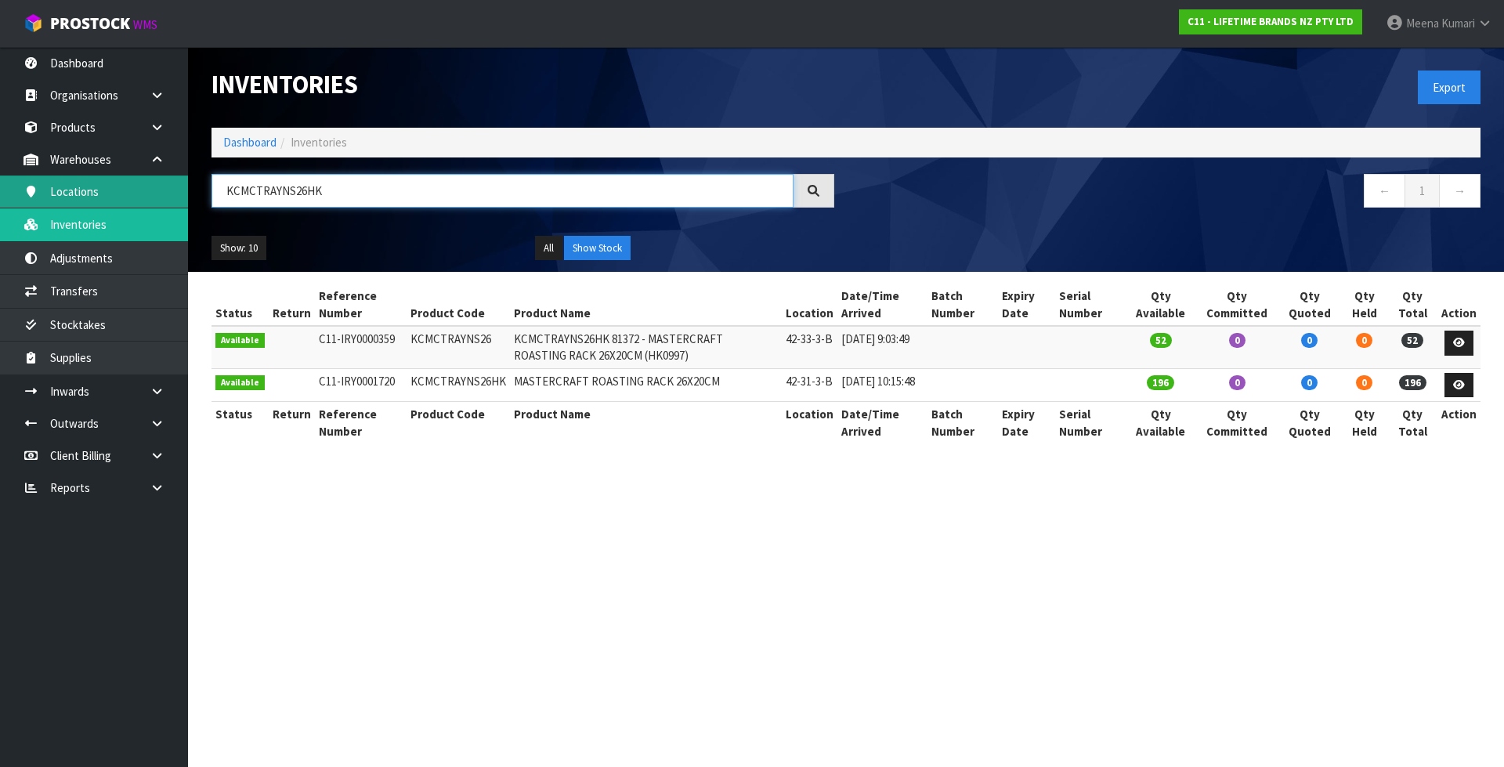
type input "KCMCTRAYNS26HK"
